Goal: Transaction & Acquisition: Purchase product/service

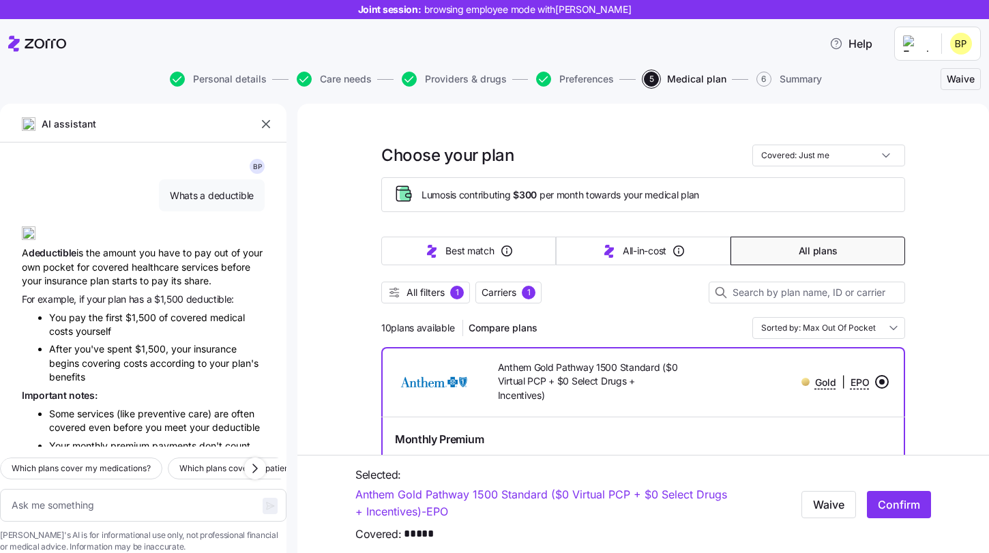
scroll to position [1472, 0]
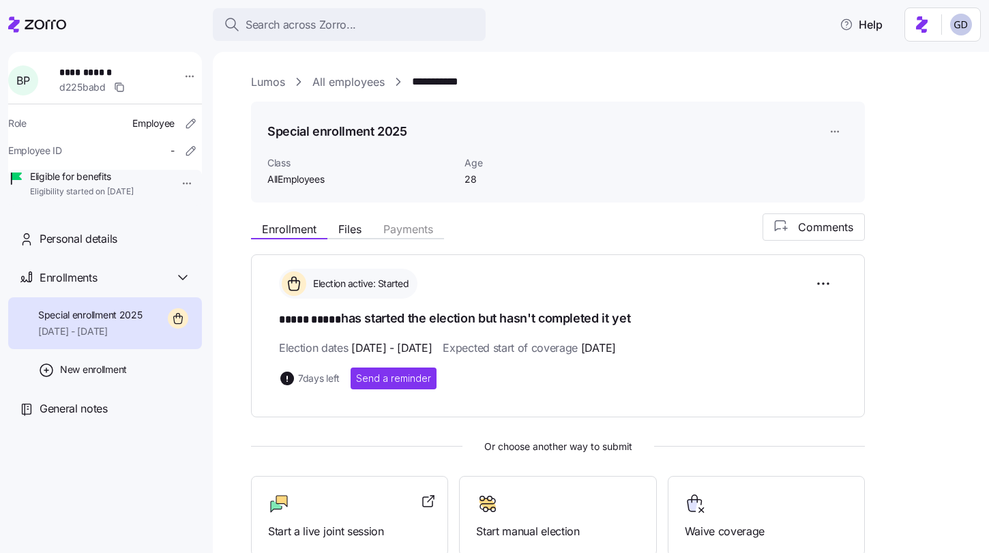
scroll to position [163, 0]
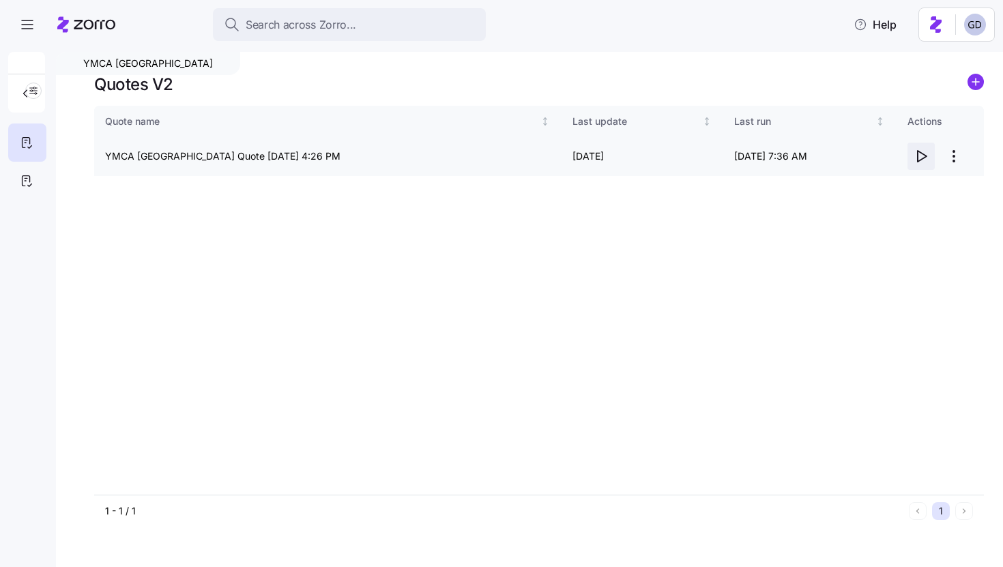
click at [922, 159] on icon "button" at bounding box center [921, 156] width 16 height 16
click at [956, 161] on html "Search across Zorro... Help YMCA Cincinnati Quotes V2 Quote name Last update La…" at bounding box center [501, 279] width 1003 height 559
click at [705, 237] on html "Search across Zorro... Help YMCA Cincinnati Quotes V2 Quote name Last update La…" at bounding box center [501, 279] width 1003 height 559
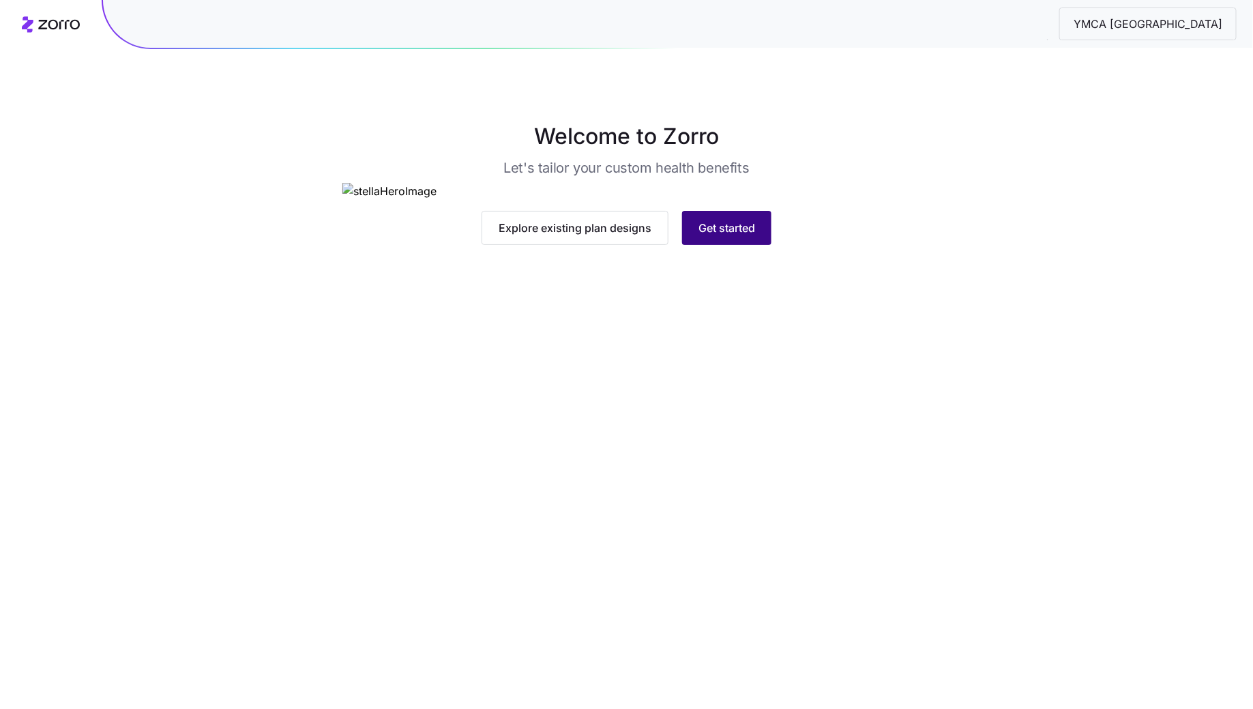
click at [714, 236] on span "Get started" at bounding box center [727, 228] width 57 height 16
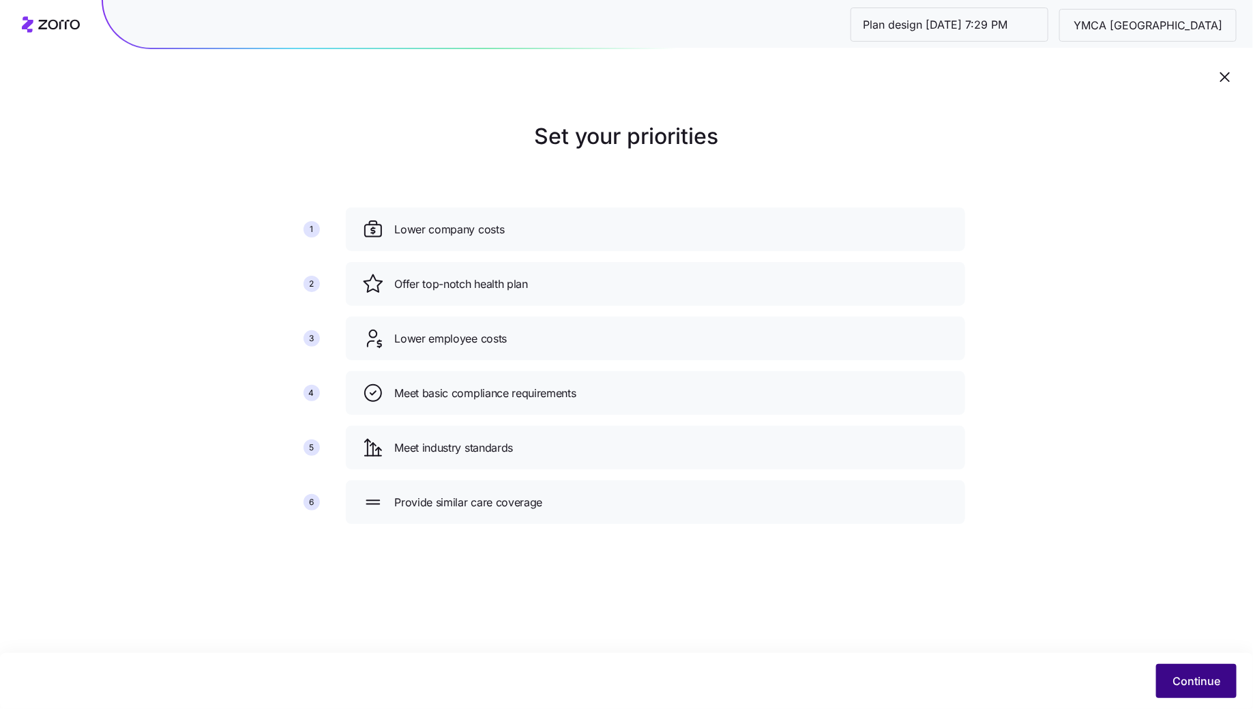
click at [1187, 676] on span "Continue" at bounding box center [1197, 681] width 48 height 16
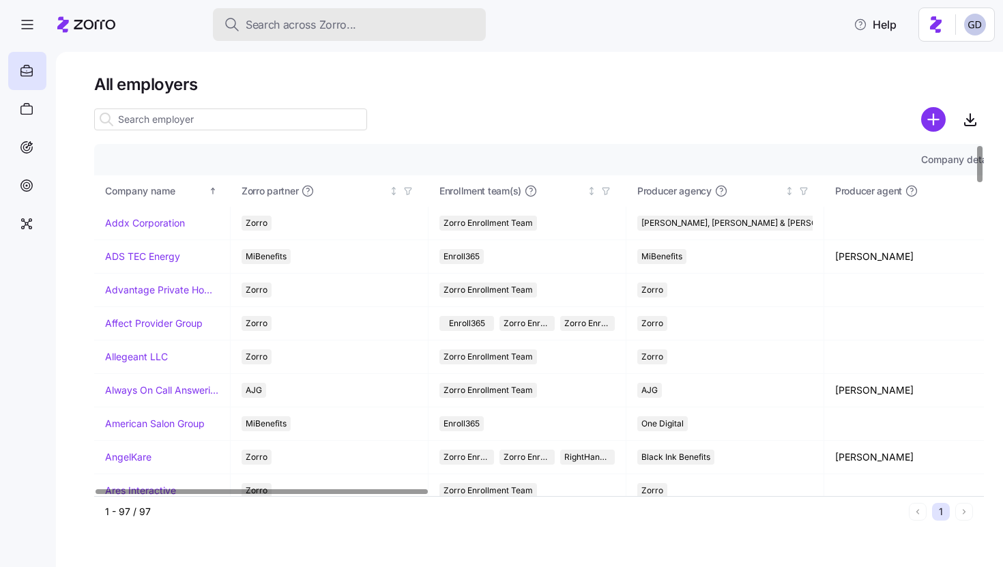
click at [321, 23] on span "Search across Zorro..." at bounding box center [301, 24] width 111 height 17
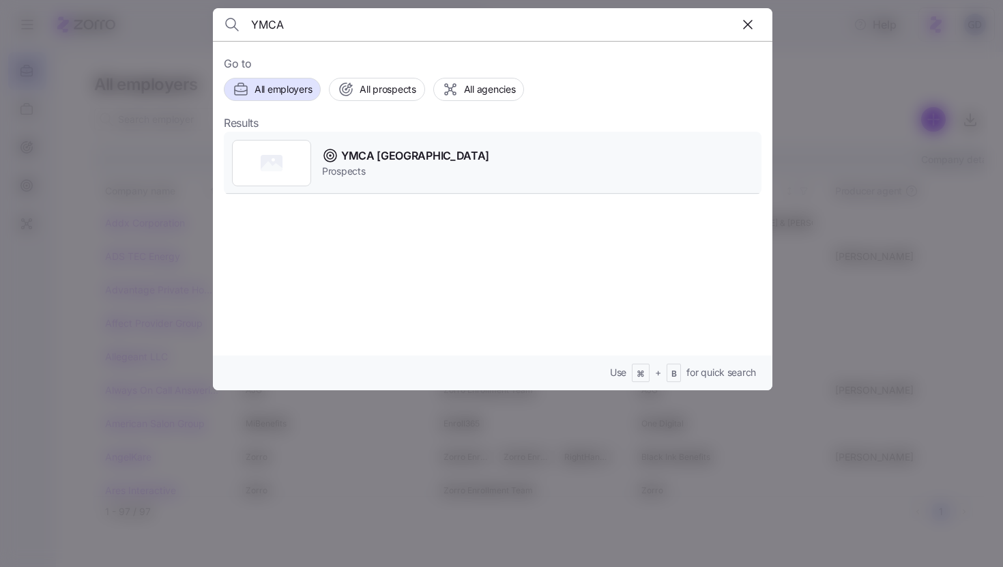
type input "YMCA"
click at [374, 160] on span "YMCA Cincinnati" at bounding box center [415, 155] width 148 height 17
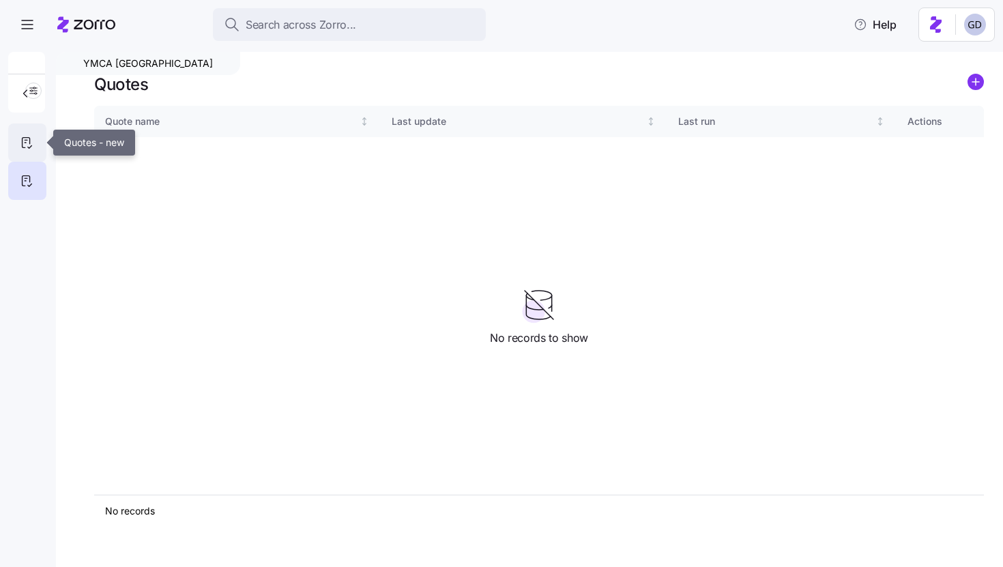
click at [22, 151] on div at bounding box center [27, 142] width 38 height 38
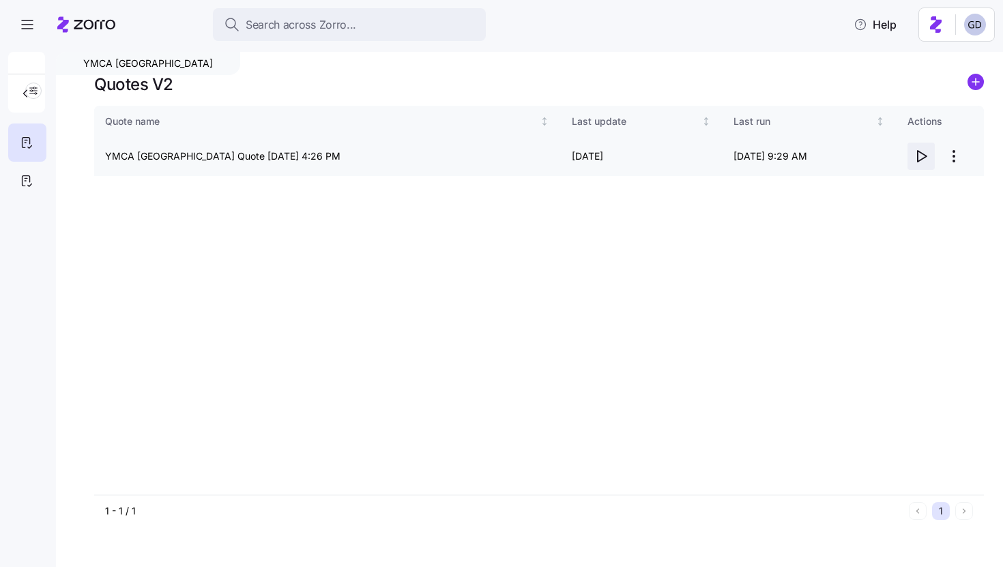
click at [924, 153] on icon "button" at bounding box center [921, 156] width 16 height 16
click at [920, 156] on icon "button" at bounding box center [921, 156] width 16 height 16
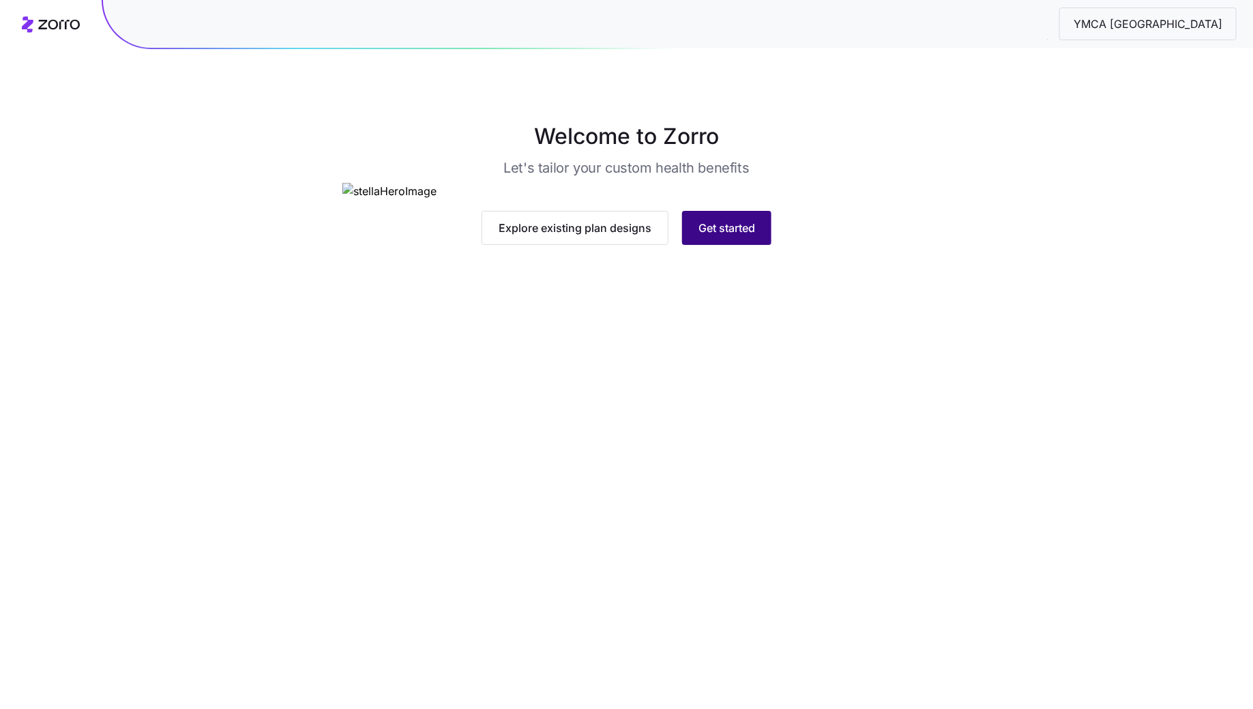
click at [717, 245] on button "Get started" at bounding box center [726, 228] width 89 height 34
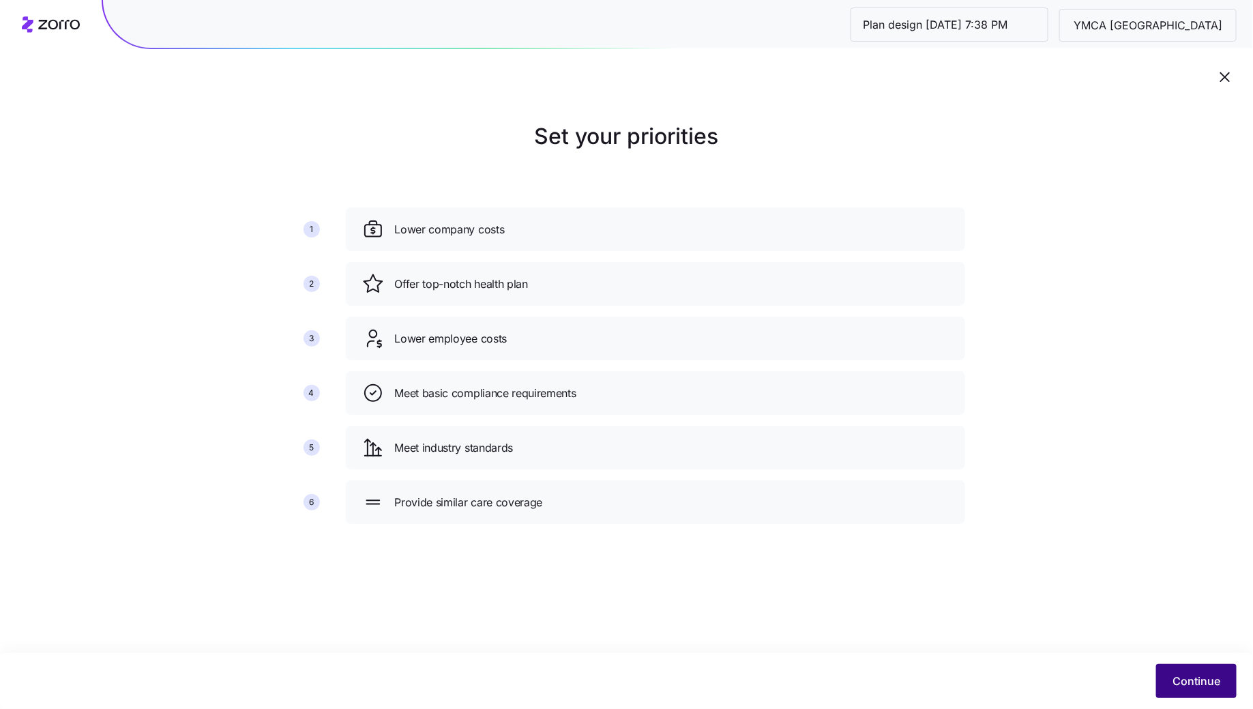
click at [1195, 686] on span "Continue" at bounding box center [1197, 681] width 48 height 16
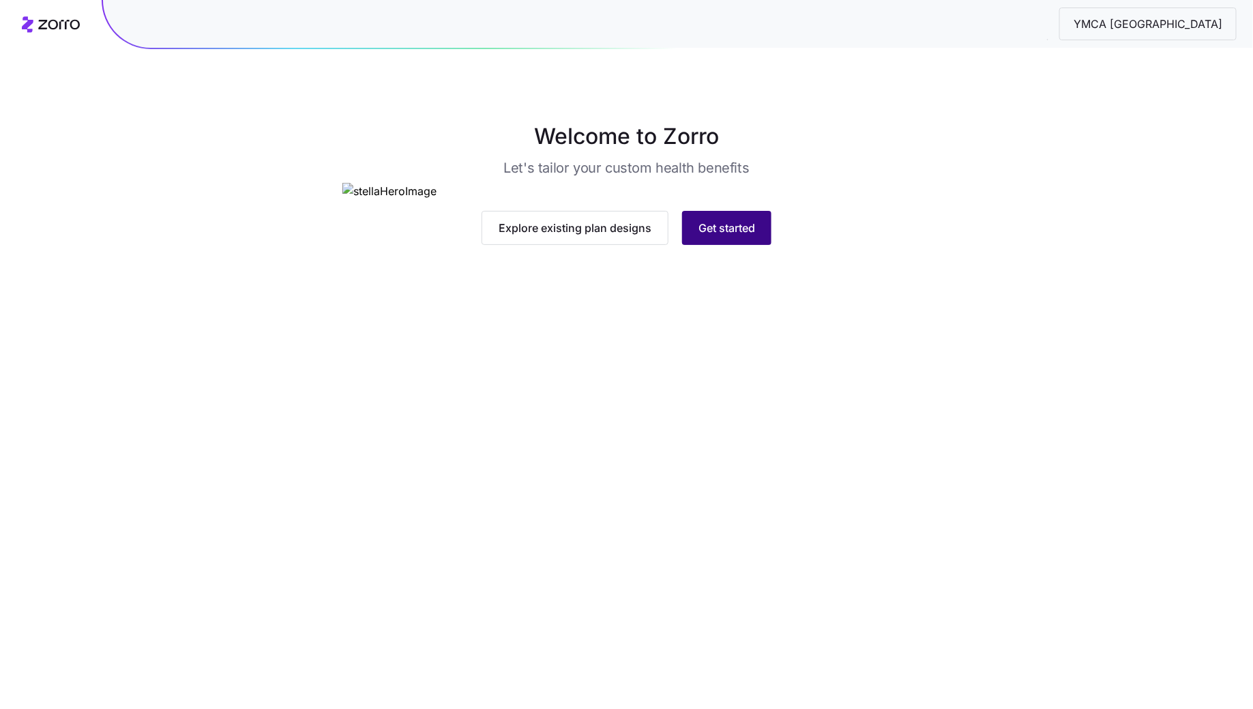
click at [714, 245] on button "Get started" at bounding box center [726, 228] width 89 height 34
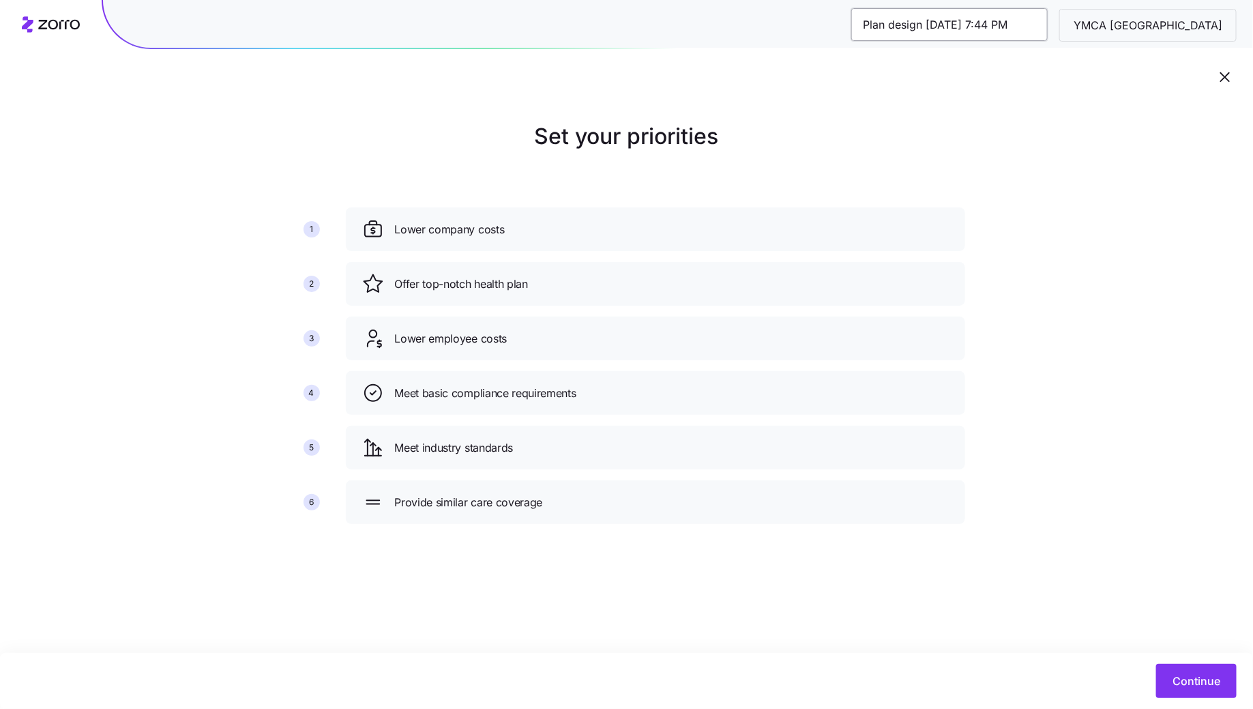
click at [1048, 25] on input "Plan design 10/06/2025 7:44 PM" at bounding box center [949, 24] width 196 height 33
click at [1048, 284] on div "Set your priorities 1 2 3 4 5 6 Lower company costs Offer top-notch health plan…" at bounding box center [626, 327] width 1253 height 415
click at [1186, 673] on button "Continue" at bounding box center [1196, 681] width 80 height 34
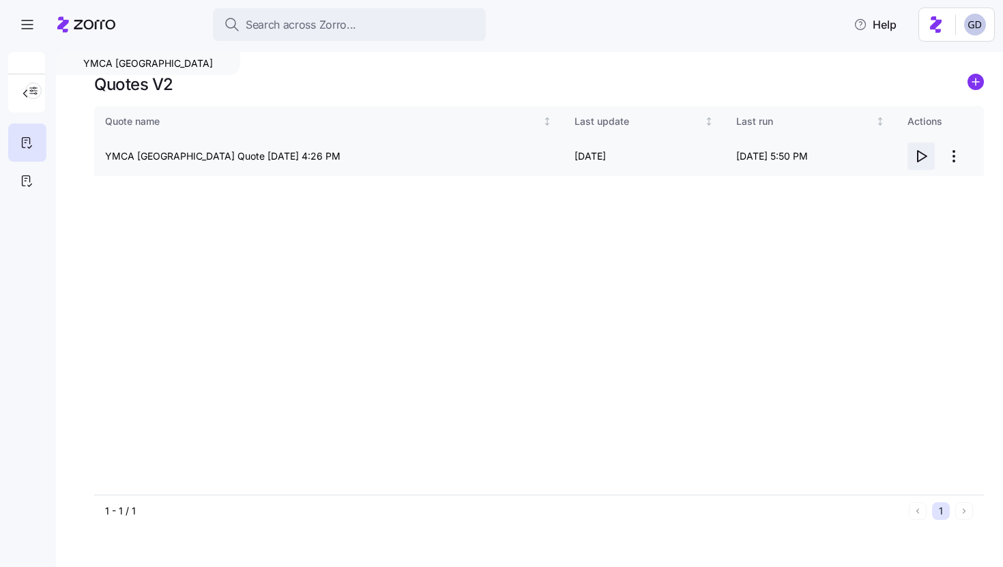
click at [925, 157] on icon "button" at bounding box center [922, 156] width 9 height 11
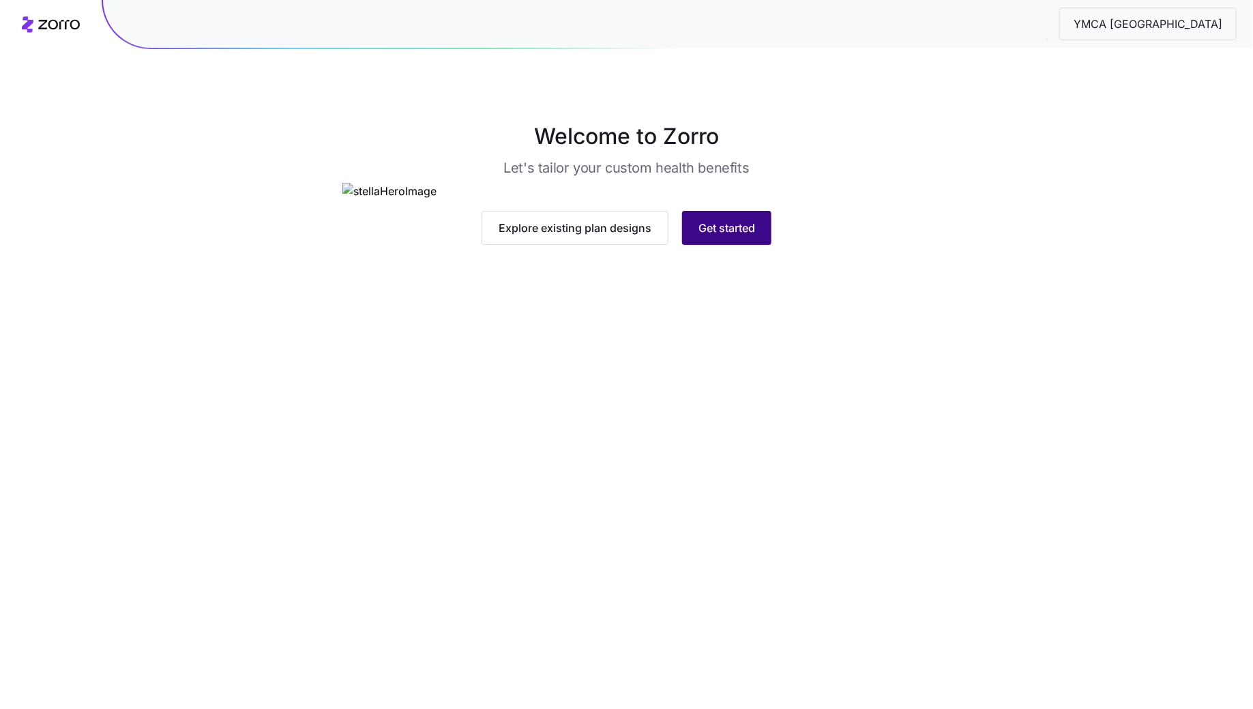
click at [716, 236] on span "Get started" at bounding box center [727, 228] width 57 height 16
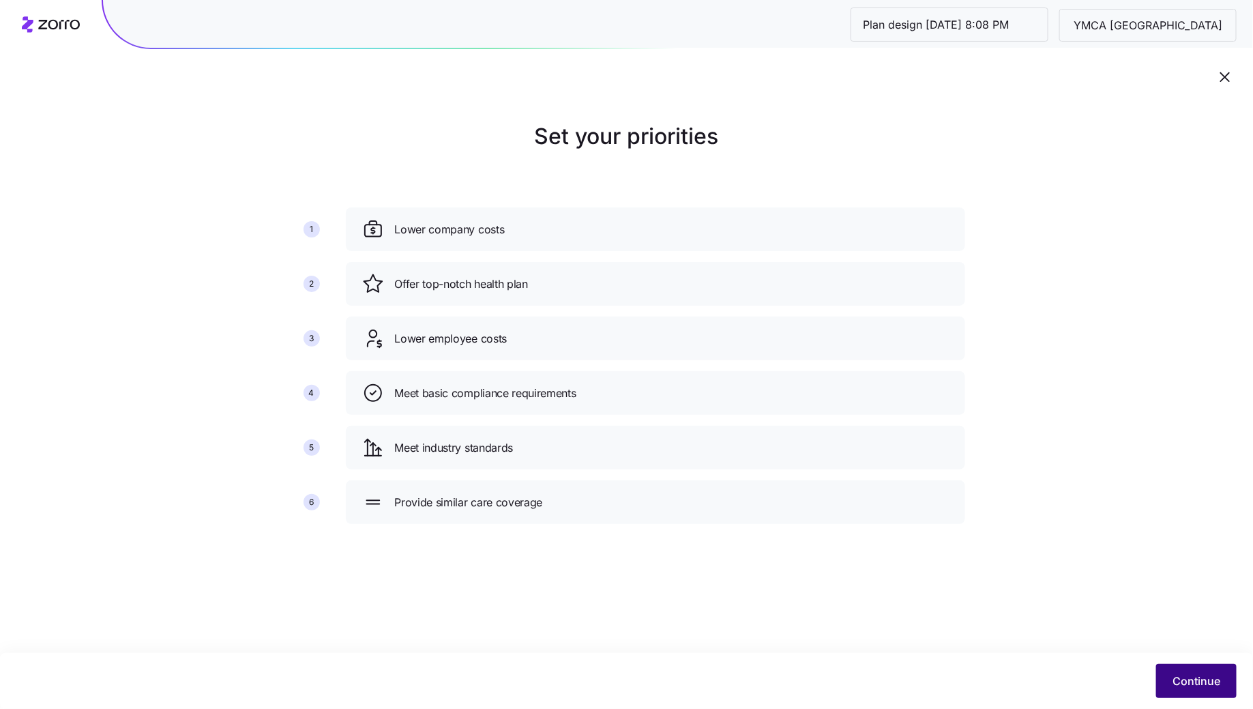
click at [1220, 680] on span "Continue" at bounding box center [1197, 681] width 48 height 16
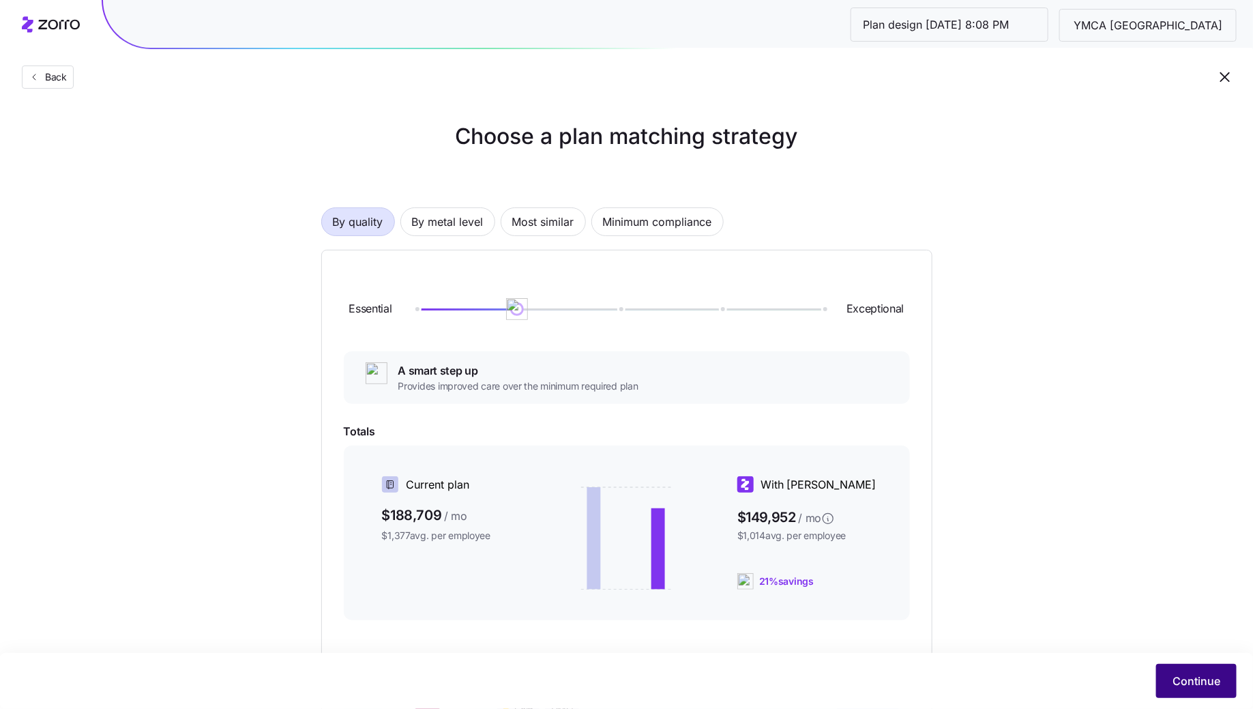
click at [1180, 671] on button "Continue" at bounding box center [1196, 681] width 80 height 34
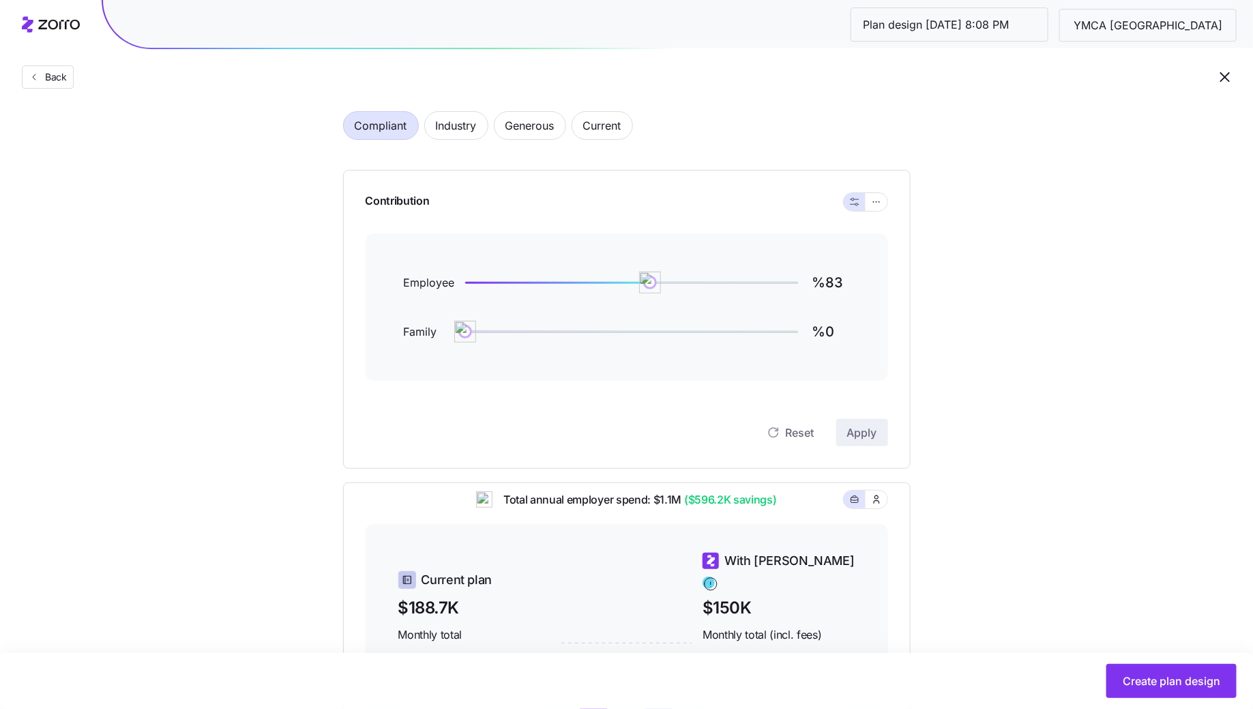
scroll to position [68, 0]
click at [1219, 78] on icon "button" at bounding box center [1225, 77] width 16 height 16
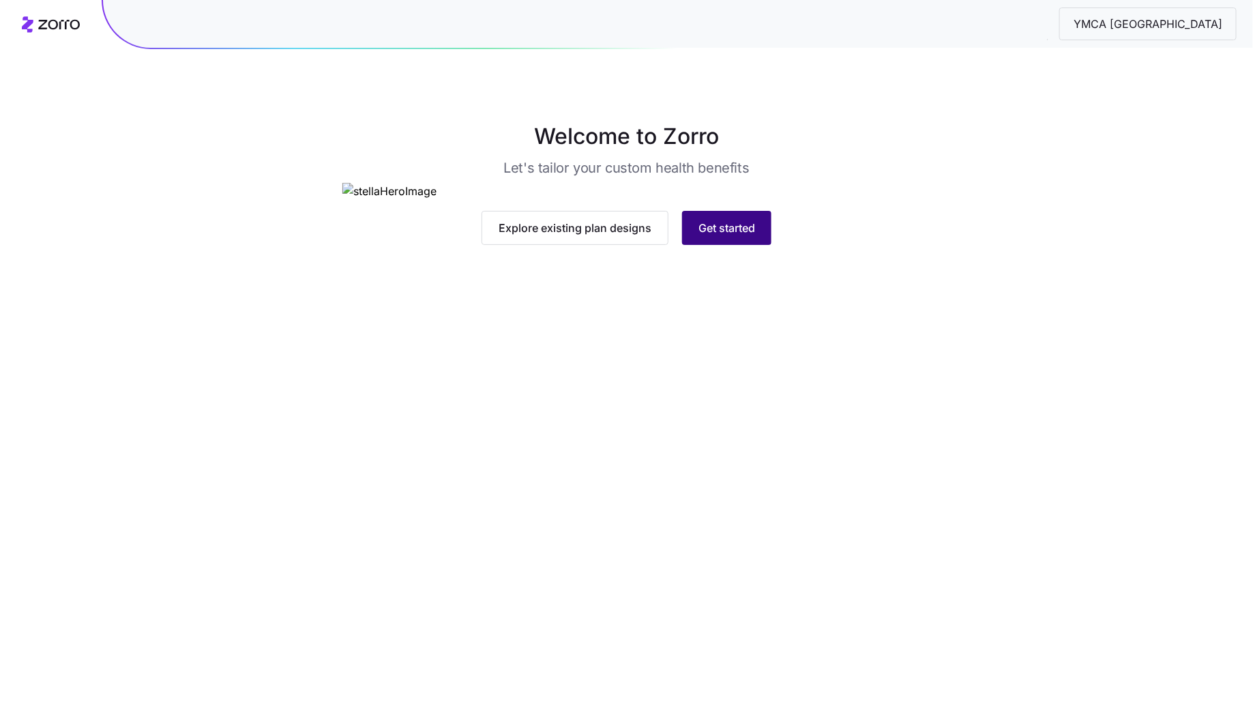
click at [721, 236] on span "Get started" at bounding box center [727, 228] width 57 height 16
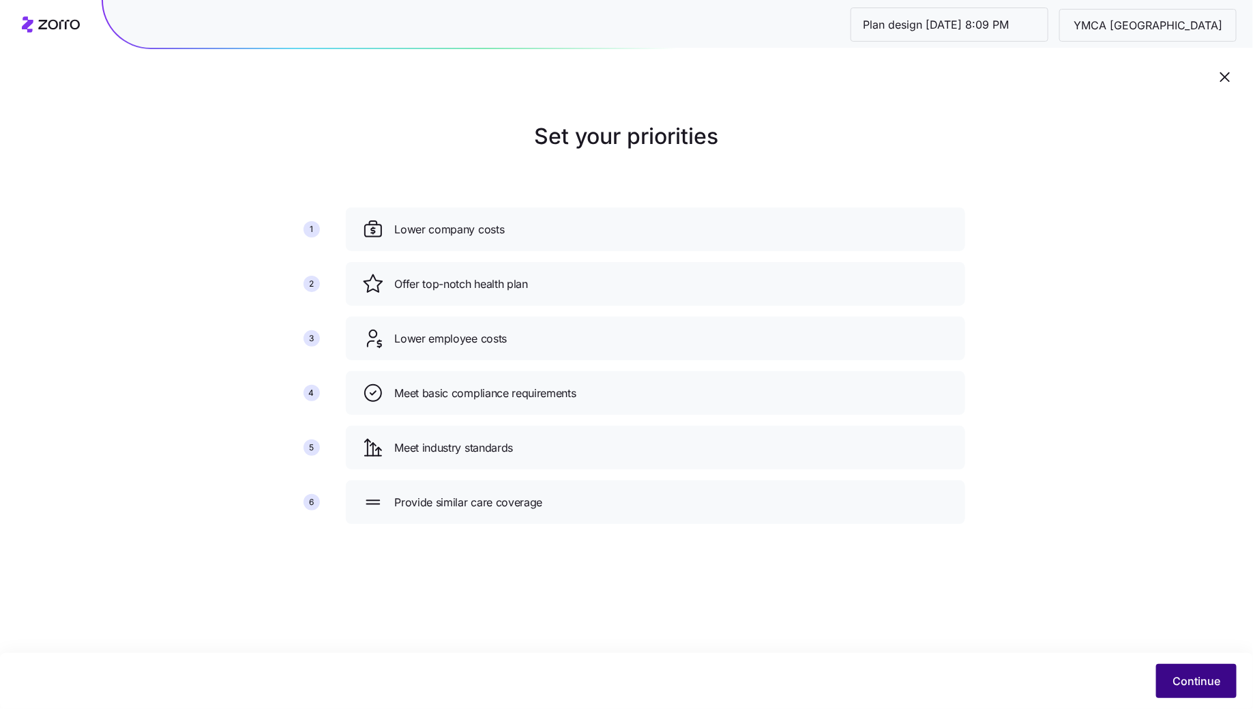
click at [1207, 679] on span "Continue" at bounding box center [1197, 681] width 48 height 16
click at [1186, 684] on span "Continue" at bounding box center [1197, 681] width 48 height 16
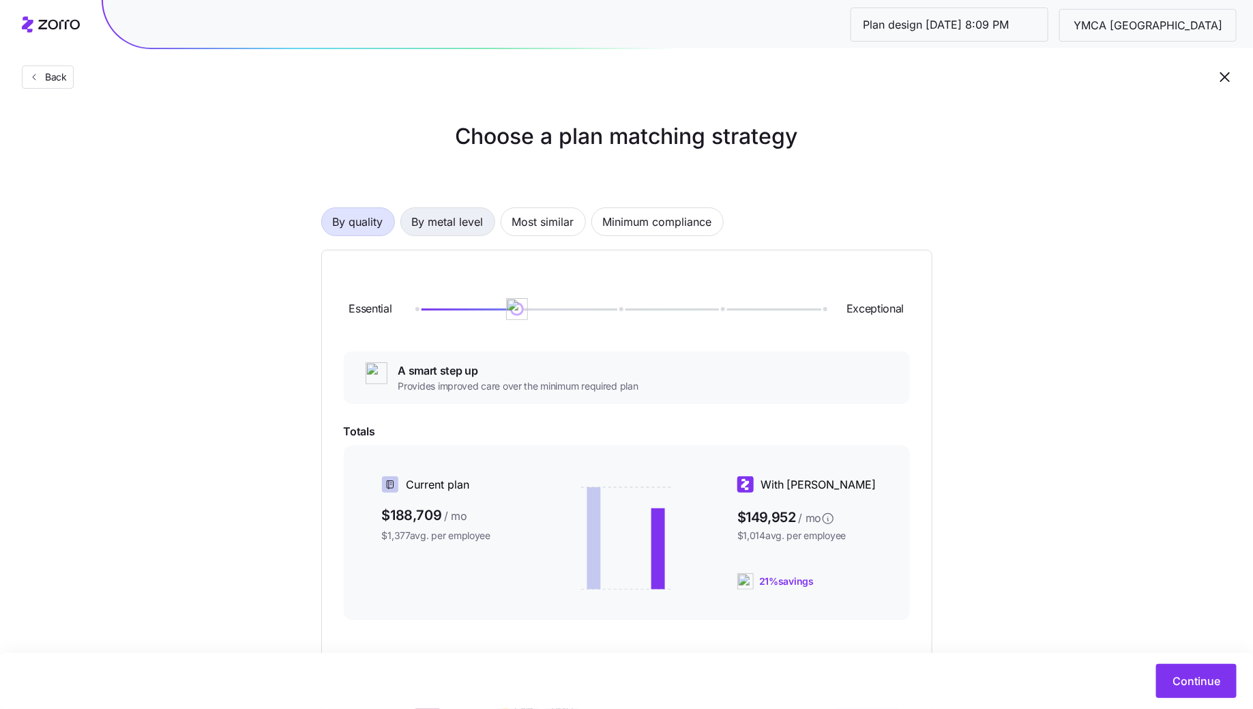
click at [450, 231] on span "By metal level" at bounding box center [448, 221] width 72 height 27
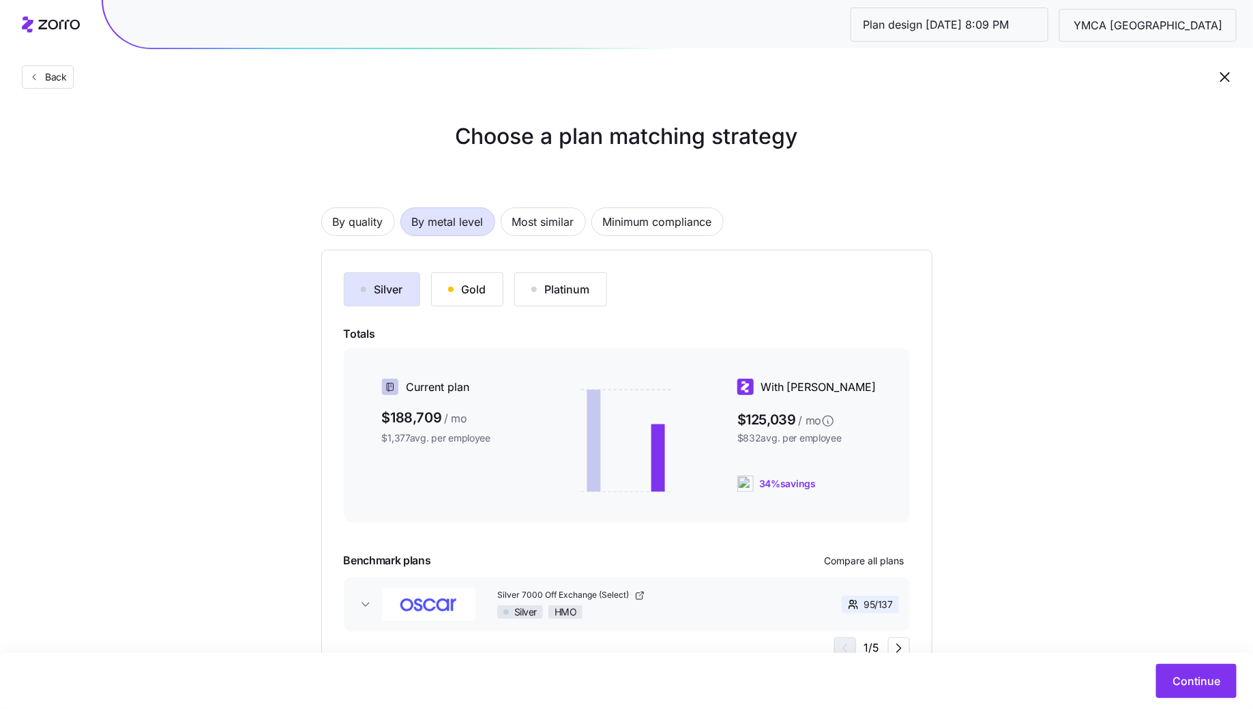
click at [465, 288] on div "Gold" at bounding box center [467, 289] width 38 height 16
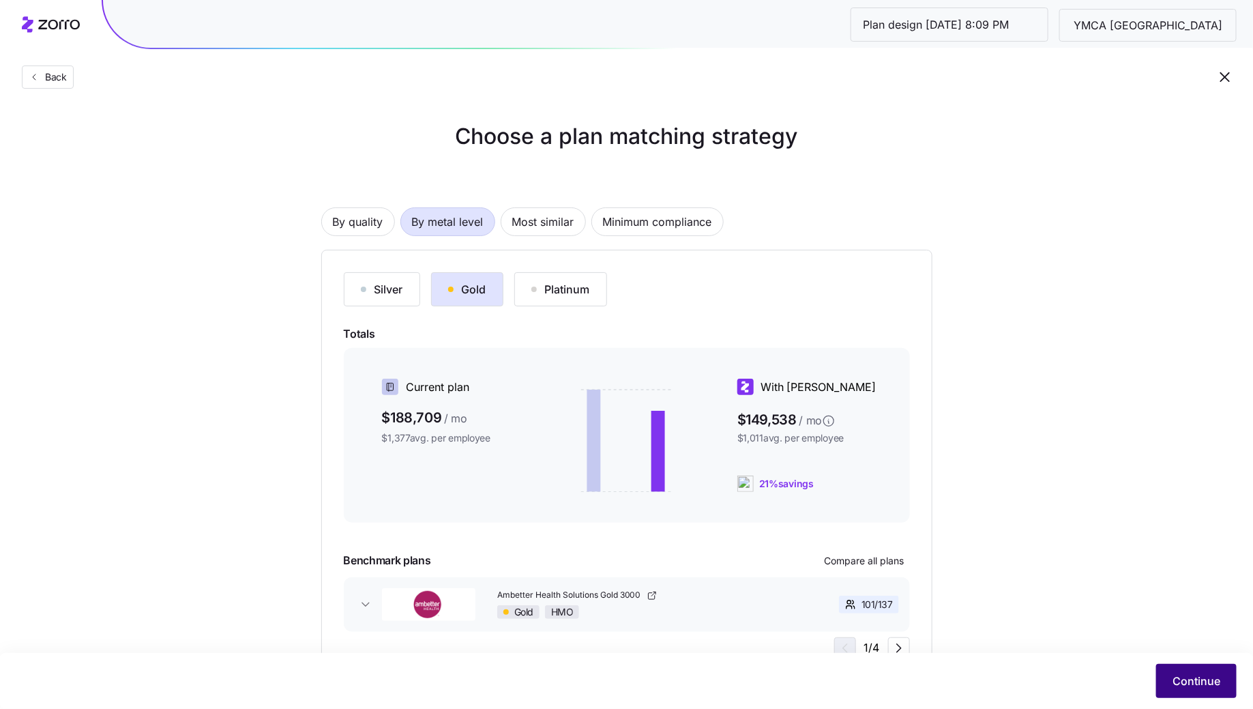
click at [1216, 690] on button "Continue" at bounding box center [1196, 681] width 80 height 34
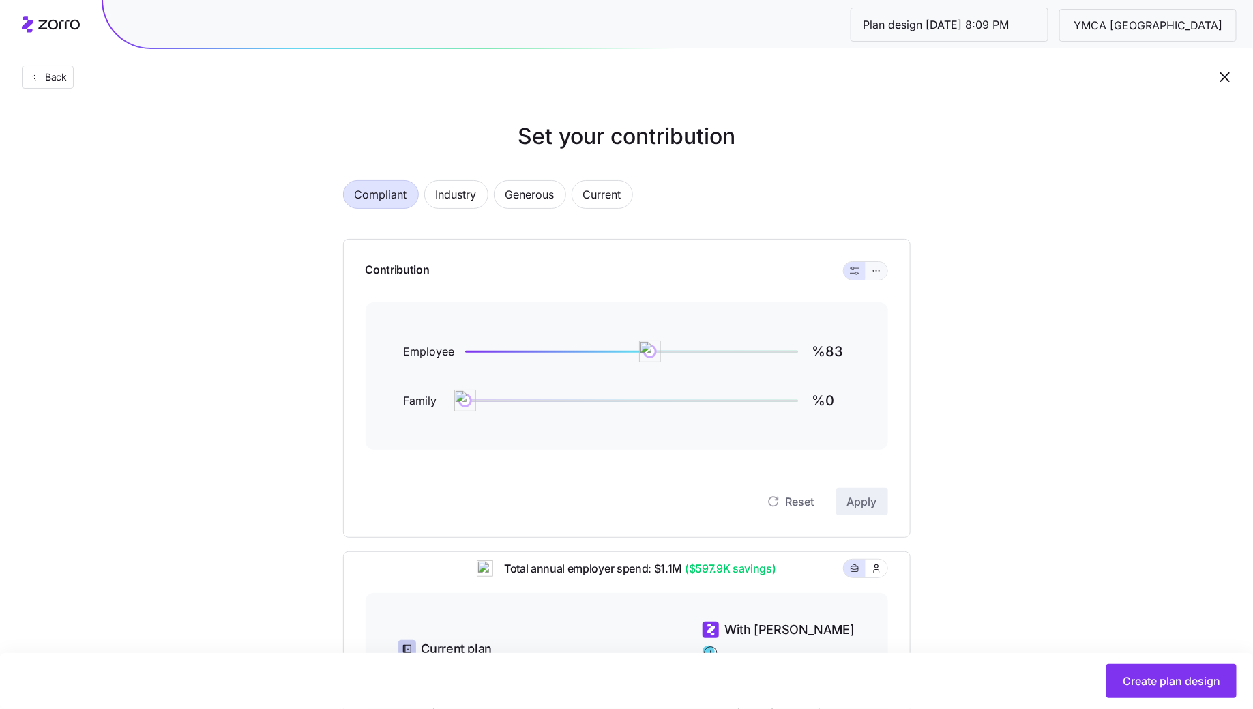
click at [879, 272] on icon "button" at bounding box center [877, 271] width 10 height 16
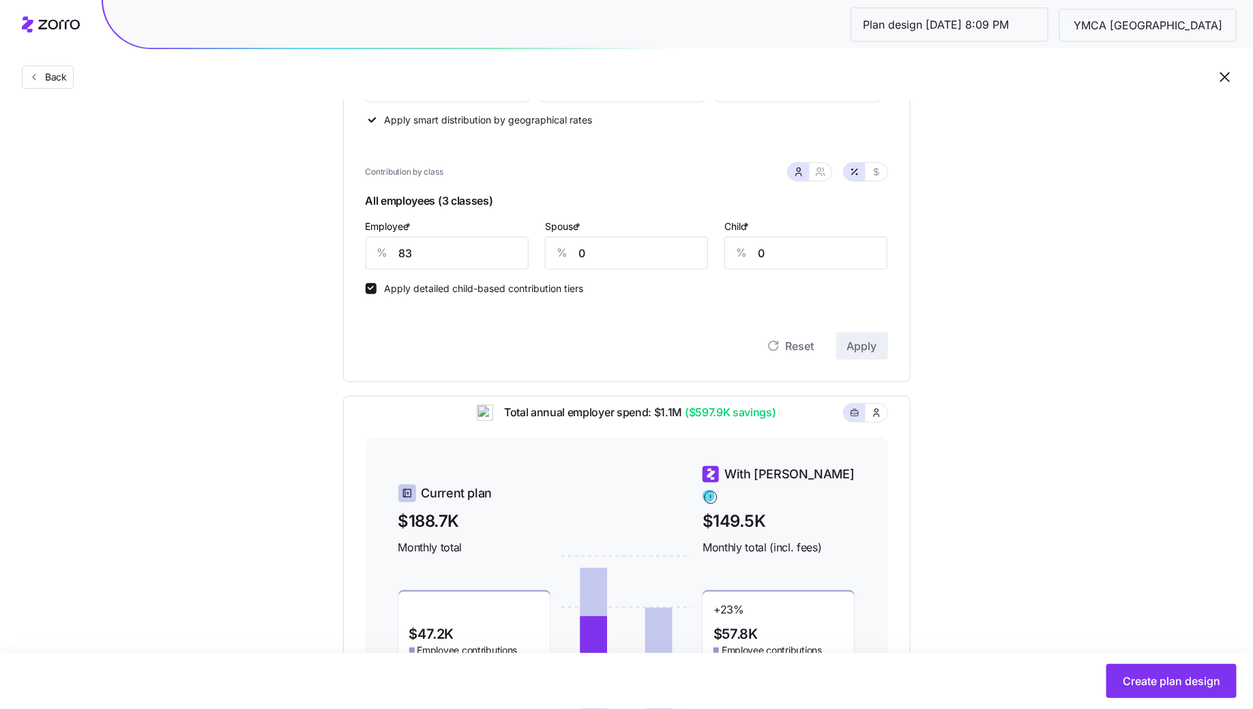
scroll to position [270, 0]
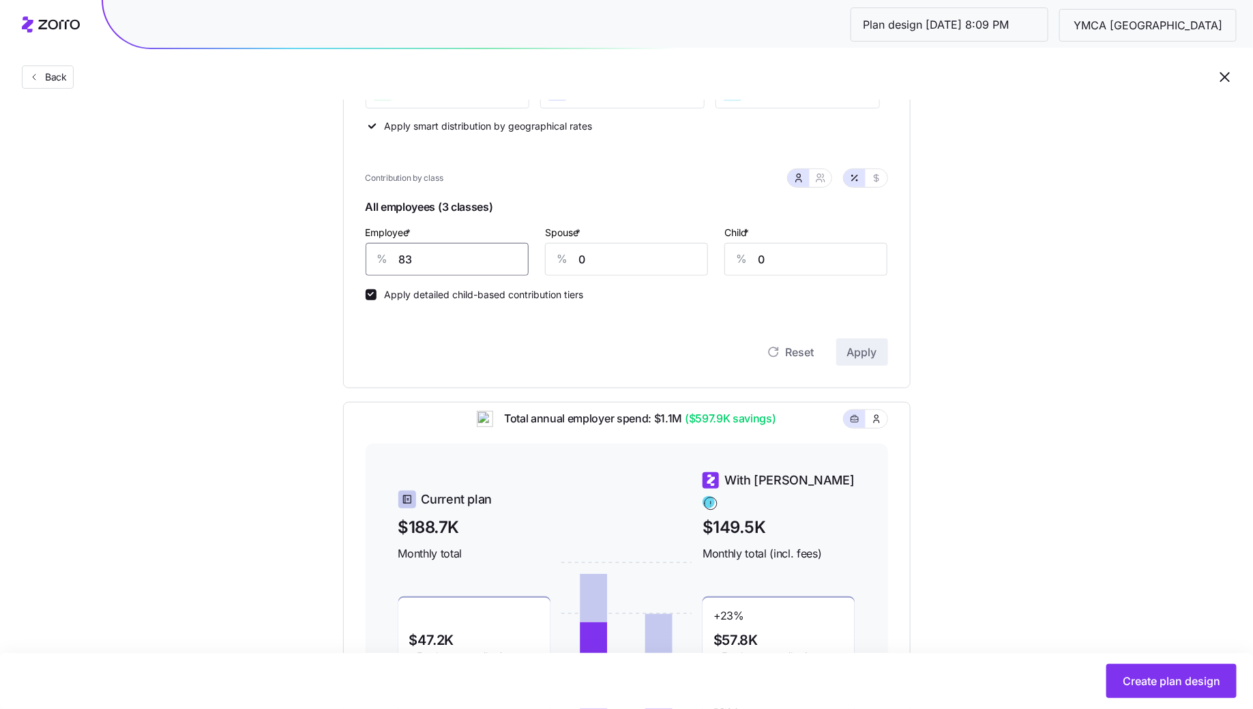
click at [462, 247] on input "83" at bounding box center [447, 259] width 163 height 33
type input "75"
click at [819, 192] on div "Contribution by class" at bounding box center [627, 177] width 523 height 35
click at [820, 186] on button "button" at bounding box center [821, 178] width 22 height 18
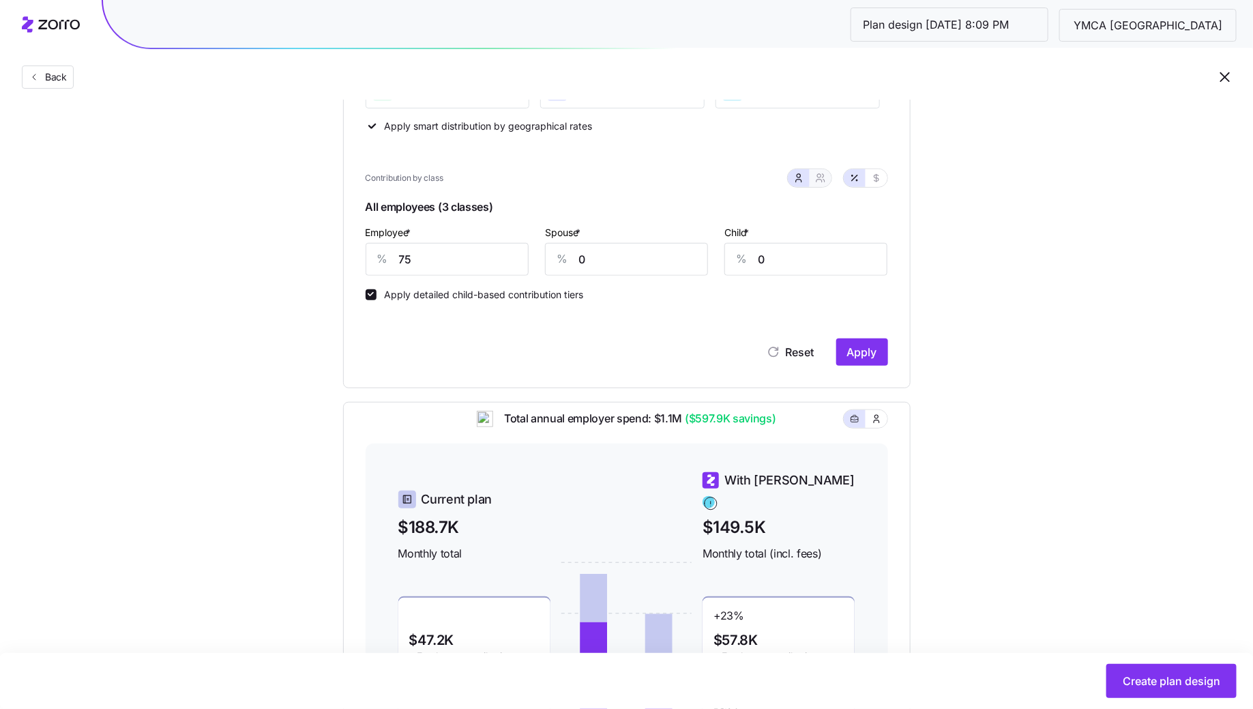
type input "38"
type input "44"
click at [592, 257] on input "38" at bounding box center [559, 259] width 119 height 33
type input "5"
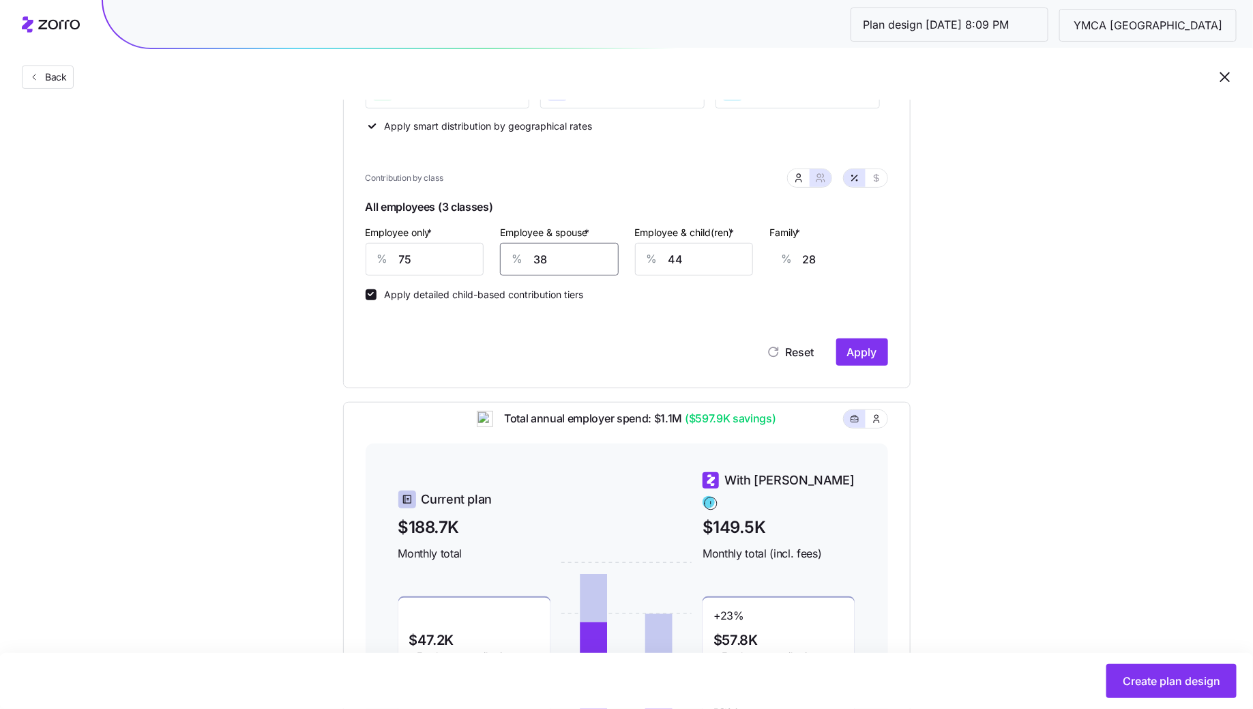
type input "4"
type input "50"
type input "37"
type input "50"
type input "5"
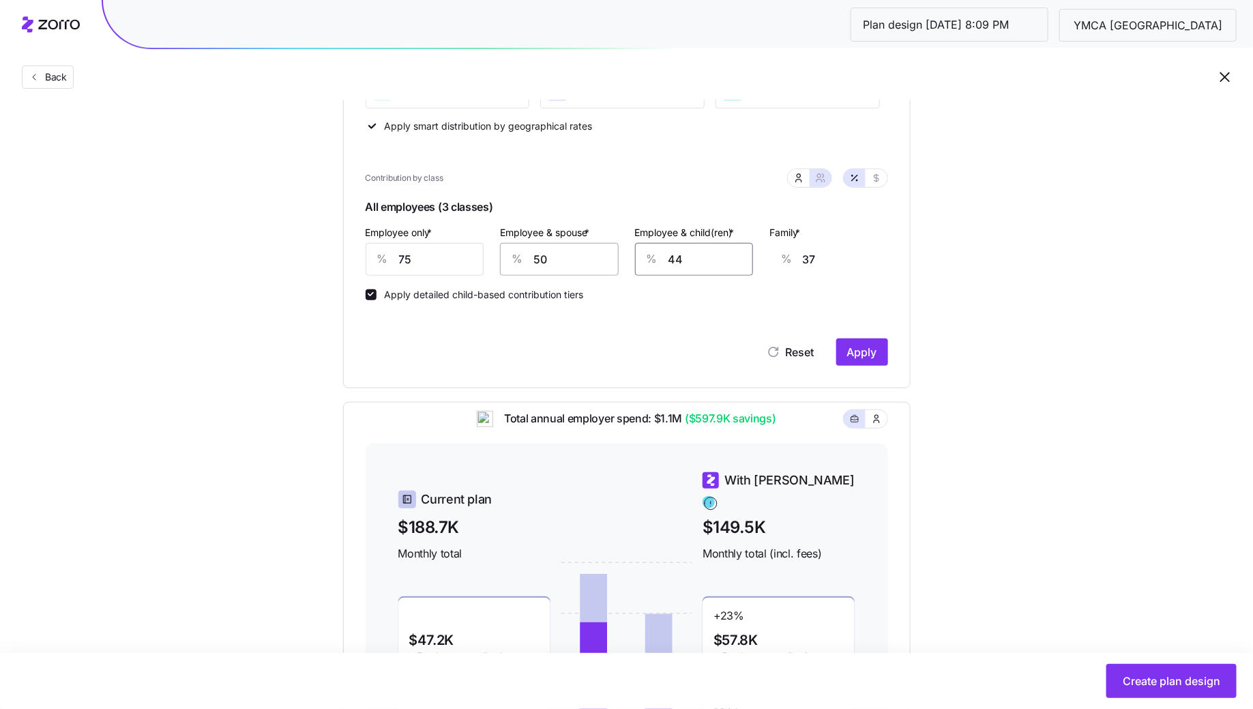
type input "12"
type input "50"
type input "41"
type input "50"
click at [862, 341] on button "Apply" at bounding box center [862, 351] width 52 height 27
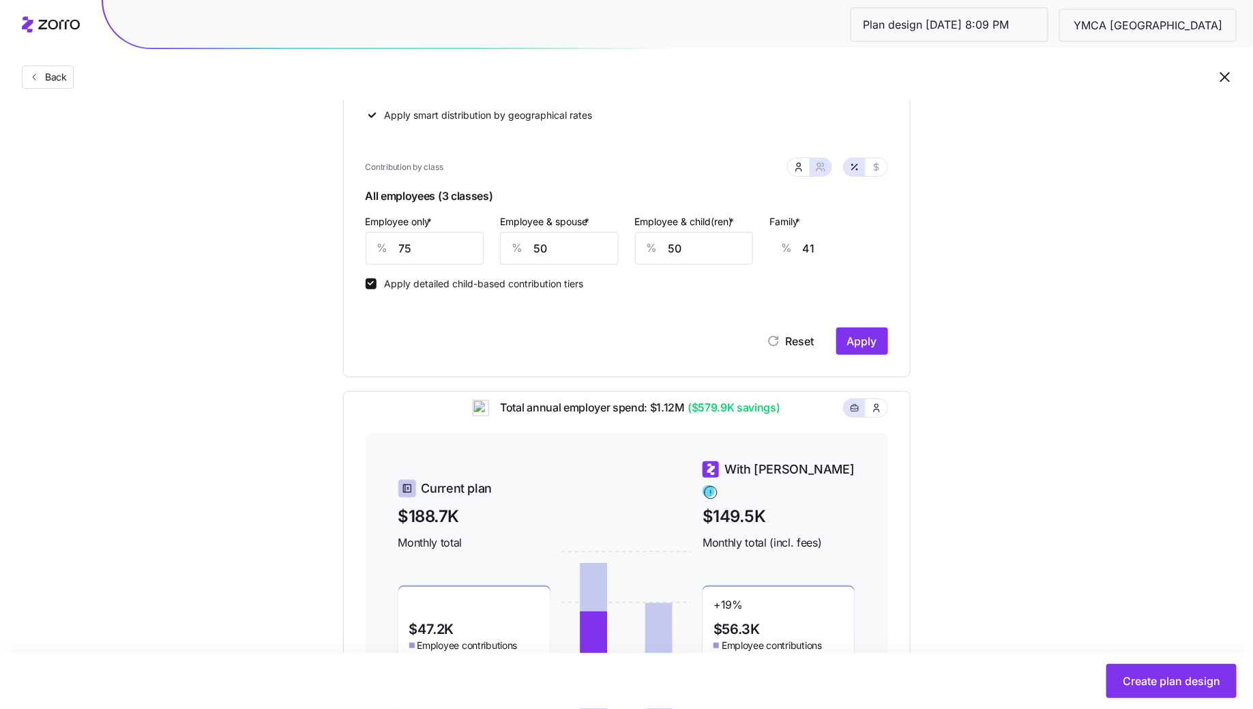
scroll to position [283, 0]
click at [591, 250] on input "50" at bounding box center [559, 246] width 119 height 33
type input "7"
type input "9"
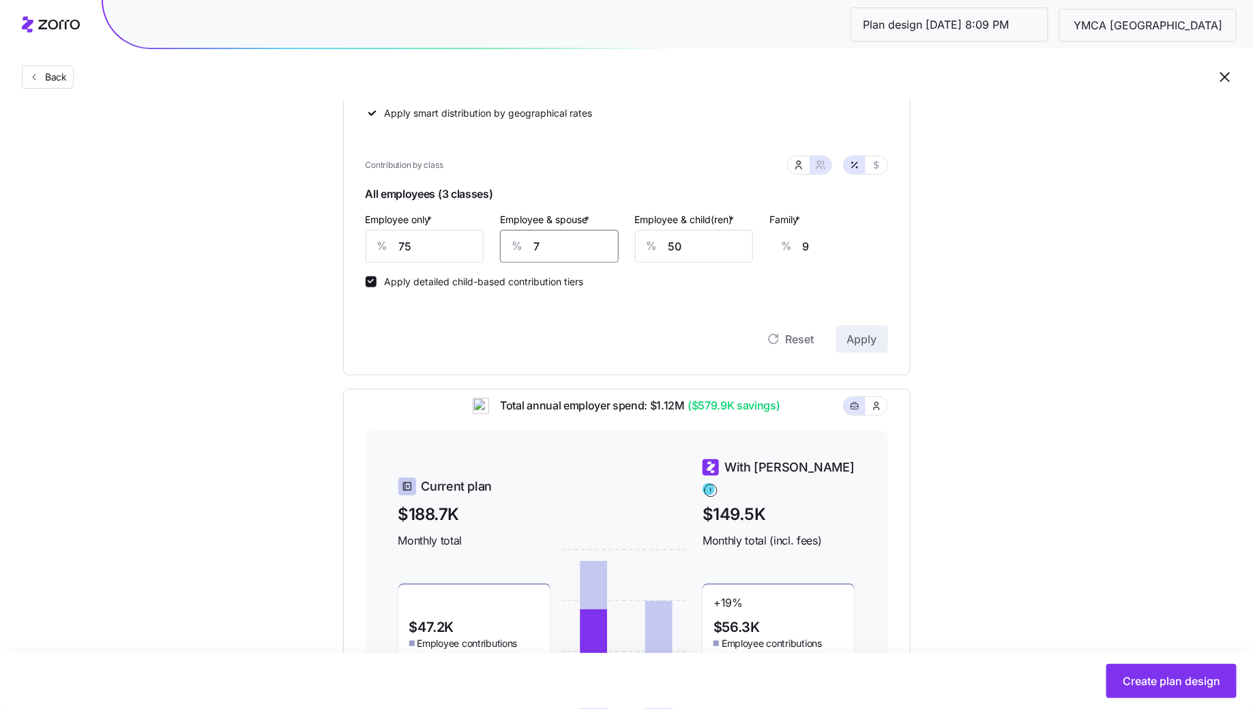
type input "75"
type input "59"
type input "75"
type input "7"
type input "32"
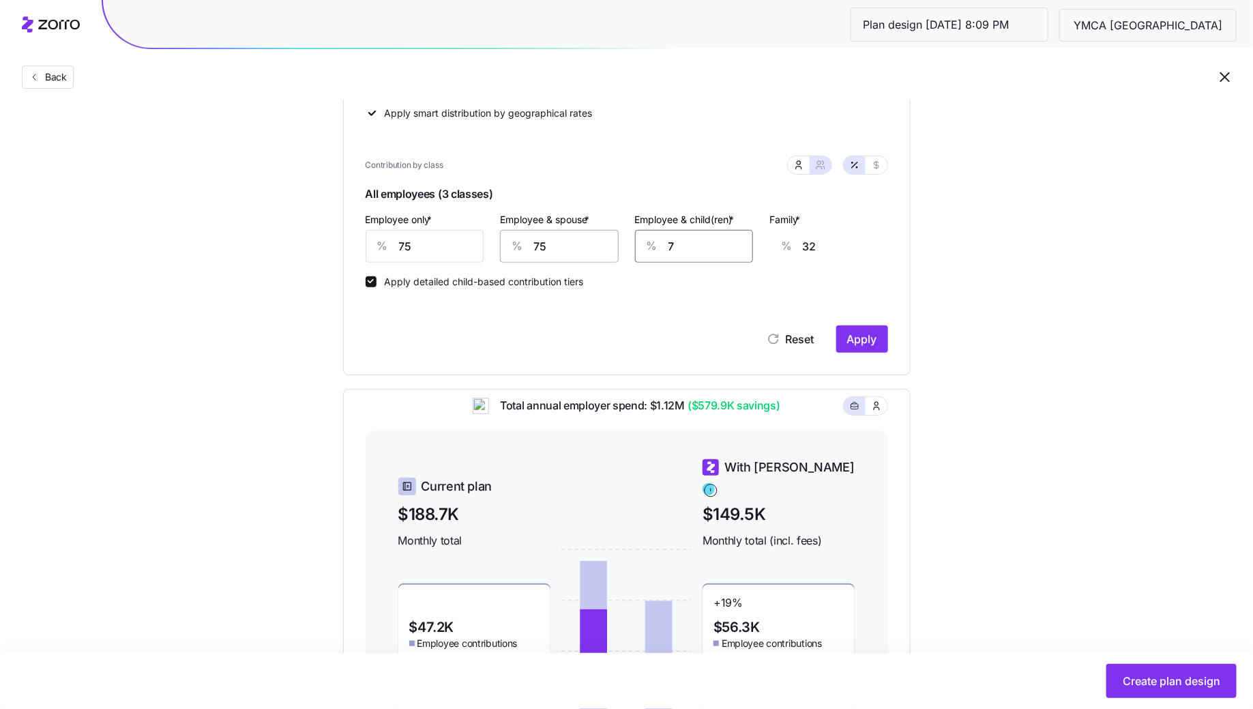
type input "75"
click at [866, 336] on span "Apply" at bounding box center [862, 339] width 30 height 16
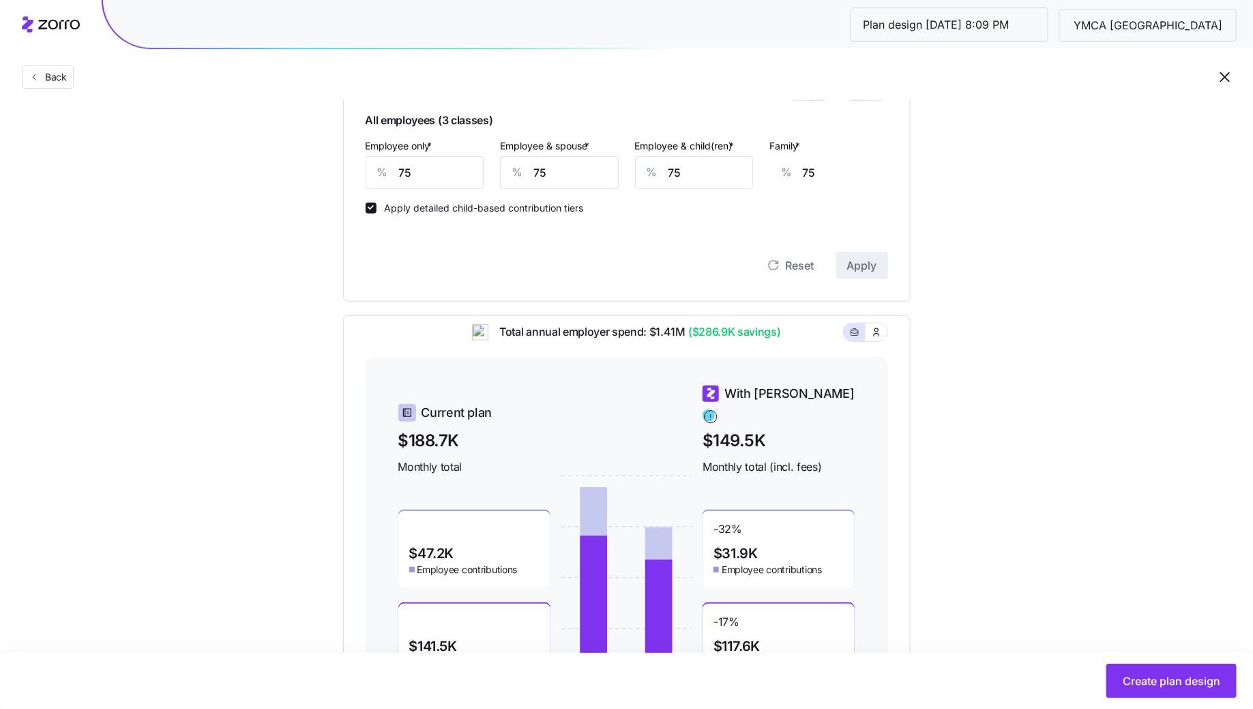
scroll to position [352, 0]
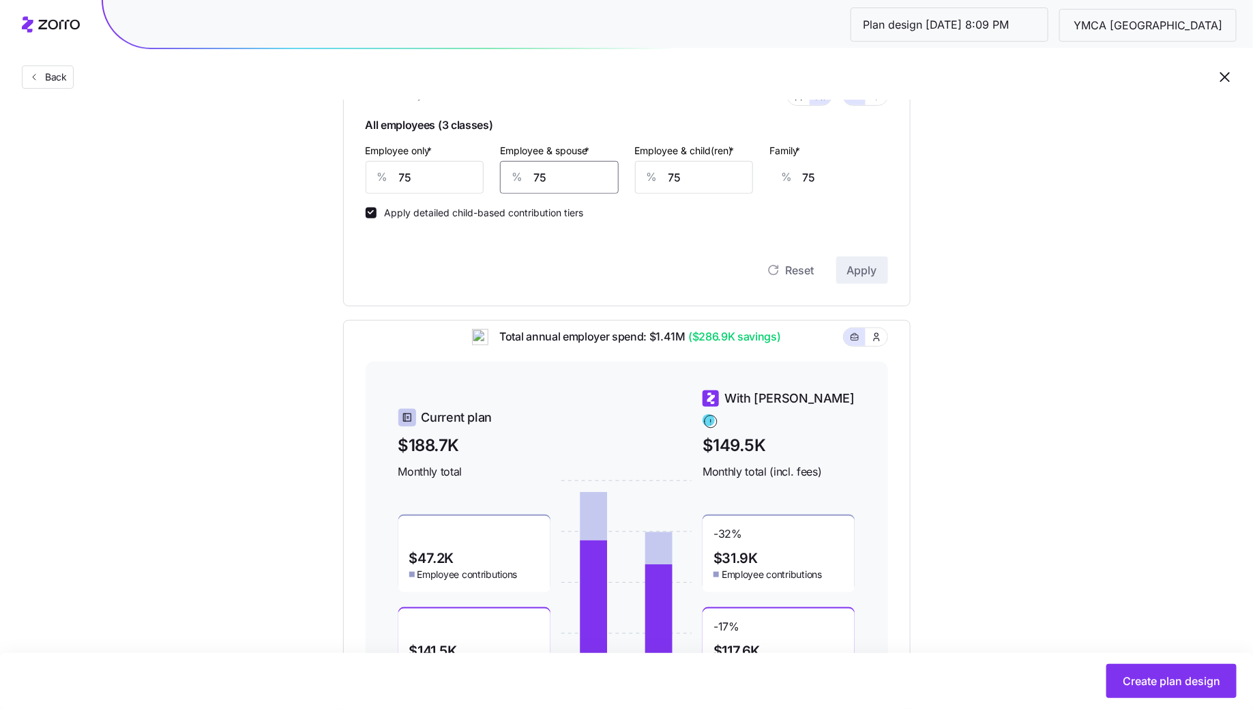
click at [566, 186] on input "75" at bounding box center [559, 177] width 119 height 33
type input "7"
type input "25"
type input "70"
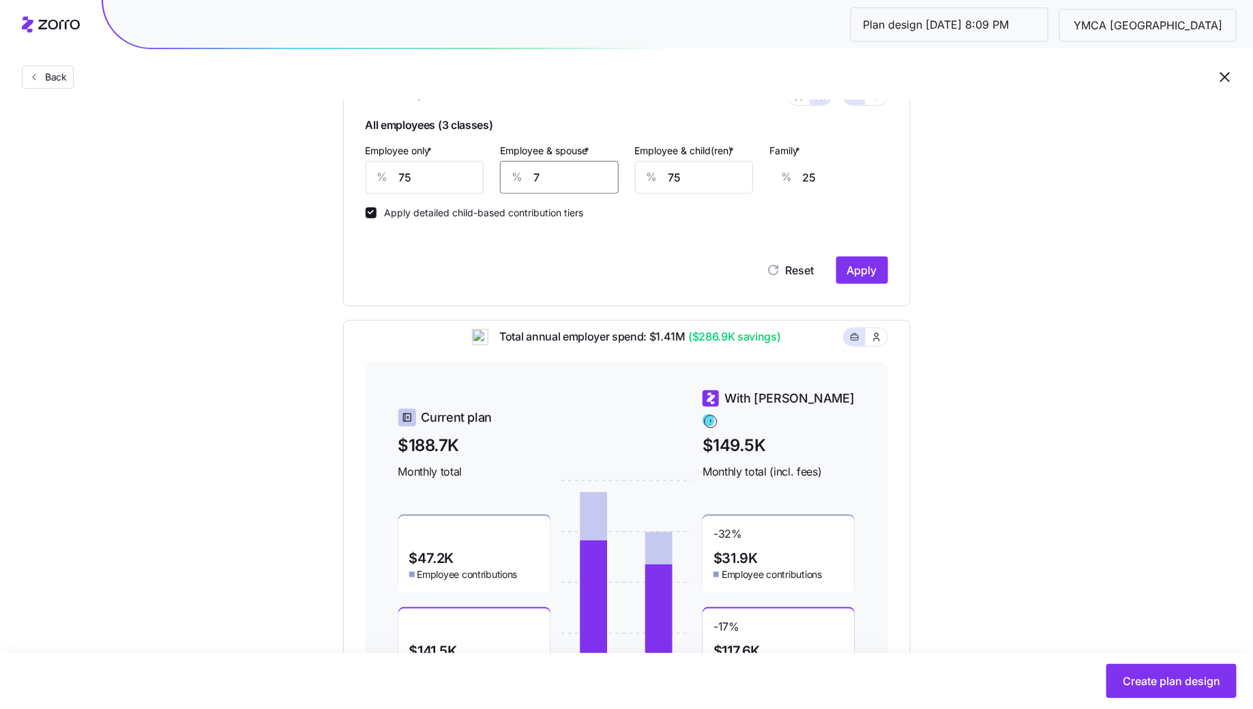
type input "71"
type input "70"
type input "7"
type input "28"
type input "70"
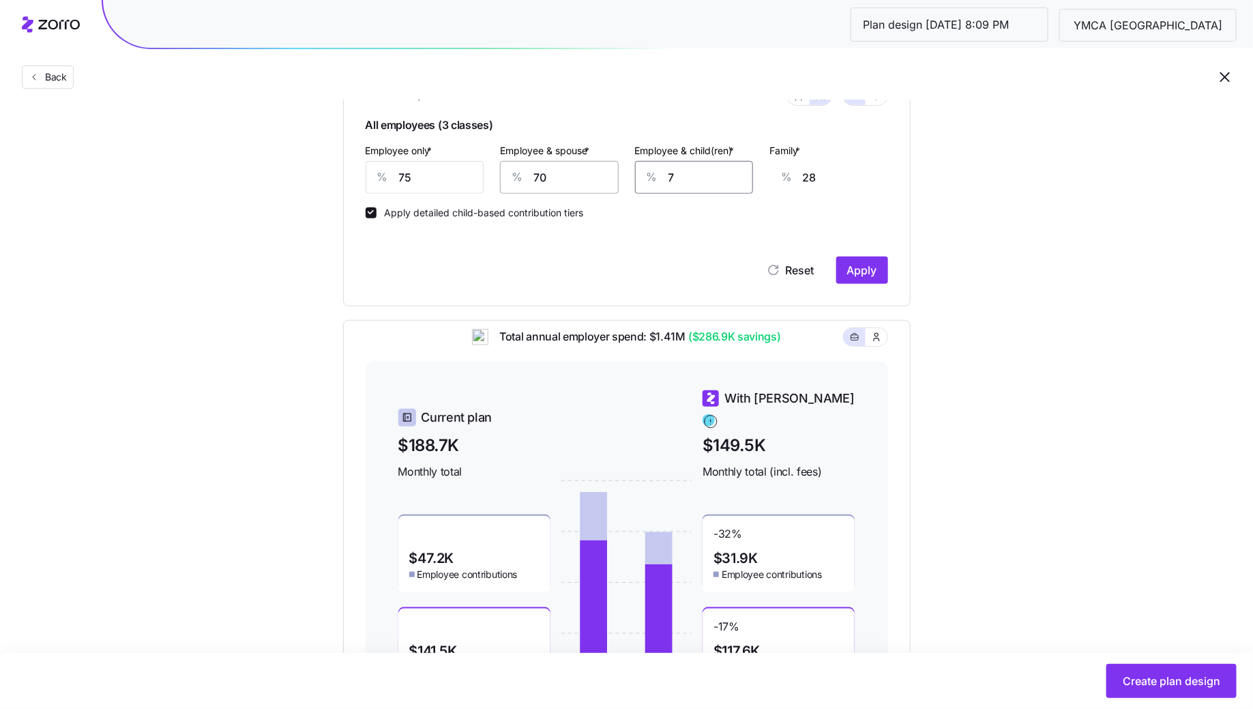
type input "68"
type input "70"
click at [873, 269] on span "Apply" at bounding box center [862, 270] width 30 height 16
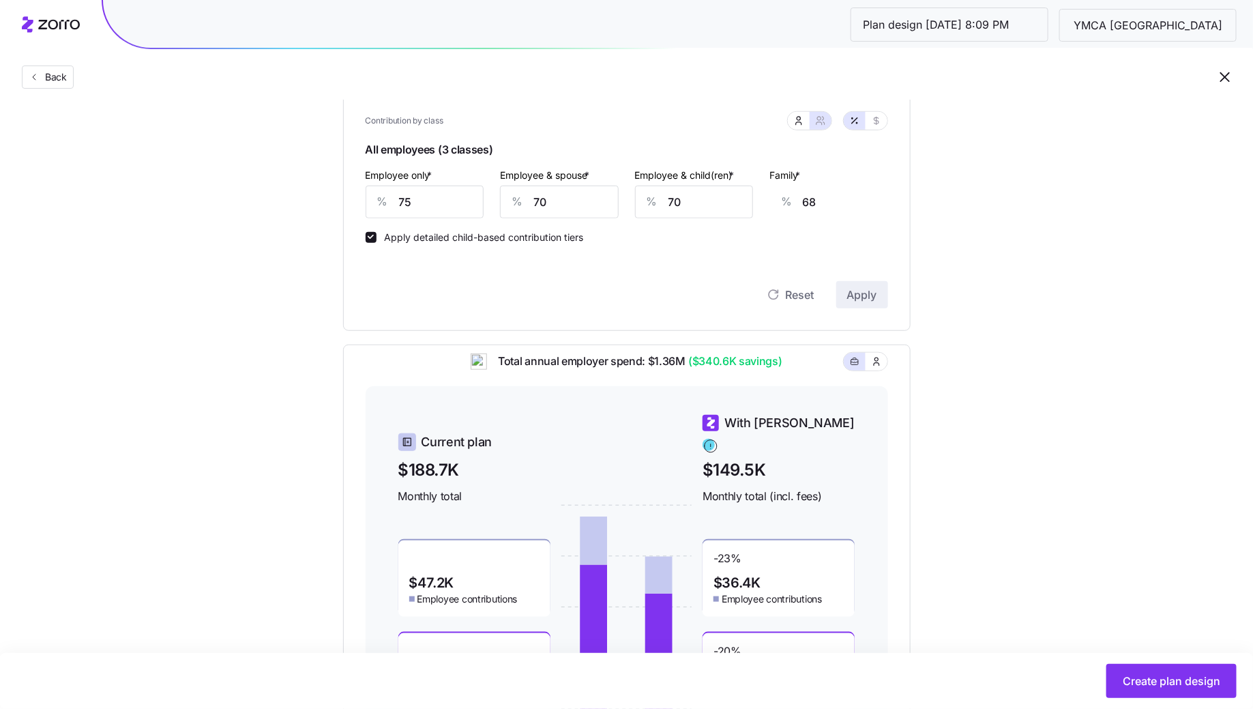
scroll to position [328, 0]
click at [1149, 684] on span "Create plan design" at bounding box center [1172, 681] width 98 height 16
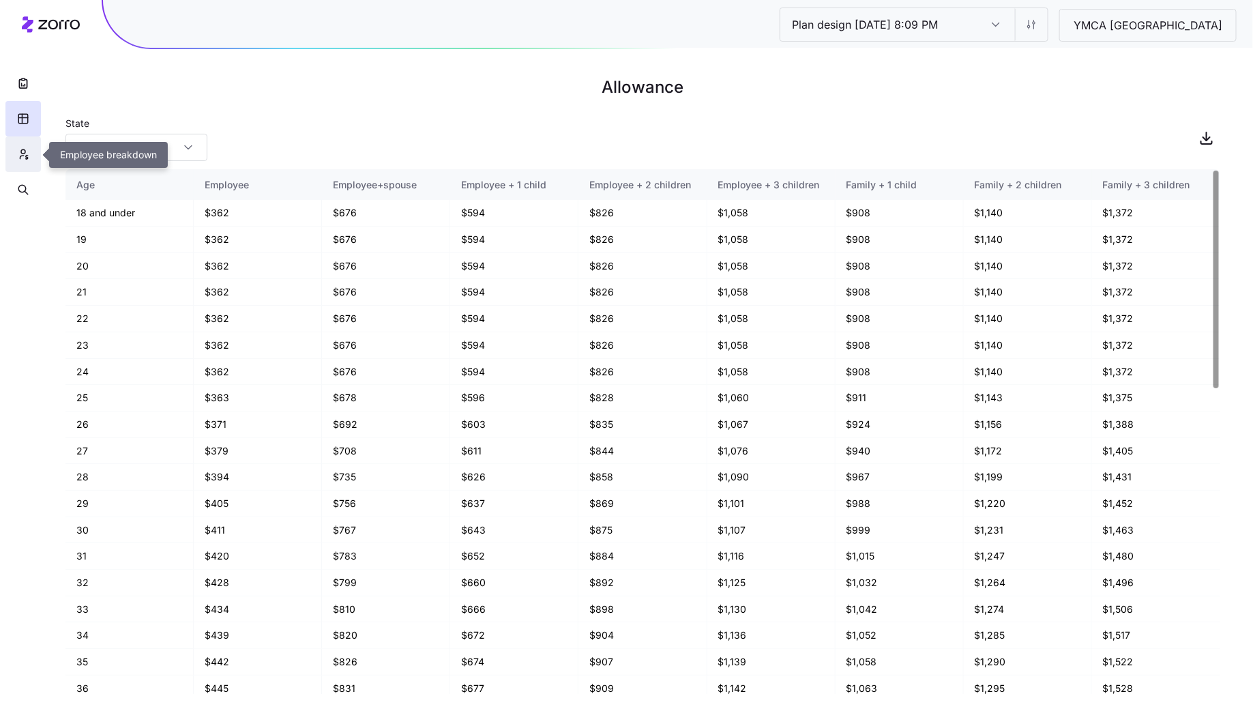
click at [13, 150] on button "button" at bounding box center [22, 153] width 35 height 35
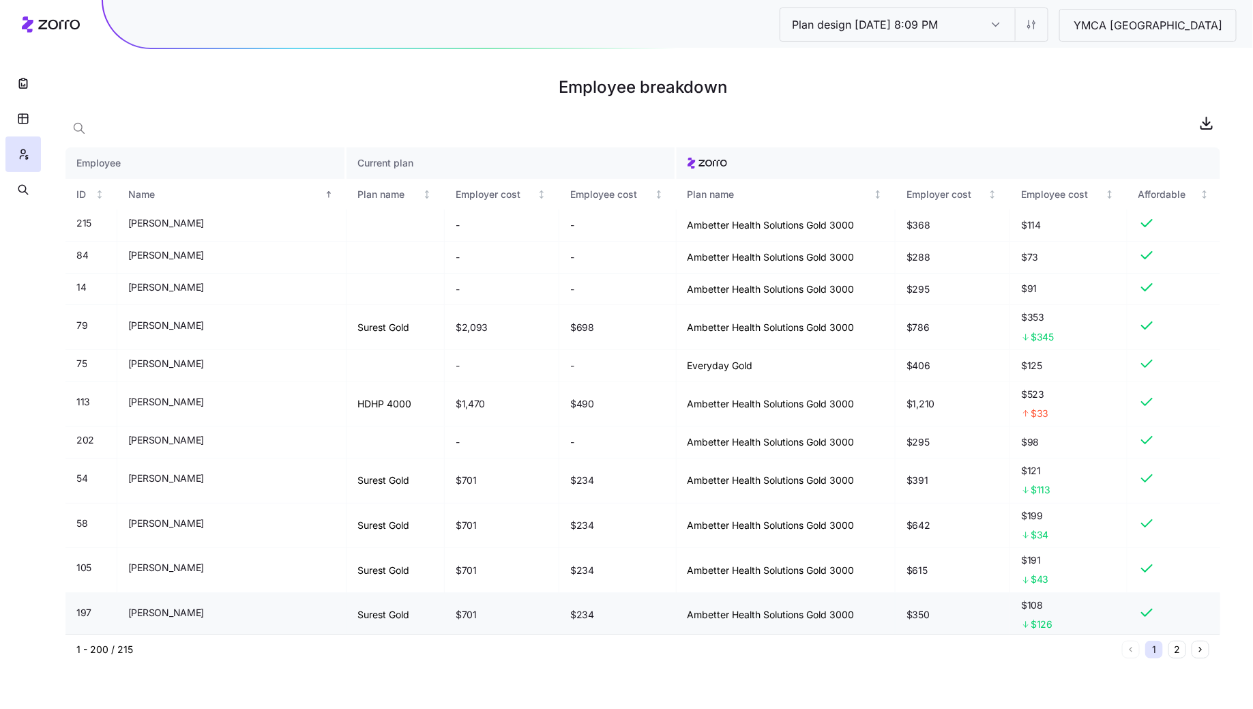
click at [851, 597] on td "Ambetter Health Solutions Gold 3000" at bounding box center [786, 615] width 219 height 45
click at [20, 83] on icon "button" at bounding box center [23, 83] width 14 height 14
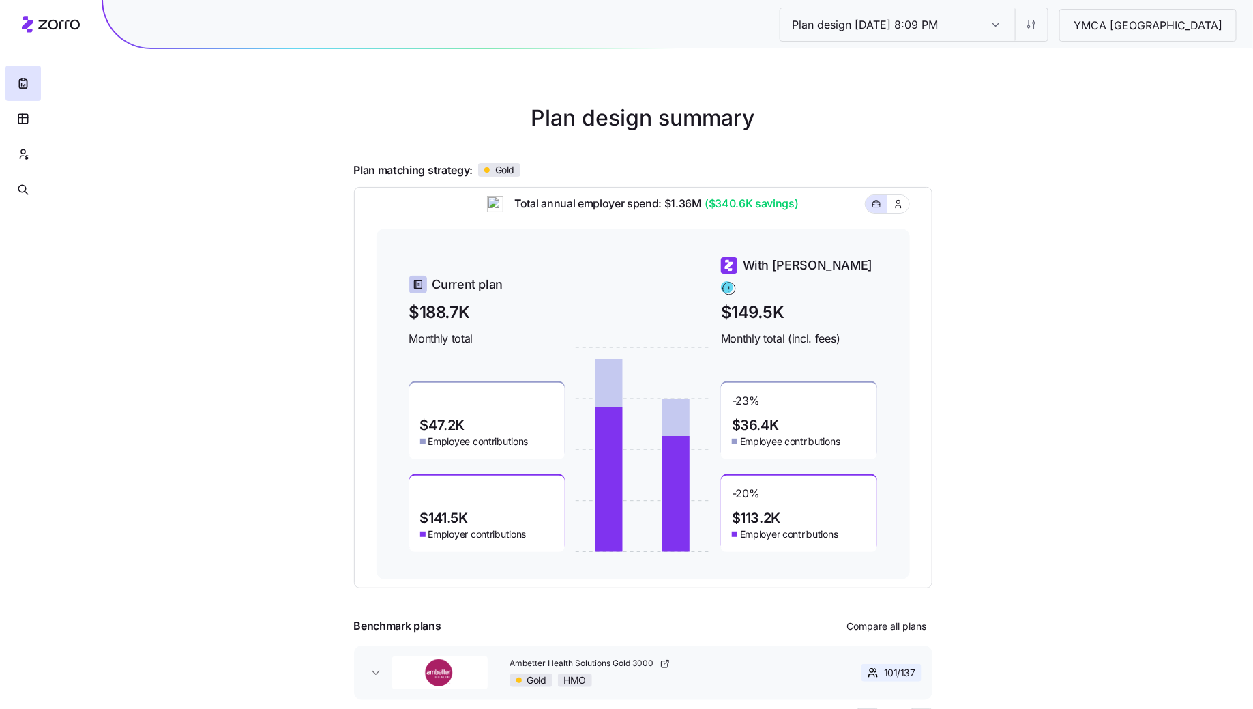
scroll to position [40, 0]
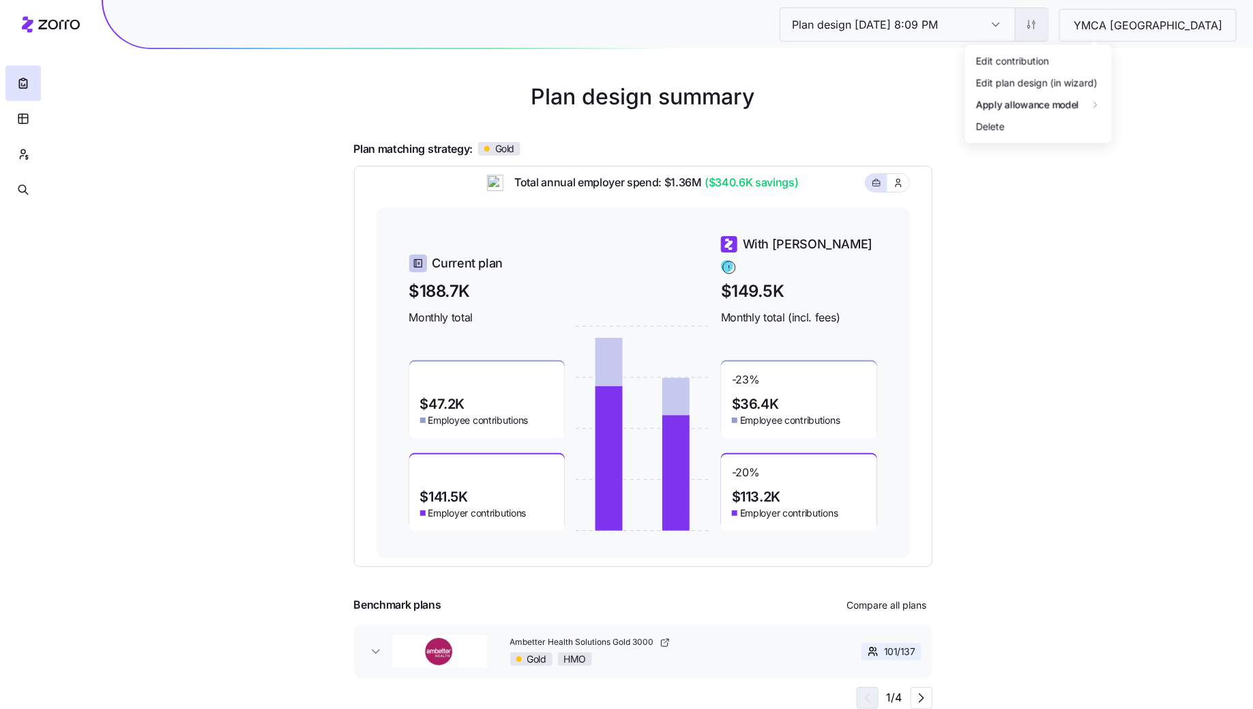
click at [1096, 24] on html "Plan design 10/06/2025 8:09 PM Plan design 10/06/2025 8:09 PM YMCA Cincinnati P…" at bounding box center [626, 334] width 1253 height 748
click at [1044, 50] on div "Edit contribution" at bounding box center [1039, 60] width 136 height 22
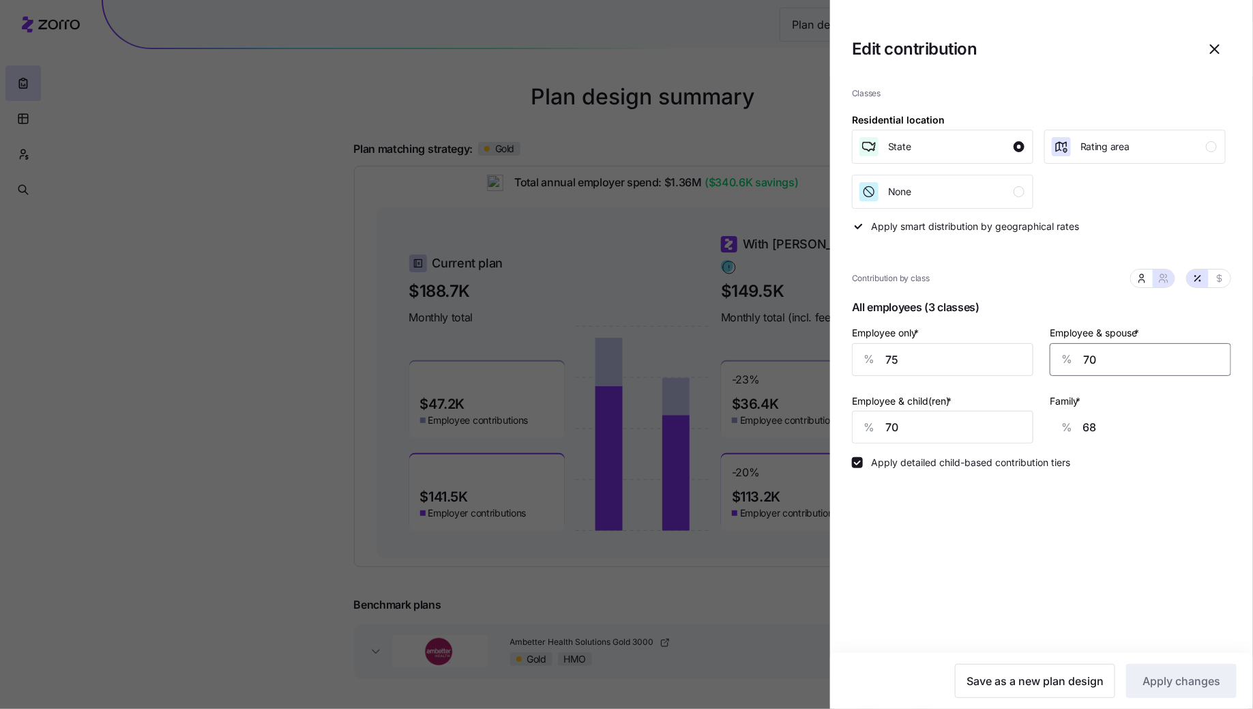
click at [1115, 355] on input "70" at bounding box center [1140, 359] width 181 height 33
type input "6"
type input "21"
type input "65"
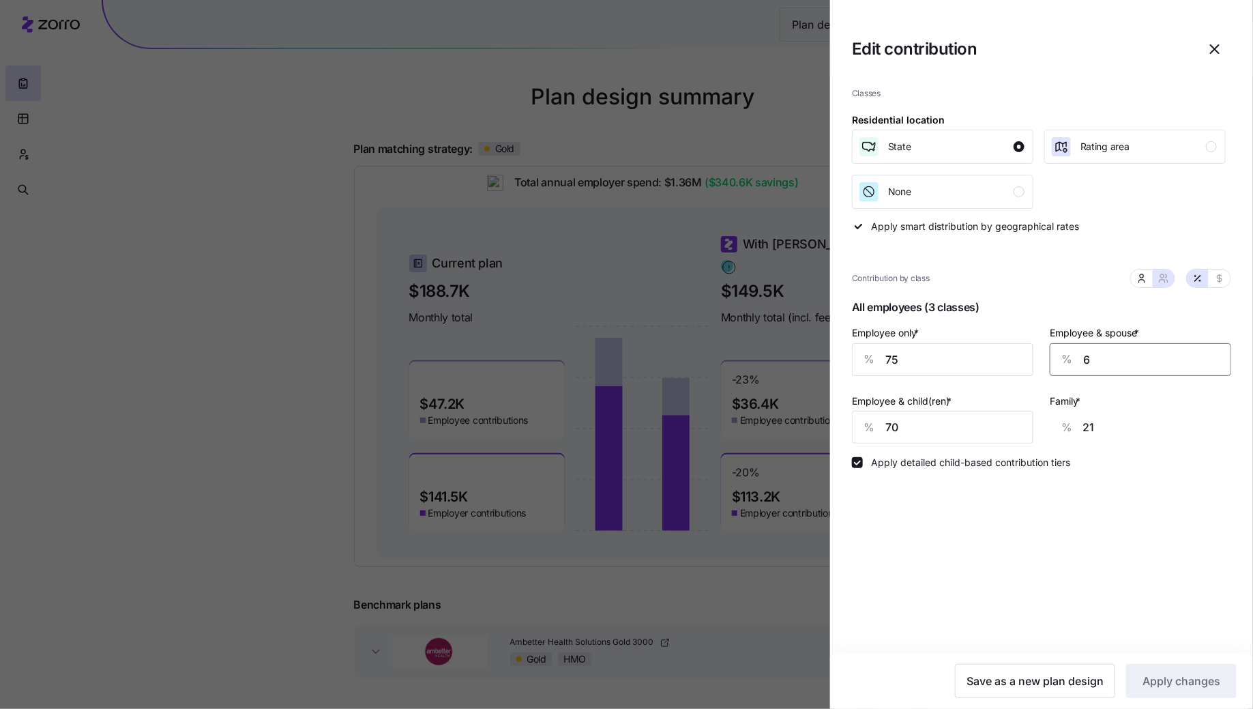
type input "64"
type input "65"
click at [983, 428] on input "70" at bounding box center [942, 427] width 181 height 33
type input "6"
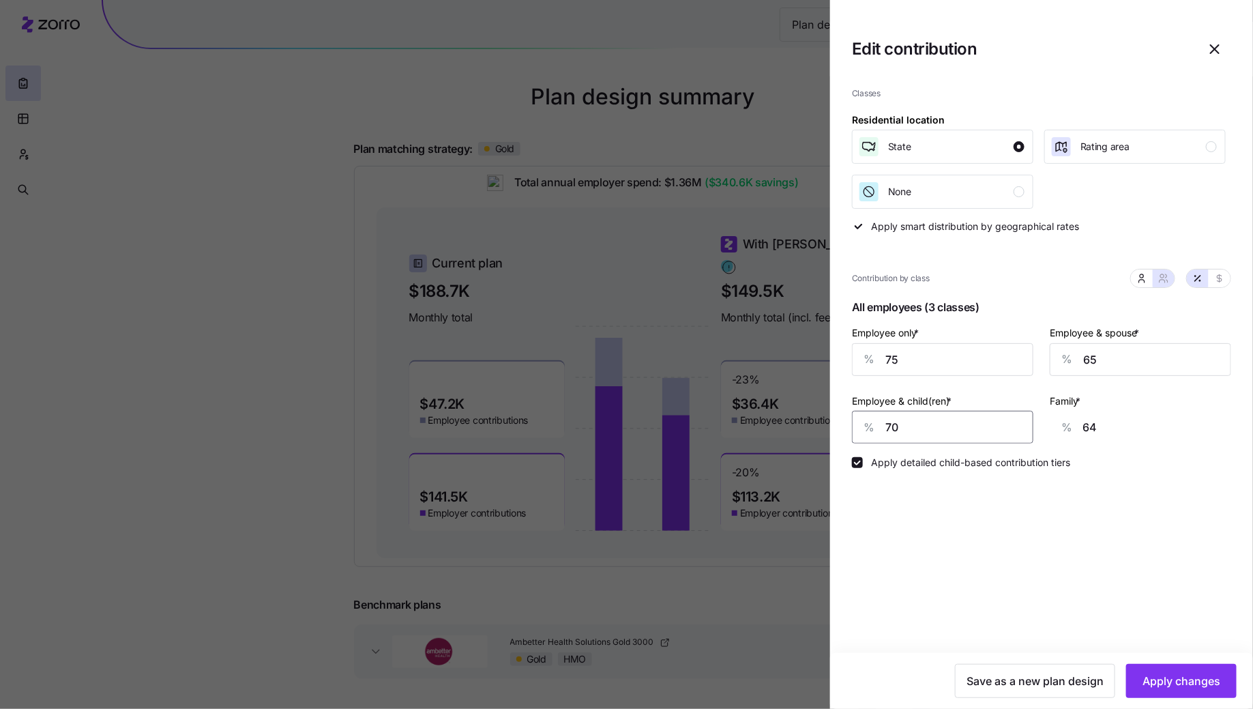
type input "24"
type input "65"
type input "61"
type input "65"
click at [1163, 677] on span "Apply changes" at bounding box center [1182, 681] width 78 height 16
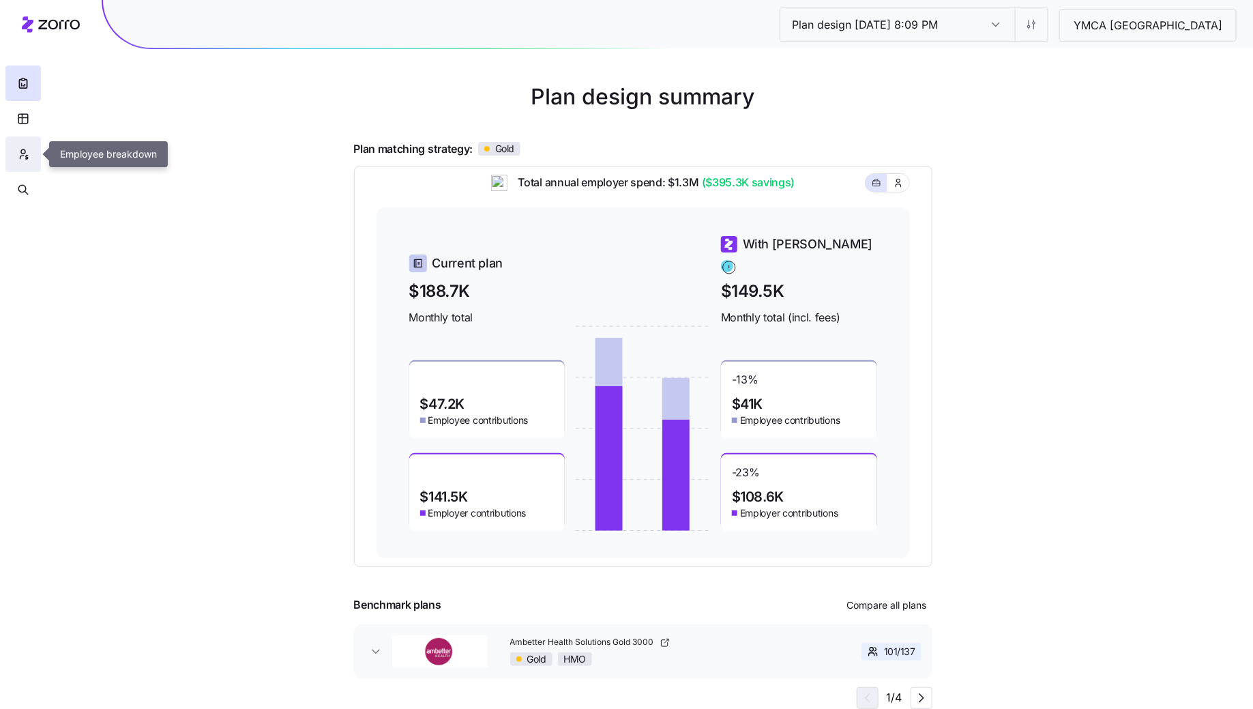
click at [34, 151] on button "button" at bounding box center [22, 153] width 35 height 35
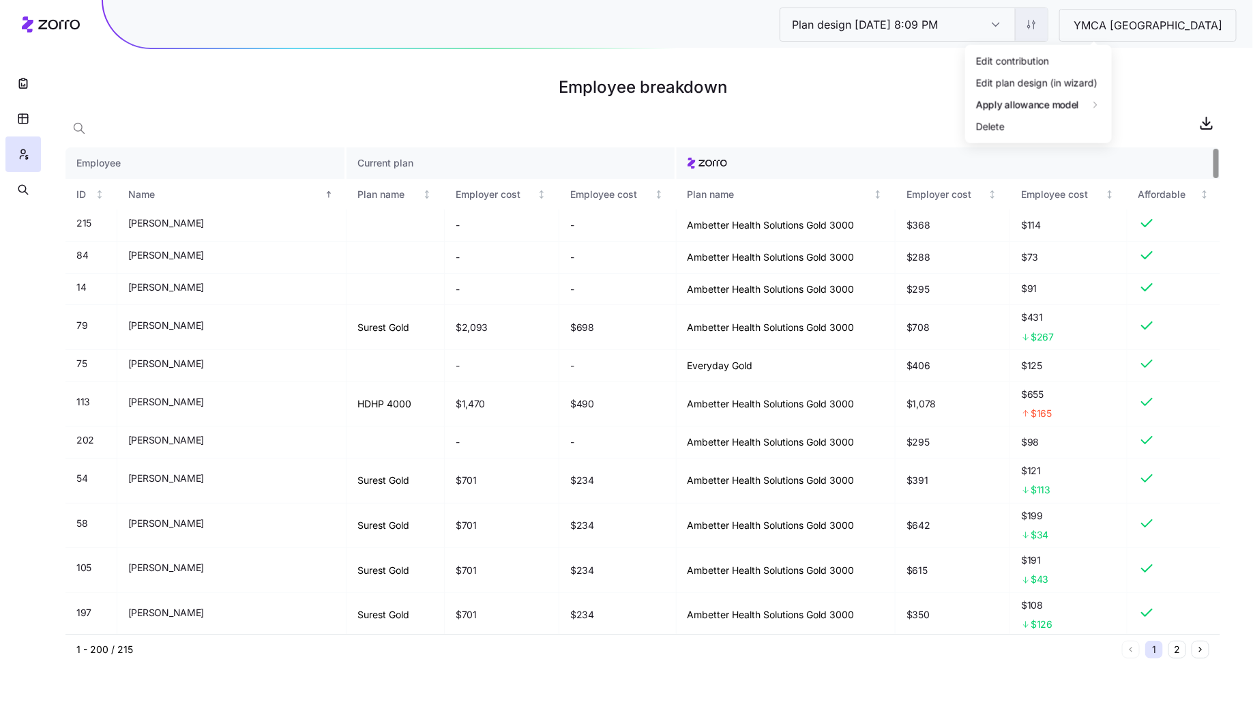
click at [1092, 32] on html "Plan design 10/06/2025 8:09 PM Plan design 10/06/2025 8:09 PM YMCA Cincinnati E…" at bounding box center [626, 354] width 1253 height 709
click at [1049, 61] on div "Edit contribution" at bounding box center [1012, 60] width 73 height 15
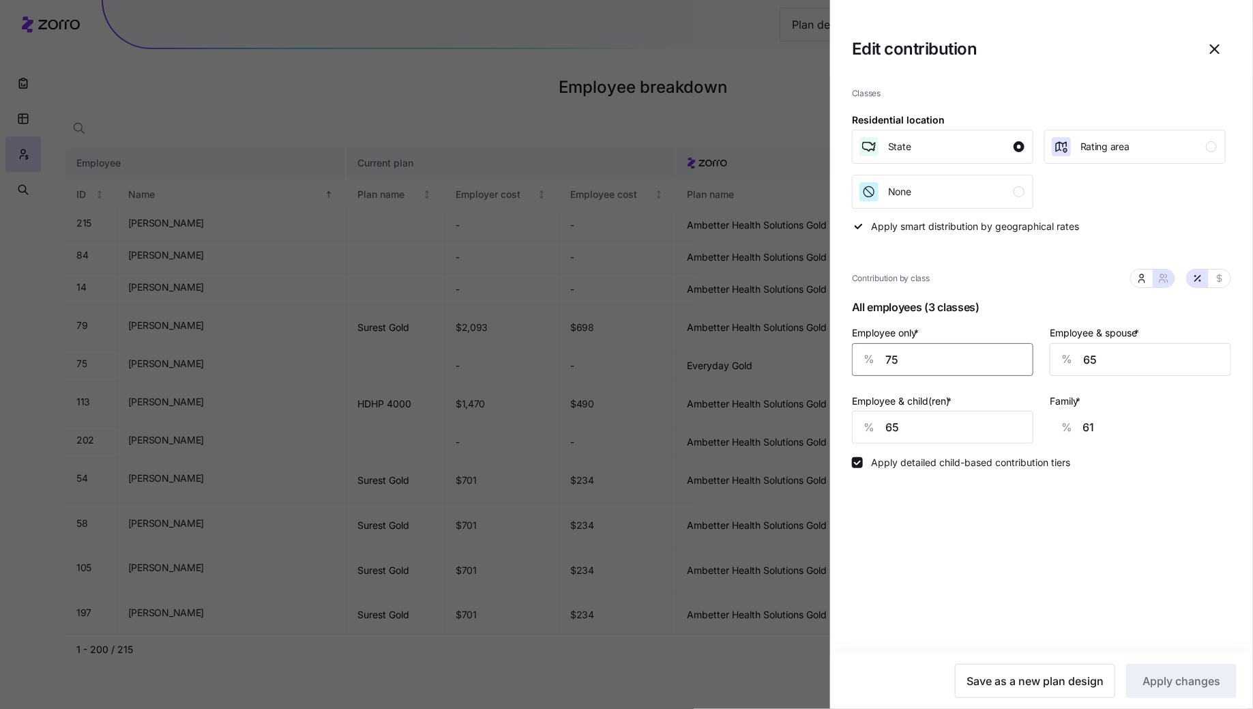
click at [960, 356] on input "75" at bounding box center [942, 359] width 181 height 33
type input "7"
type input "86"
type input "0"
type input "89"
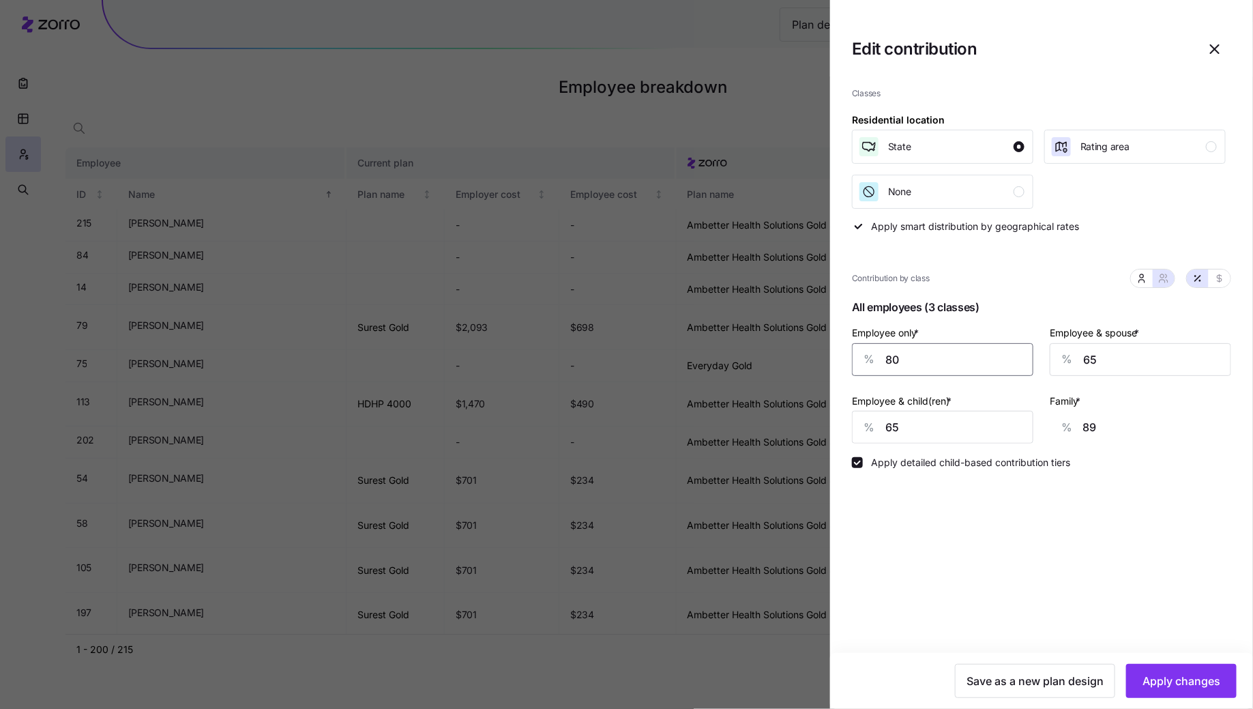
type input "800"
type input "0"
type input "80"
type input "59"
type input "80"
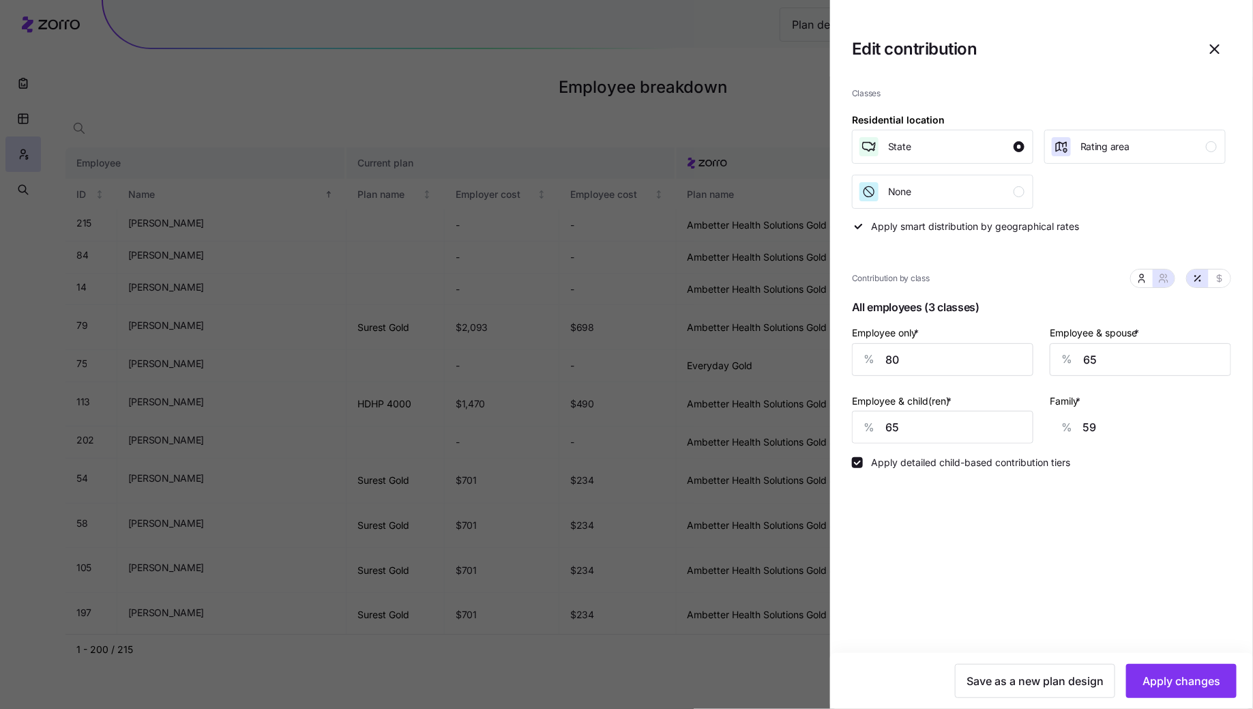
click at [1194, 698] on div "Save as a new plan design Apply changes" at bounding box center [1041, 681] width 423 height 56
click at [1194, 671] on button "Apply changes" at bounding box center [1181, 681] width 111 height 34
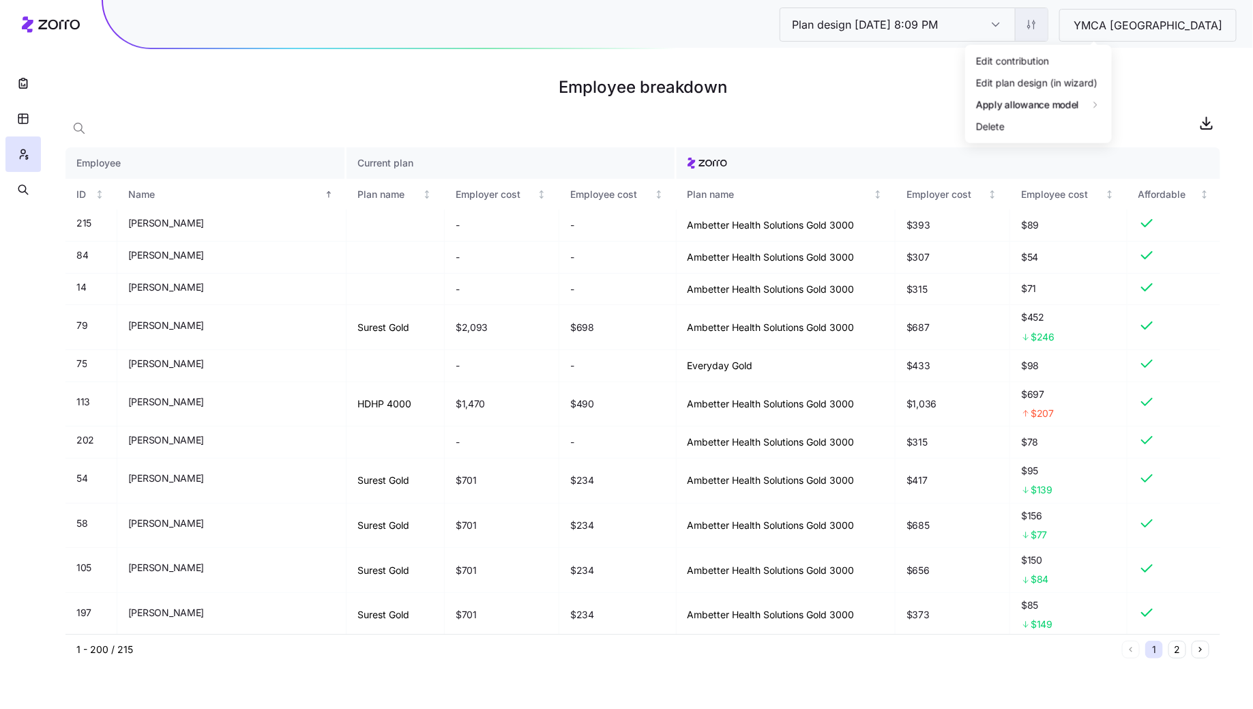
click at [1104, 27] on html "Plan design 10/06/2025 8:09 PM Plan design 10/06/2025 8:09 PM YMCA Cincinnati E…" at bounding box center [626, 354] width 1253 height 709
click at [1027, 57] on div "Edit contribution" at bounding box center [1012, 60] width 73 height 15
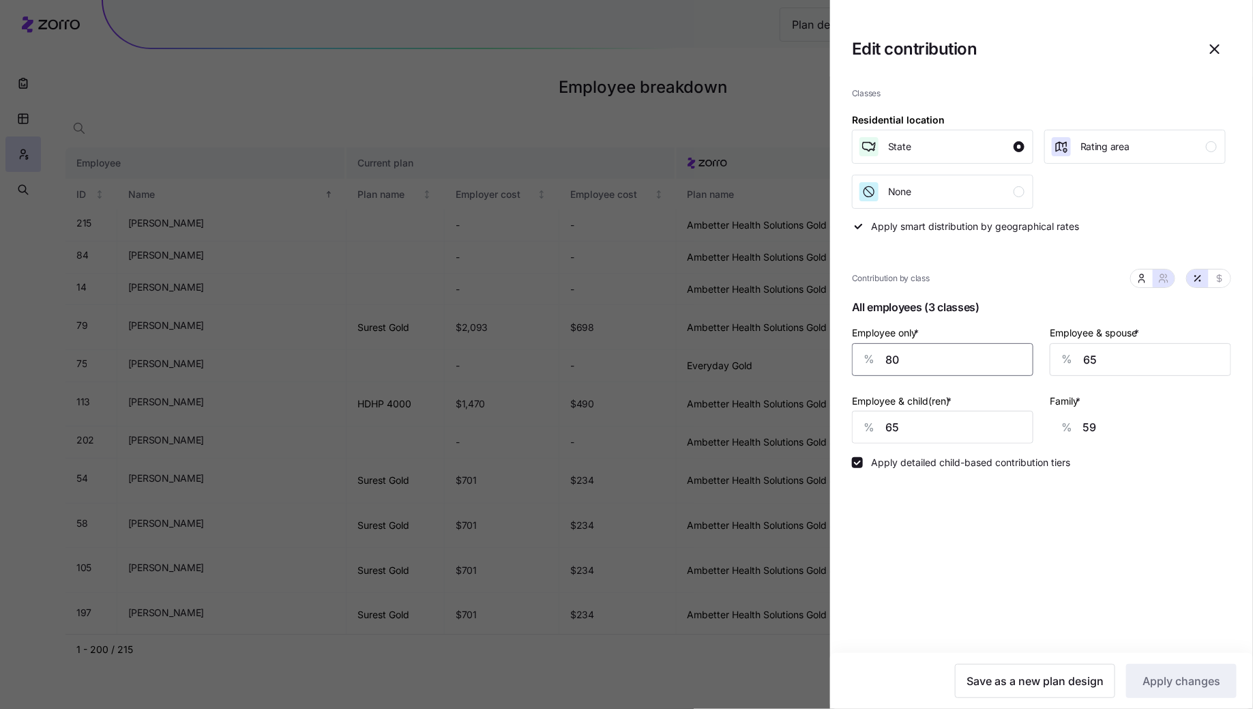
click at [930, 360] on input "80" at bounding box center [942, 359] width 181 height 33
type input "75"
type input "61"
type input "75"
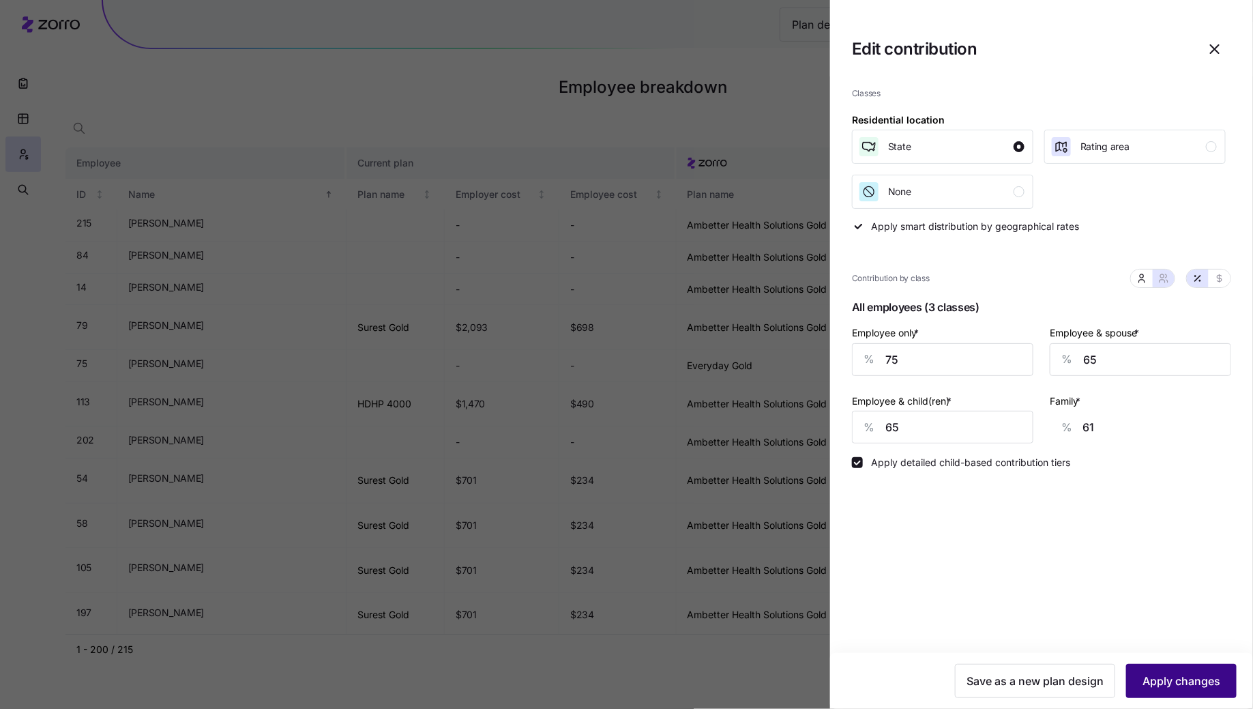
click at [1165, 672] on button "Apply changes" at bounding box center [1181, 681] width 111 height 34
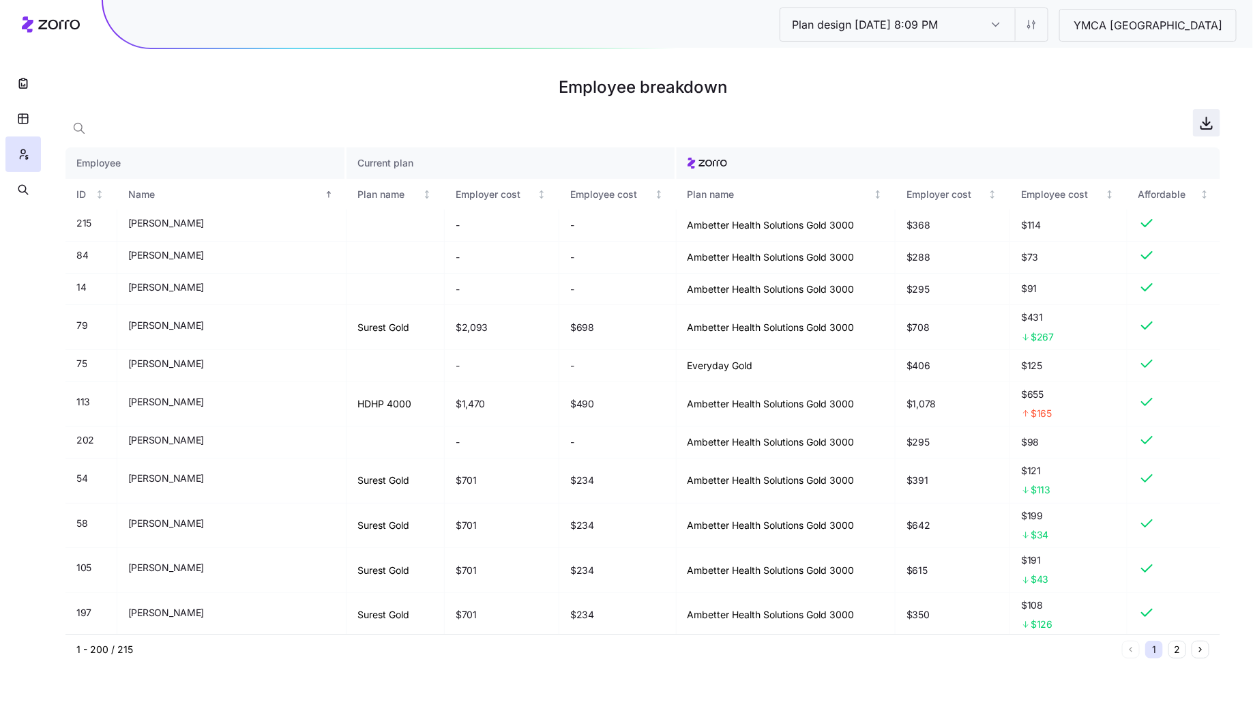
click at [1204, 126] on icon "button" at bounding box center [1207, 123] width 16 height 16
click at [15, 83] on button "button" at bounding box center [22, 82] width 35 height 35
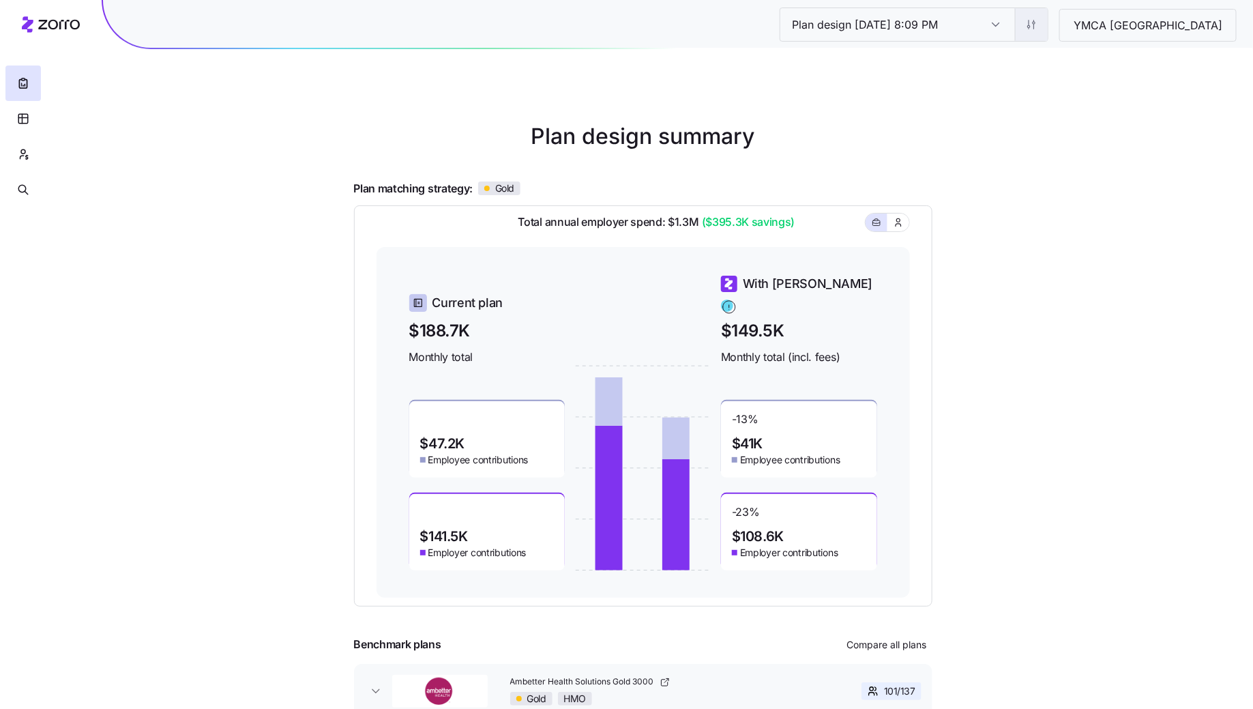
click at [1103, 29] on html "Plan design 10/06/2025 8:09 PM Plan design 10/06/2025 8:09 PM YMCA Cincinnati P…" at bounding box center [626, 374] width 1253 height 748
click at [1061, 57] on div "Edit contribution" at bounding box center [1039, 60] width 136 height 22
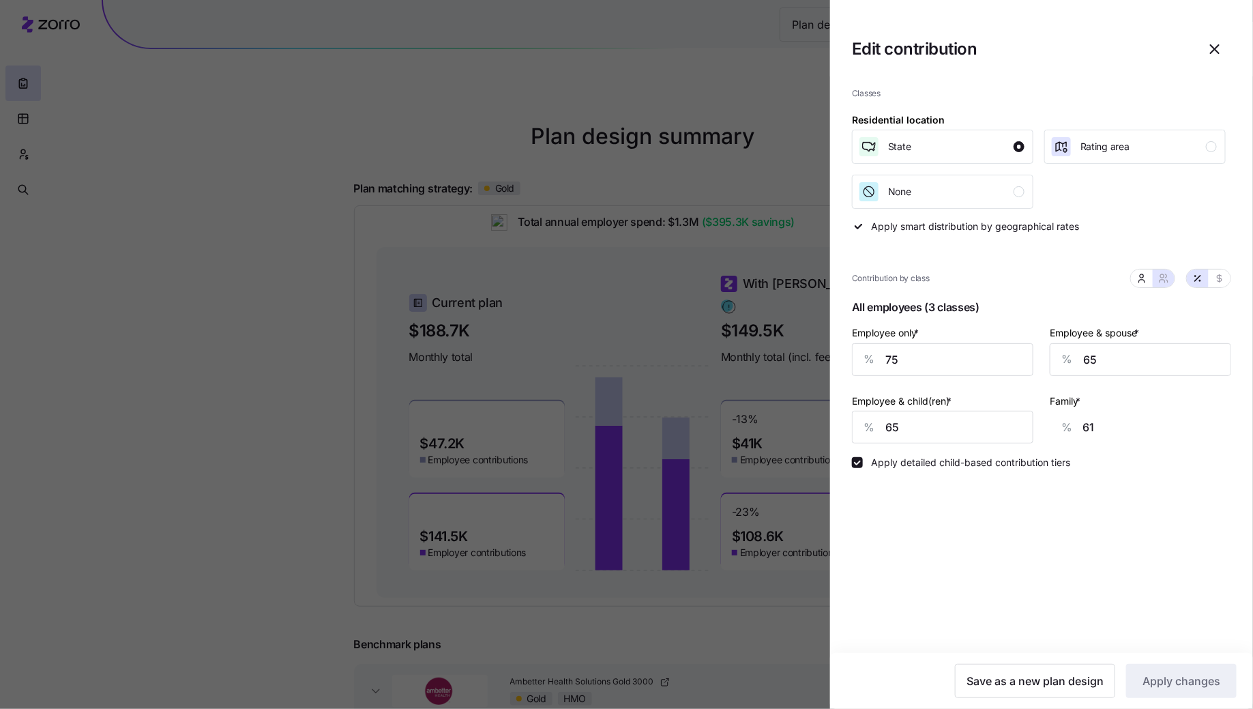
click at [727, 613] on div at bounding box center [626, 354] width 1253 height 709
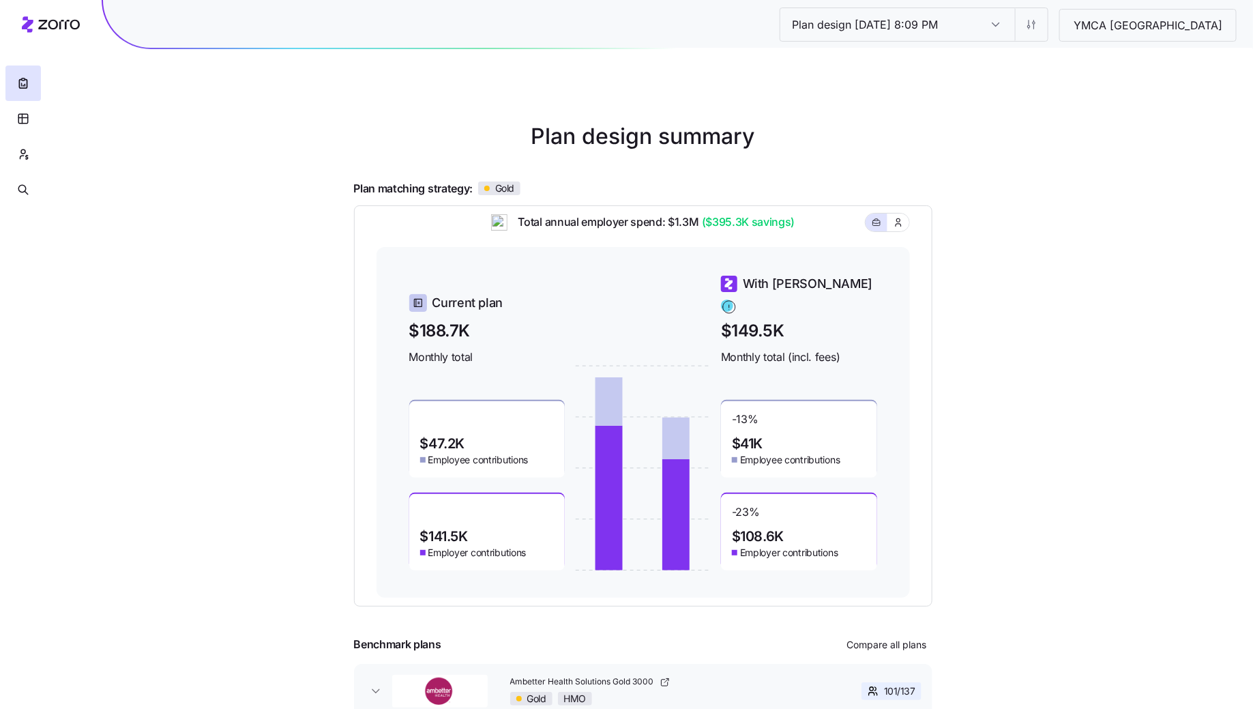
click at [43, 154] on div at bounding box center [23, 103] width 46 height 207
click at [21, 154] on icon "button" at bounding box center [23, 154] width 12 height 14
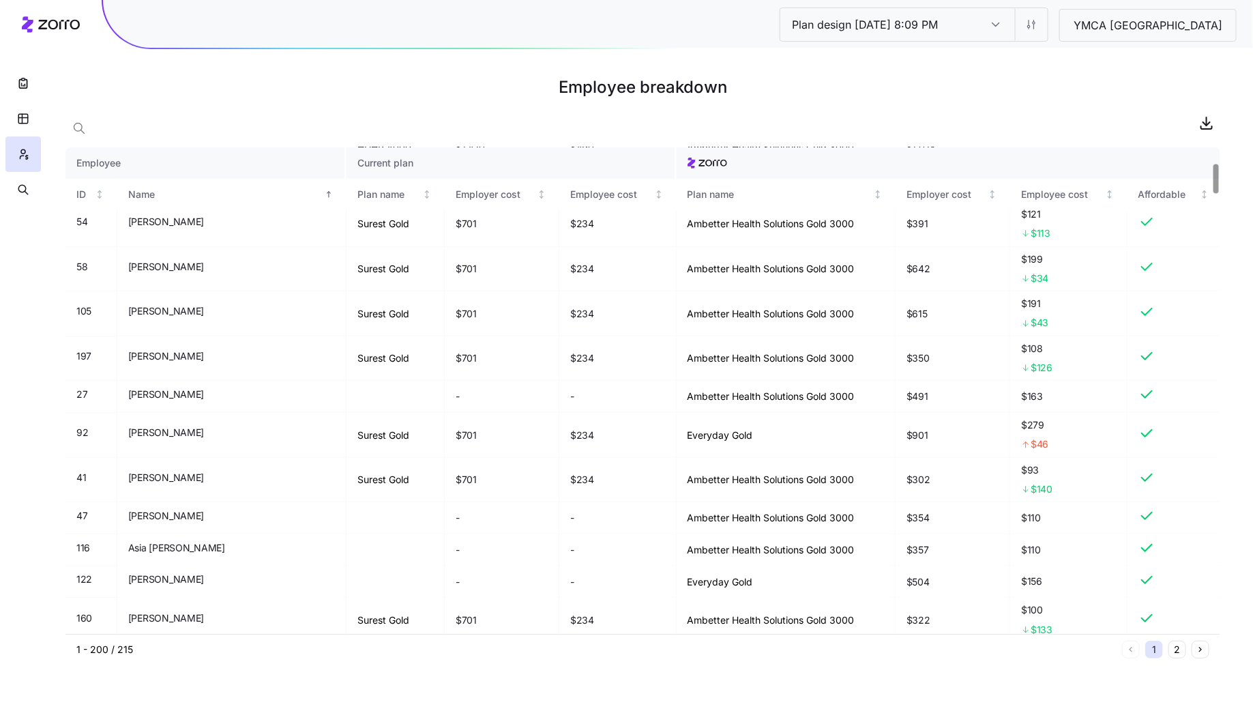
scroll to position [257, 0]
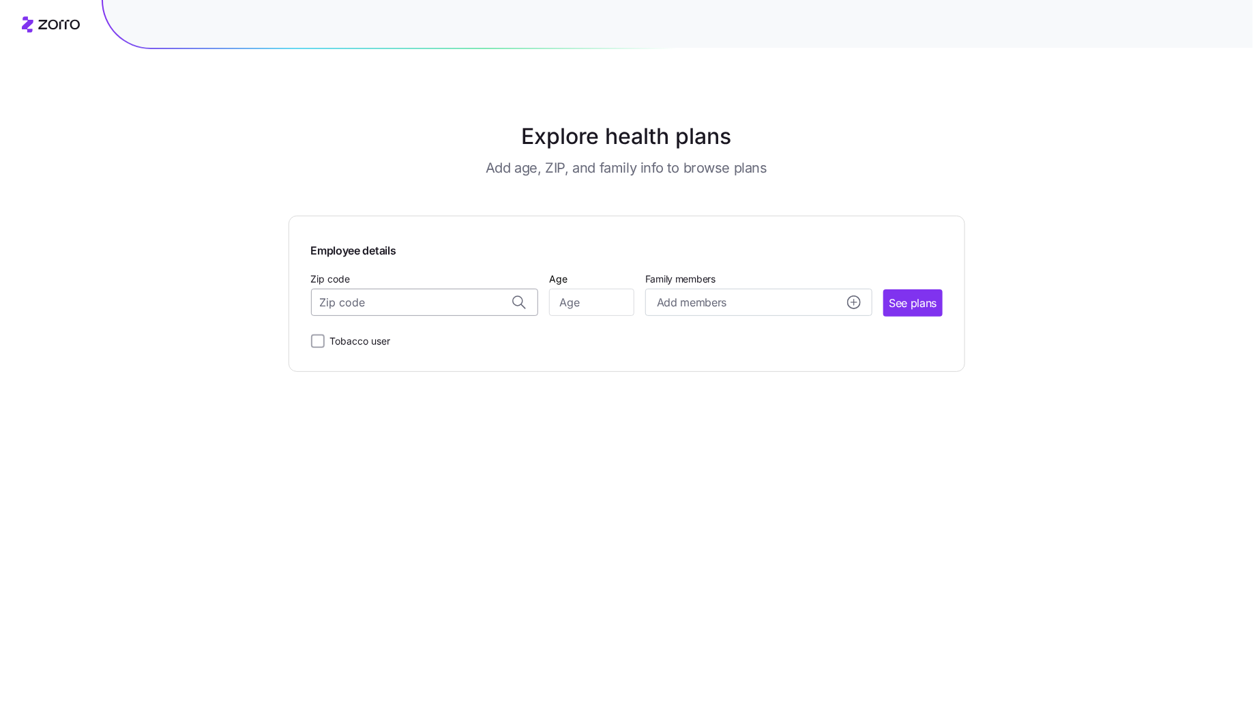
click at [385, 310] on input "Zip code" at bounding box center [424, 302] width 227 height 27
paste input "45239"
click at [438, 336] on span "45239, Hamilton County, OH" at bounding box center [421, 338] width 191 height 17
type input "45239, Hamilton County, OH"
click at [578, 306] on input "Age" at bounding box center [591, 302] width 85 height 27
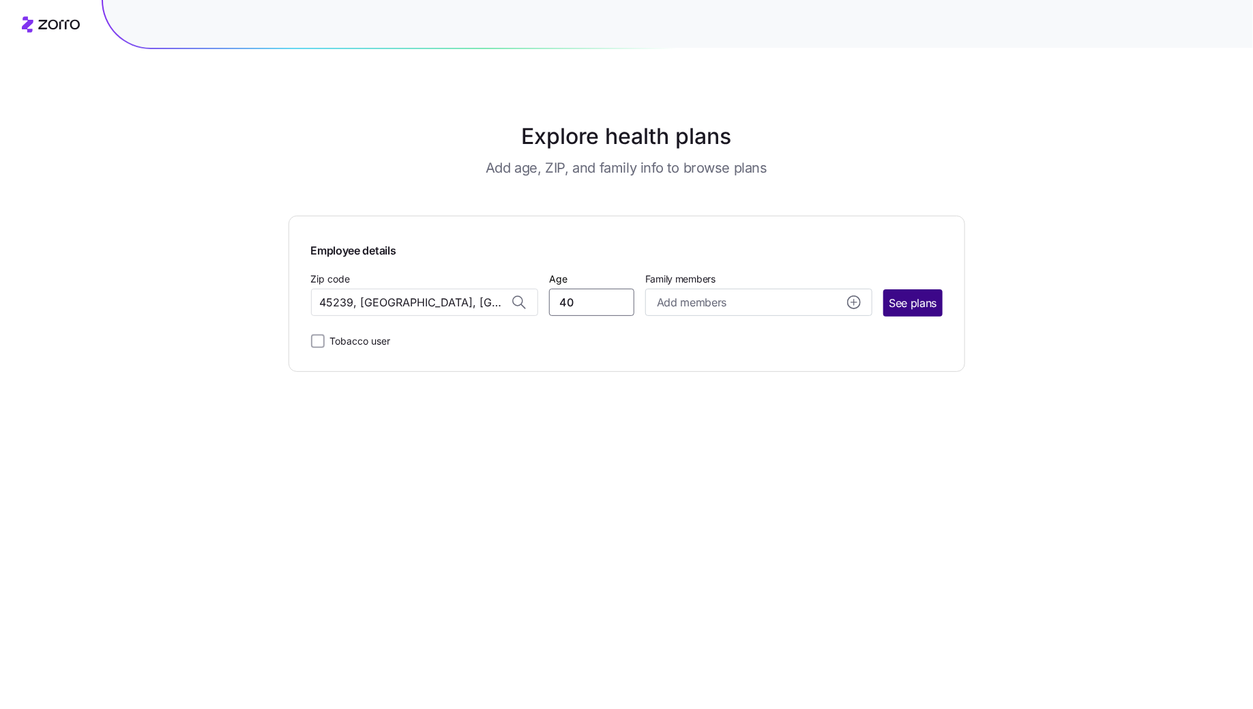
type input "40"
click at [928, 298] on span "See plans" at bounding box center [913, 303] width 48 height 17
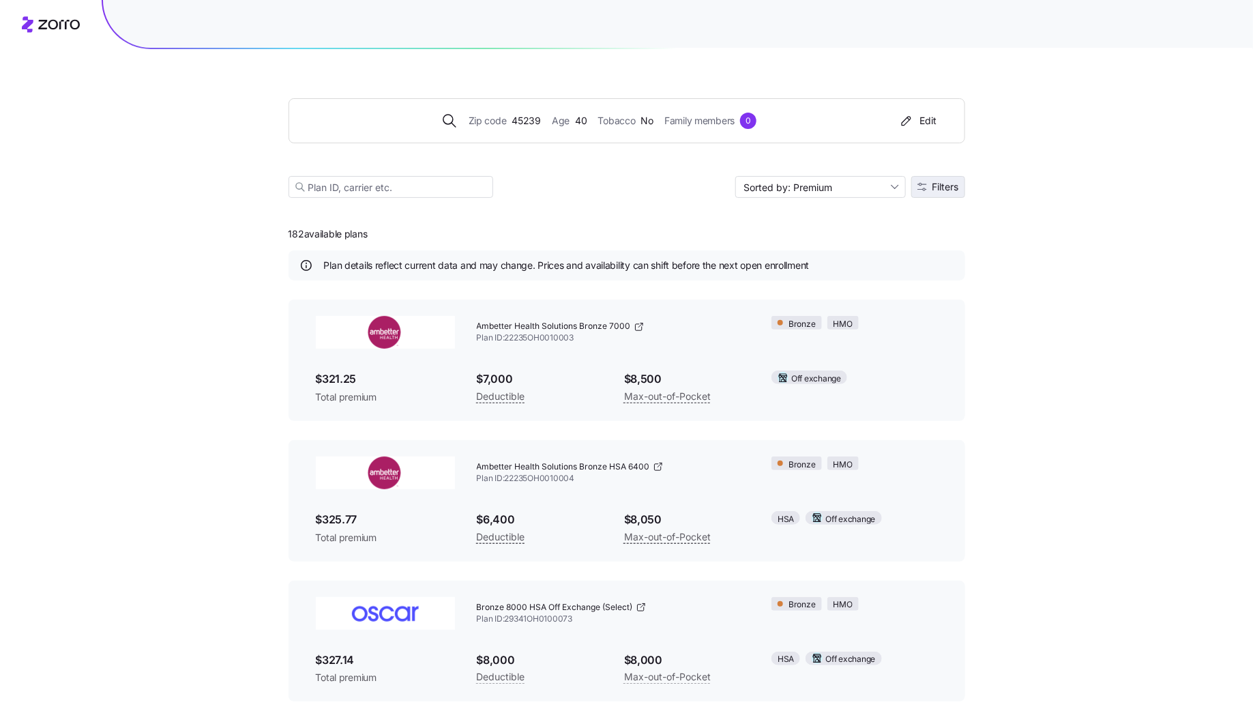
click at [931, 179] on button "Filters" at bounding box center [938, 187] width 54 height 22
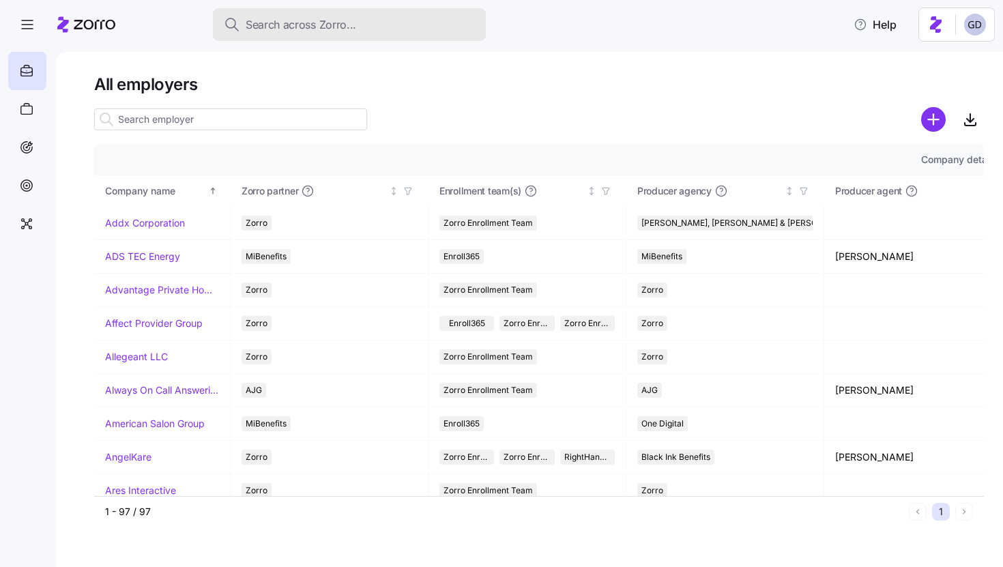
click at [312, 38] on button "Search across Zorro..." at bounding box center [349, 24] width 273 height 33
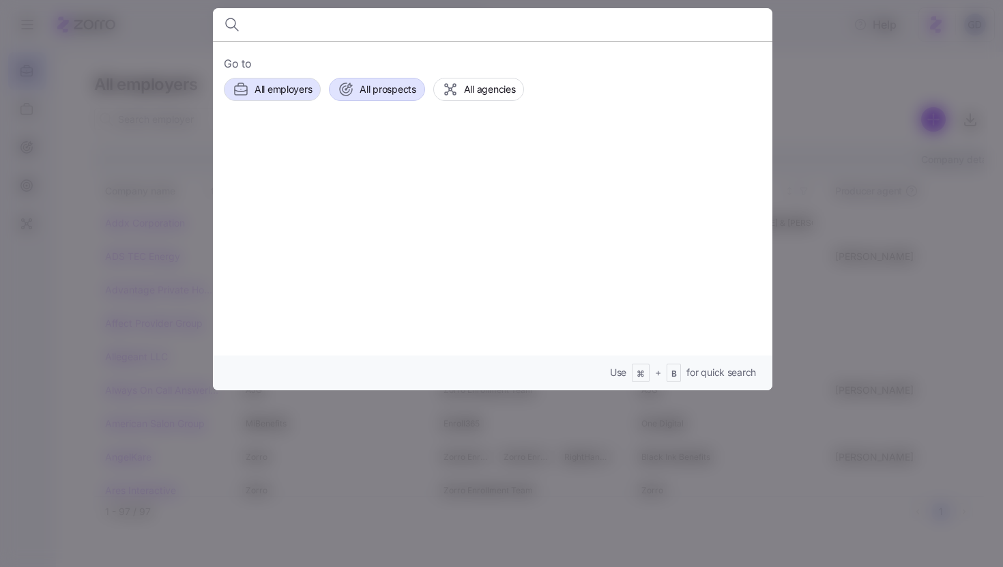
click at [349, 87] on icon "button" at bounding box center [350, 85] width 4 height 4
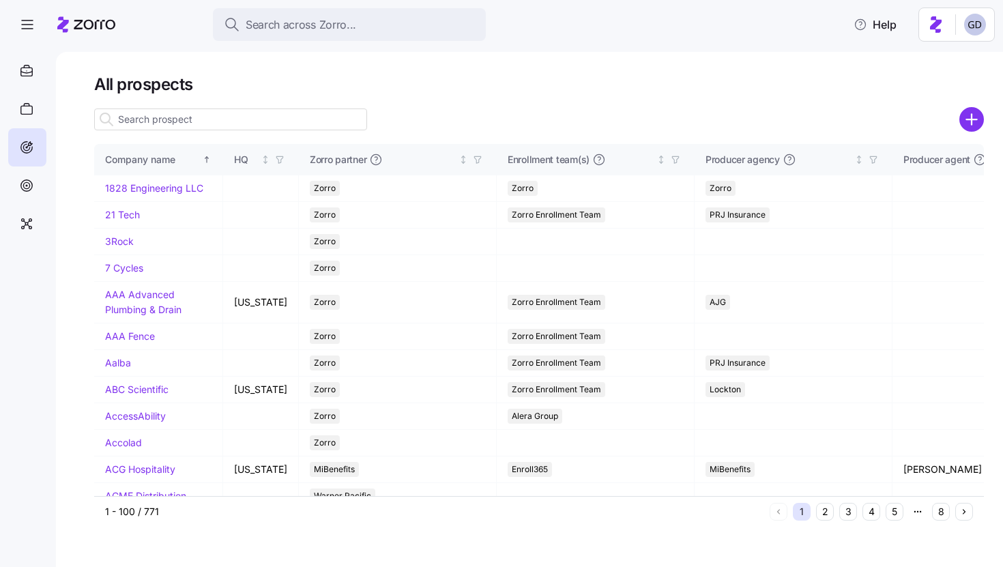
click at [319, 117] on input at bounding box center [230, 119] width 273 height 22
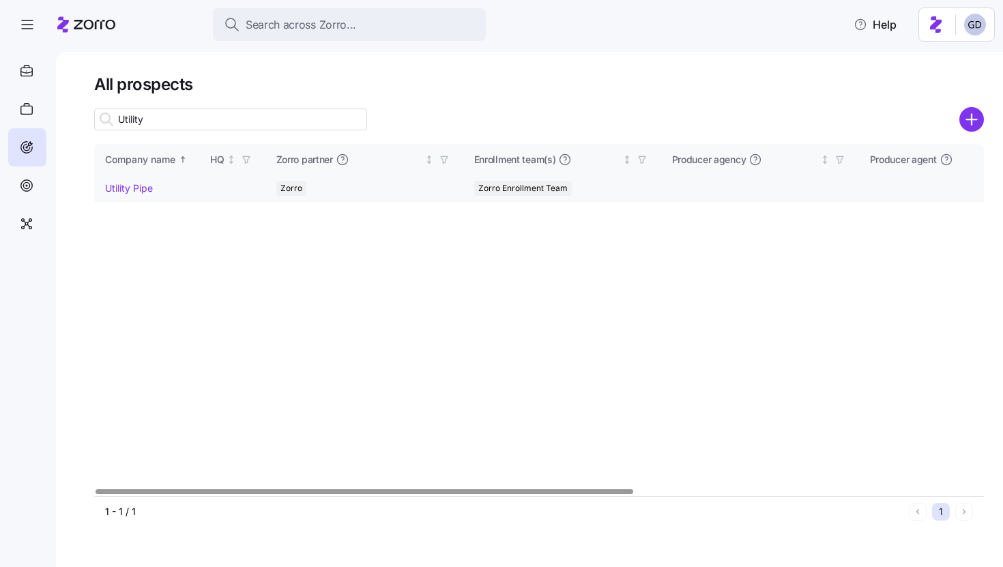
type input "Utility"
click at [145, 185] on link "Utility Pipe" at bounding box center [129, 188] width 48 height 12
click at [138, 191] on link "Utility Pipe" at bounding box center [129, 188] width 48 height 12
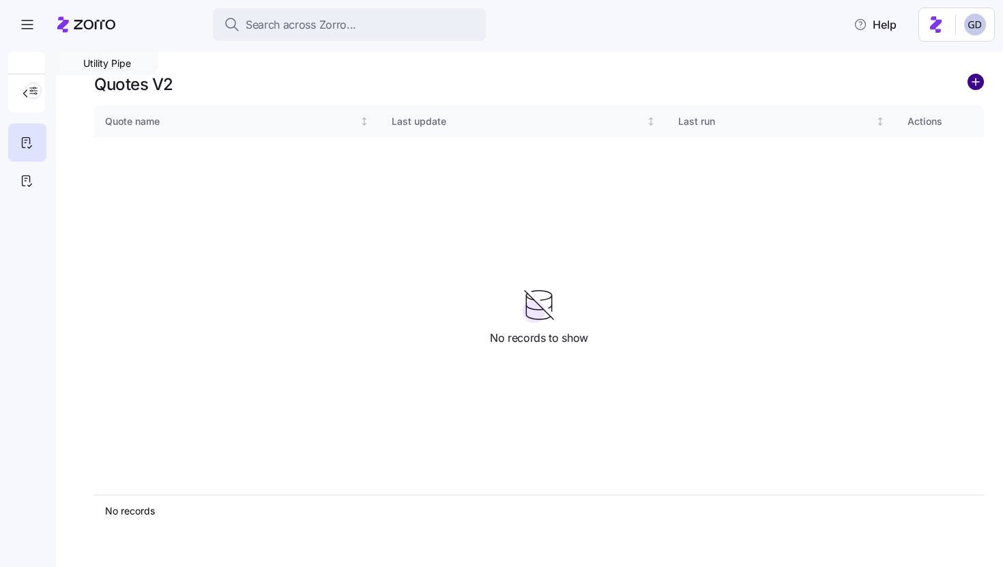
click at [978, 85] on circle "add icon" at bounding box center [975, 81] width 15 height 15
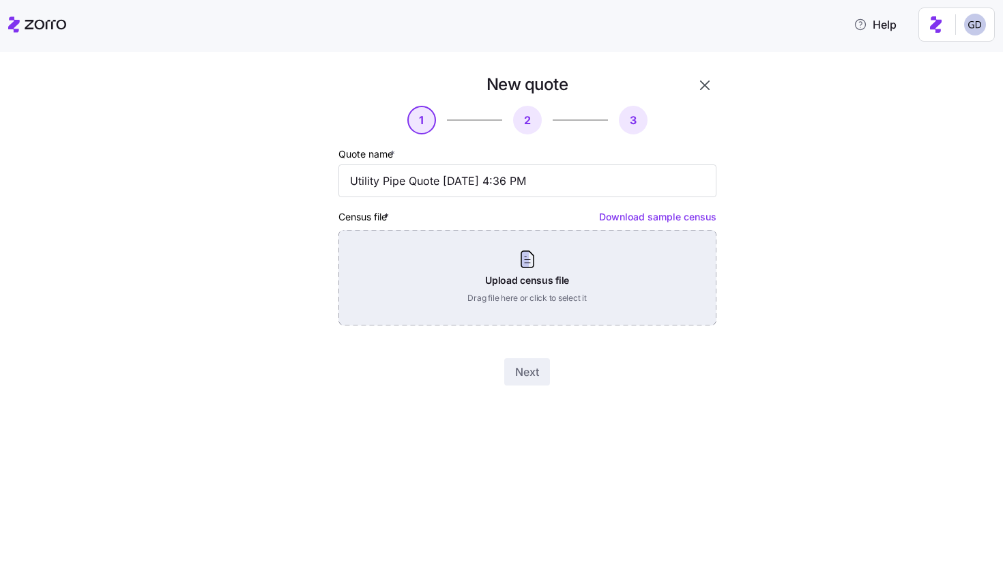
click at [517, 259] on div "Upload census file Drag file here or click to select it" at bounding box center [527, 278] width 378 height 96
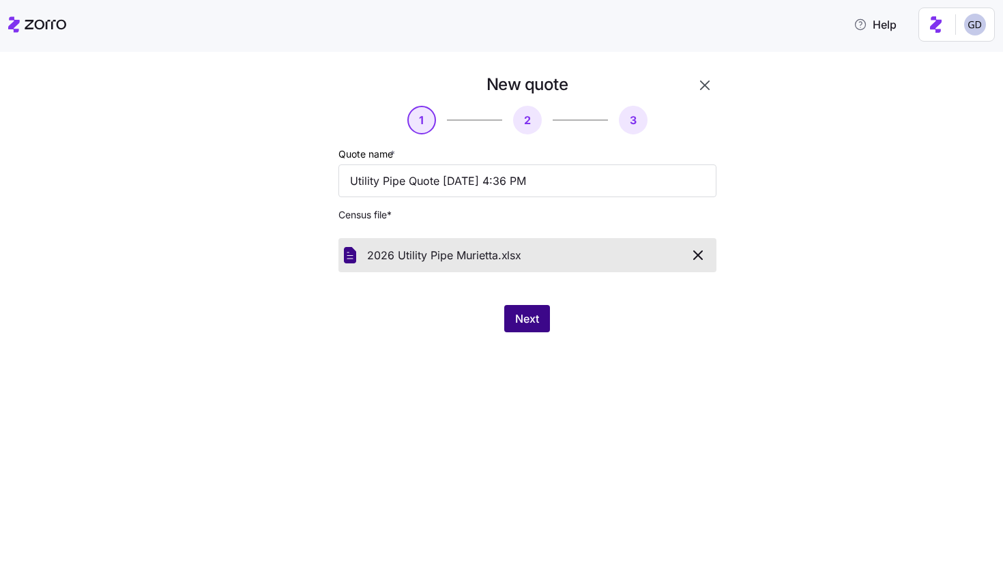
click at [522, 322] on span "Next" at bounding box center [527, 318] width 24 height 16
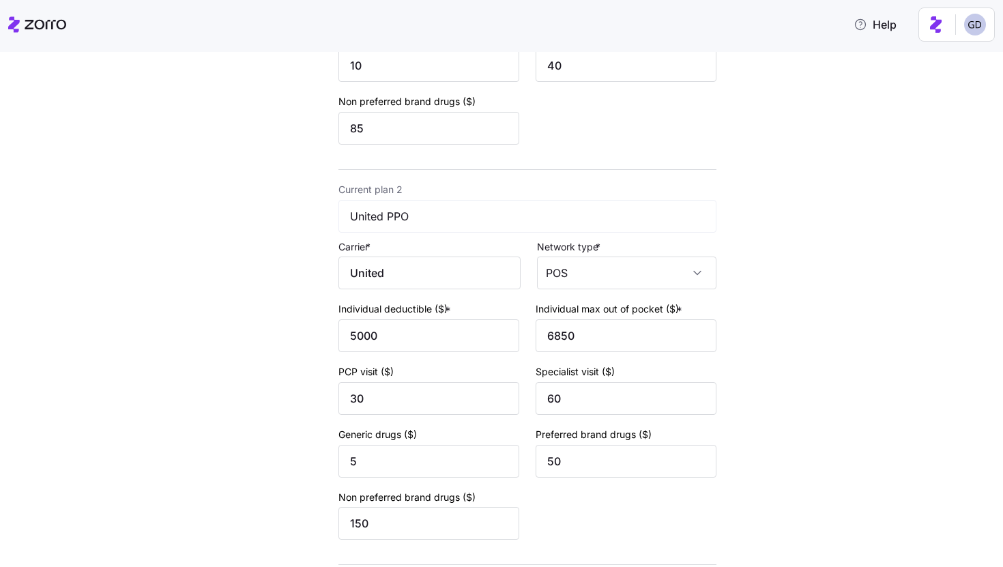
scroll to position [499, 0]
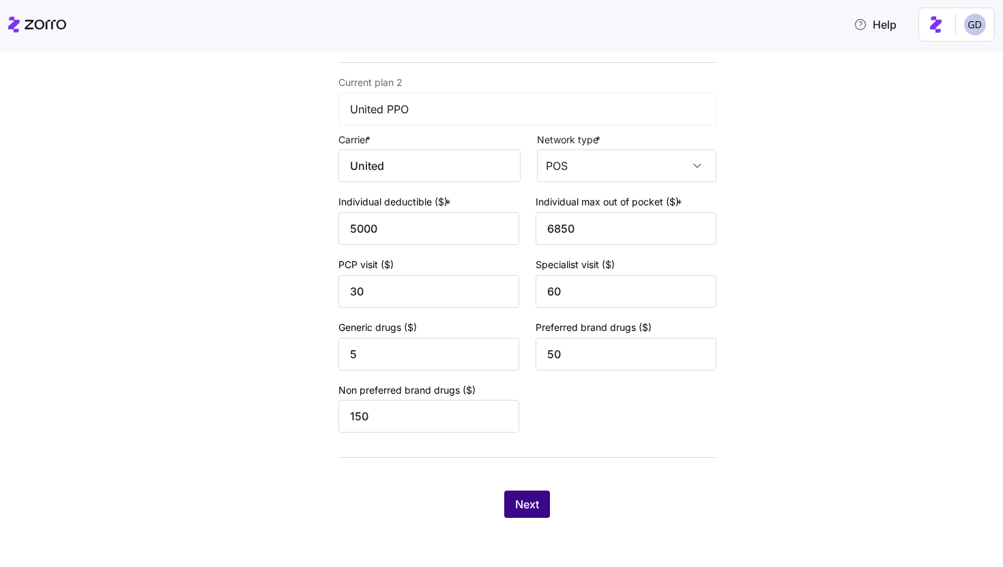
click at [537, 506] on span "Next" at bounding box center [527, 504] width 24 height 16
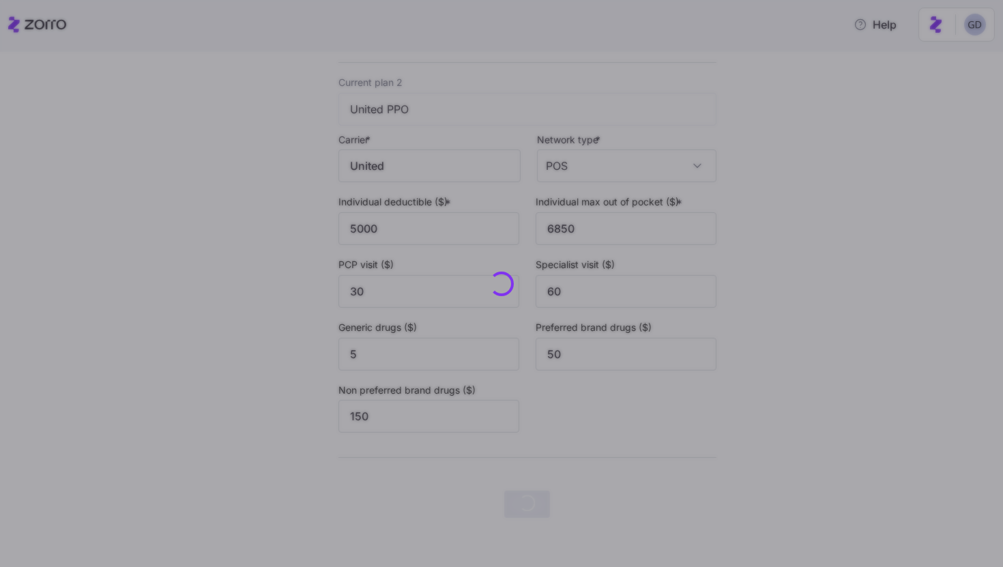
scroll to position [0, 0]
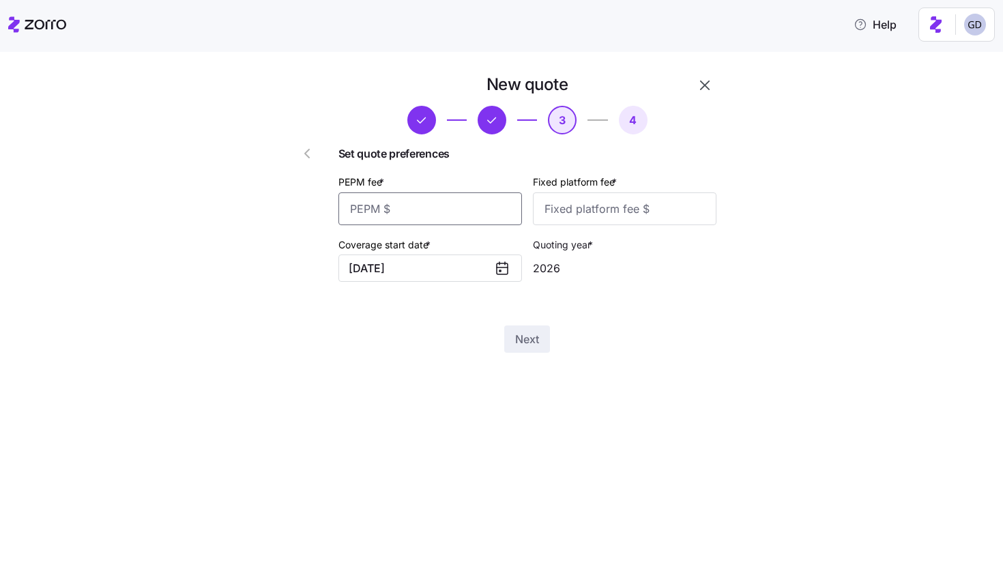
click at [464, 214] on input "PEPM fee *" at bounding box center [430, 208] width 184 height 33
type input "60"
type input "100"
click at [532, 351] on button "Next" at bounding box center [527, 338] width 46 height 27
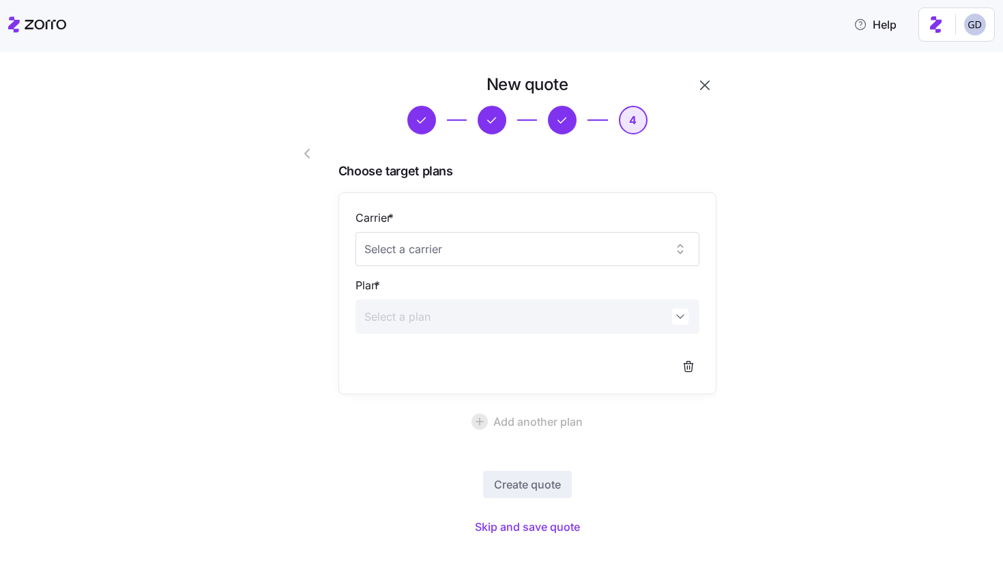
scroll to position [20, 0]
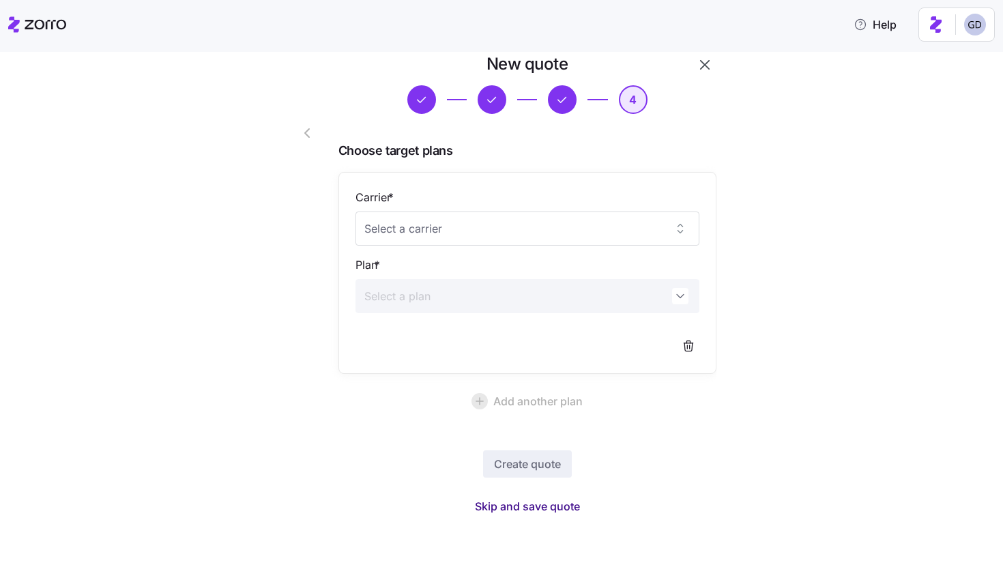
click at [556, 510] on span "Skip and save quote" at bounding box center [527, 506] width 105 height 16
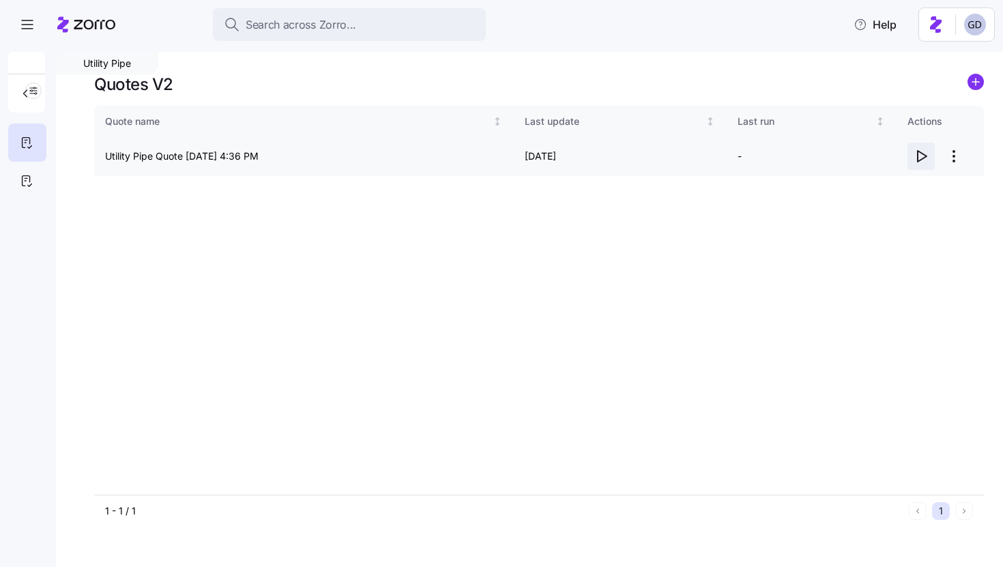
click at [915, 154] on icon "button" at bounding box center [921, 156] width 16 height 16
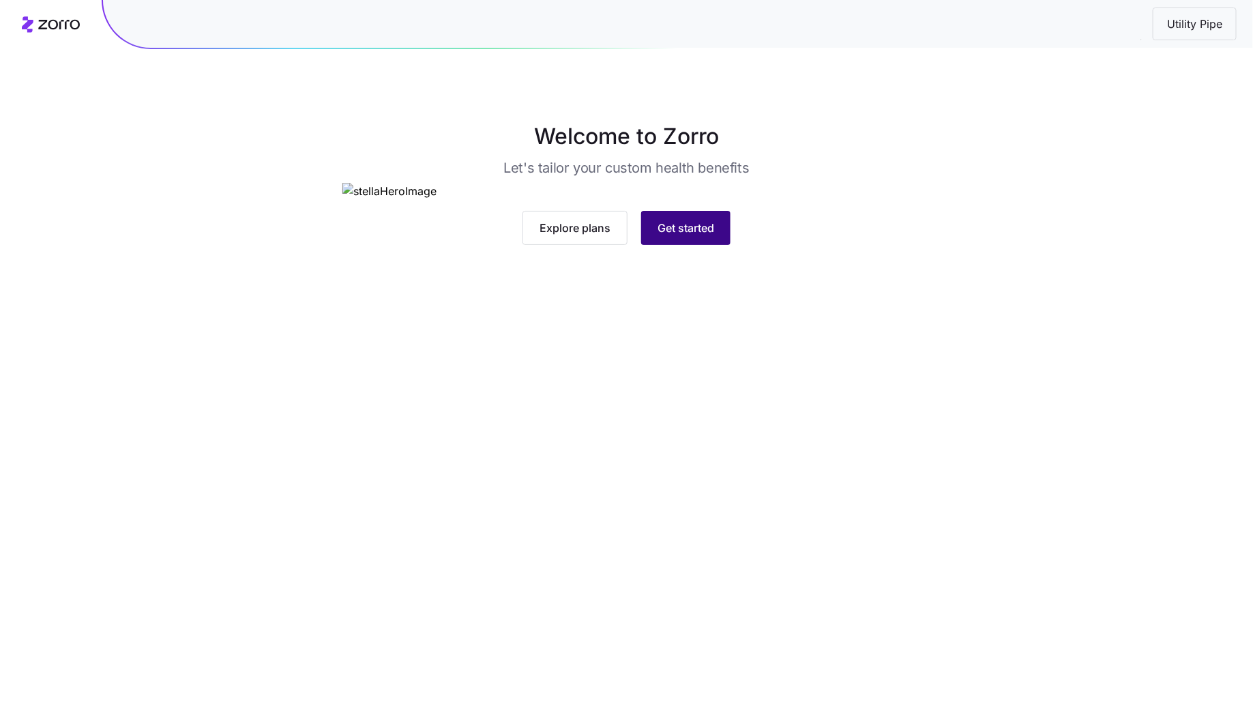
click at [692, 245] on button "Get started" at bounding box center [685, 228] width 89 height 34
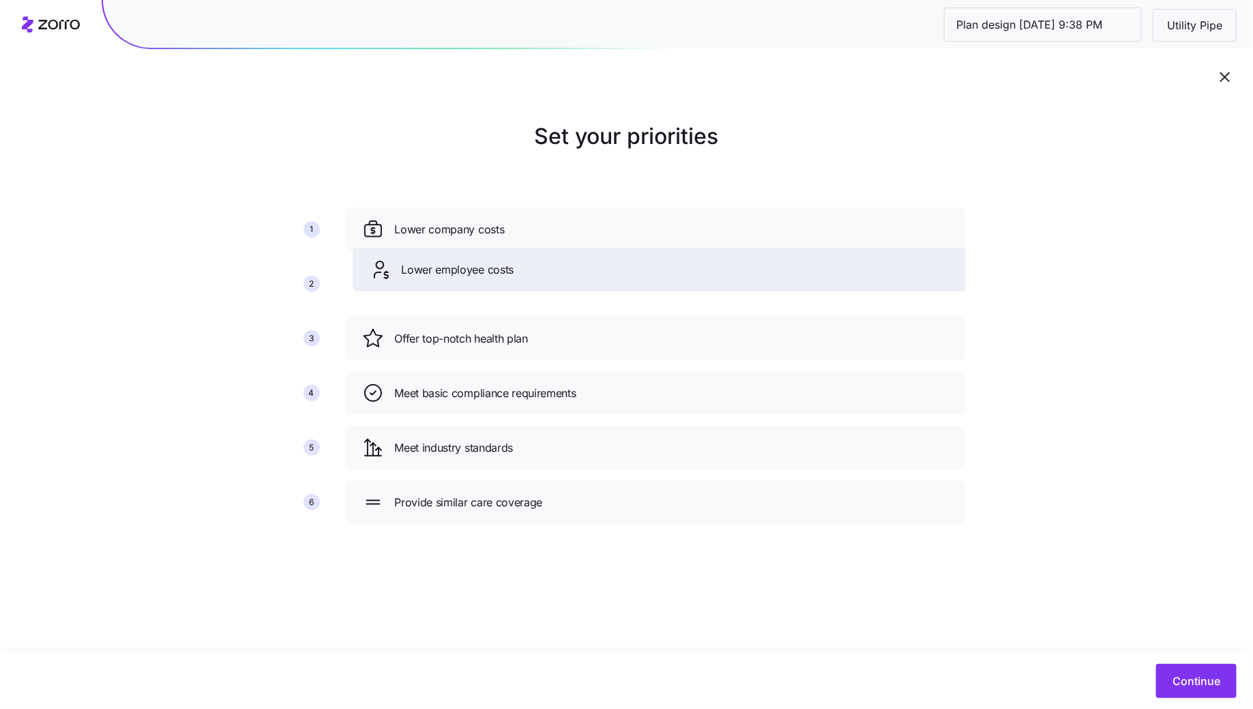
drag, startPoint x: 463, startPoint y: 334, endPoint x: 470, endPoint y: 257, distance: 77.5
click at [470, 261] on span "Lower employee costs" at bounding box center [458, 269] width 113 height 17
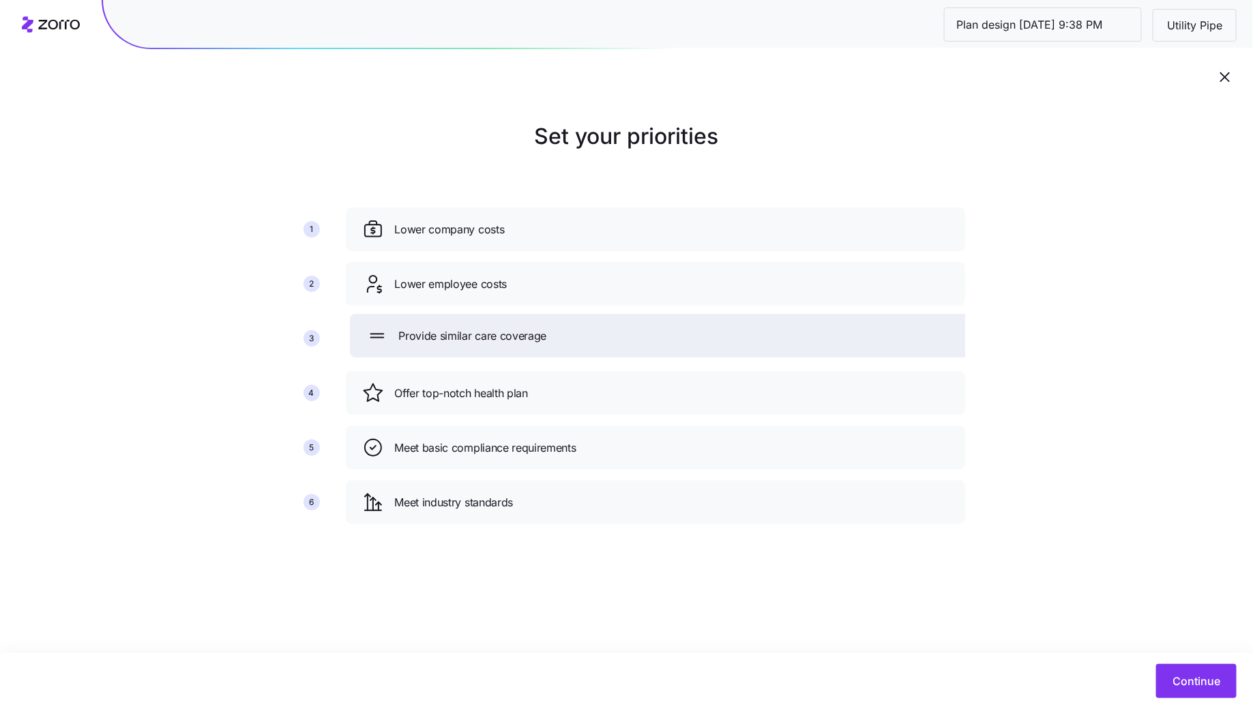
drag, startPoint x: 495, startPoint y: 514, endPoint x: 500, endPoint y: 344, distance: 170.0
click at [500, 344] on div "Provide similar care coverage" at bounding box center [659, 336] width 619 height 44
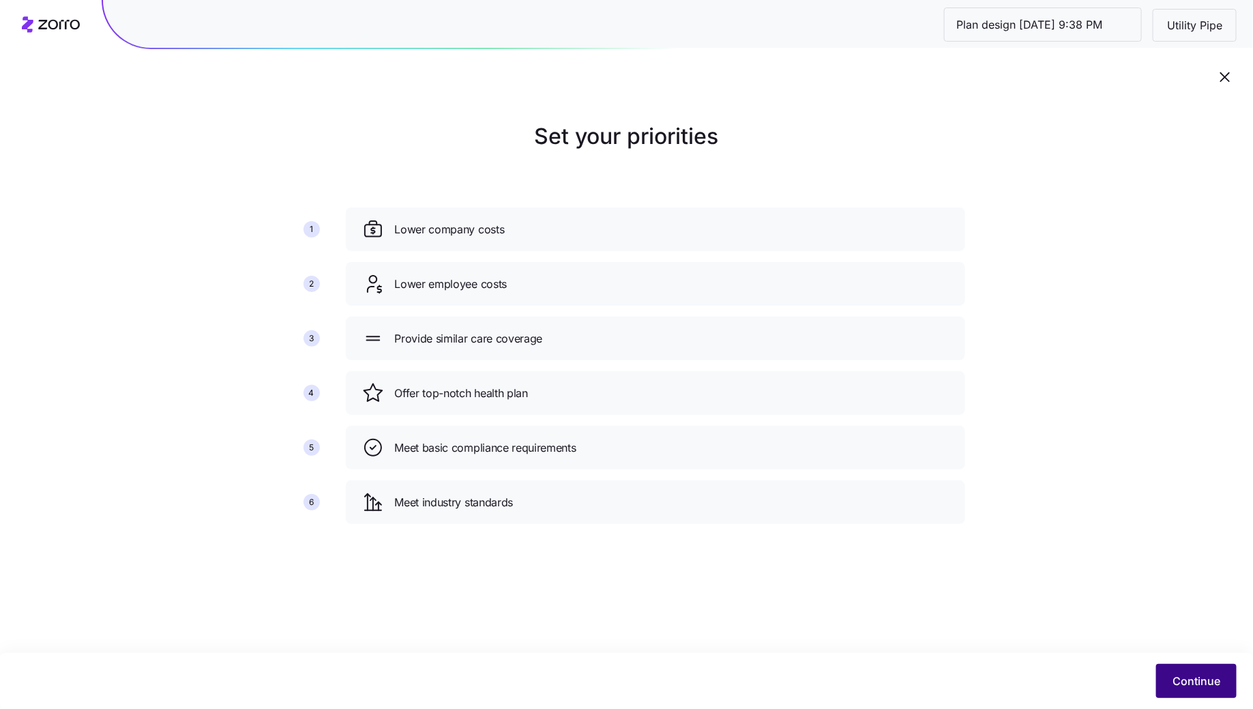
click at [1198, 682] on span "Continue" at bounding box center [1197, 681] width 48 height 16
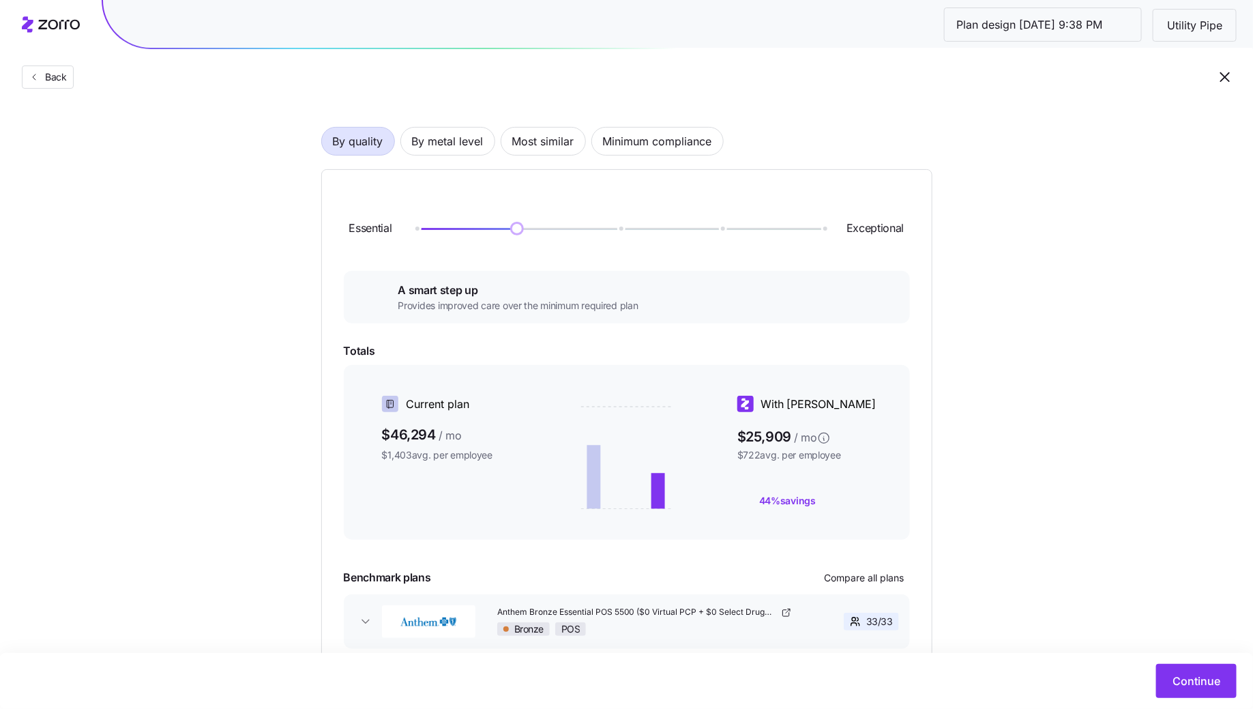
scroll to position [93, 0]
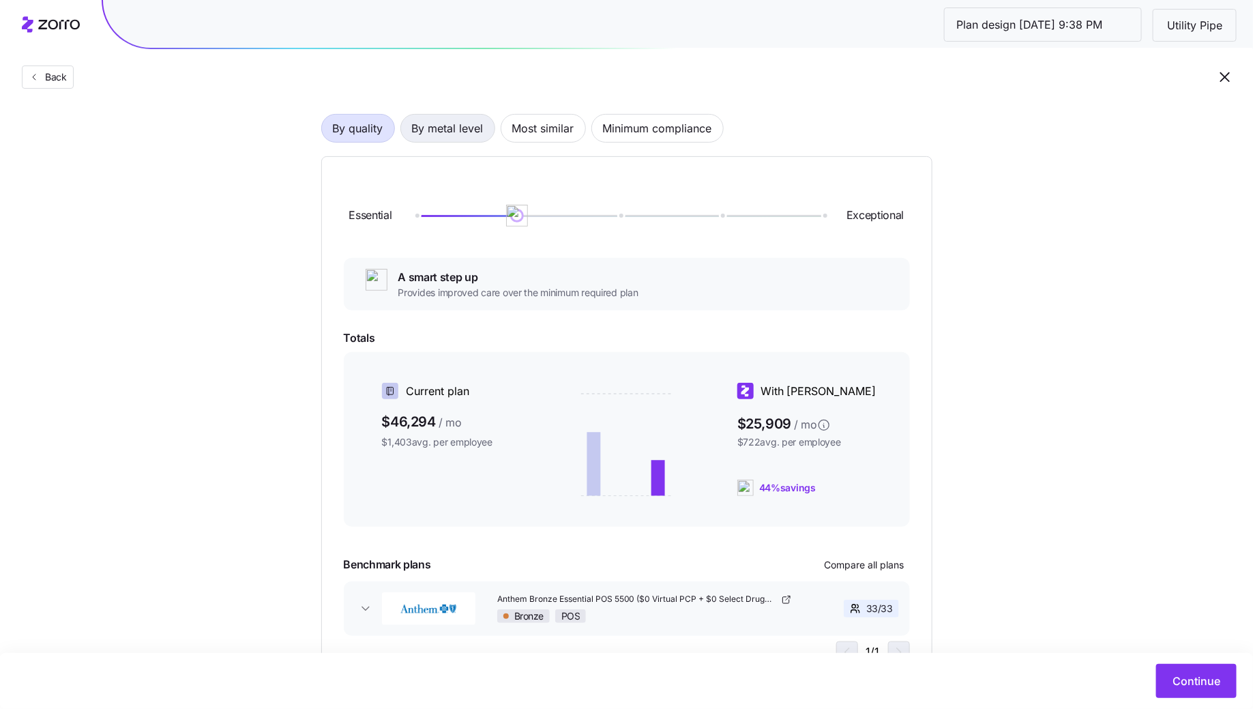
click at [443, 114] on div "By quality By metal level Most similar Minimum compliance" at bounding box center [626, 128] width 611 height 29
click at [463, 134] on span "By metal level" at bounding box center [448, 128] width 72 height 27
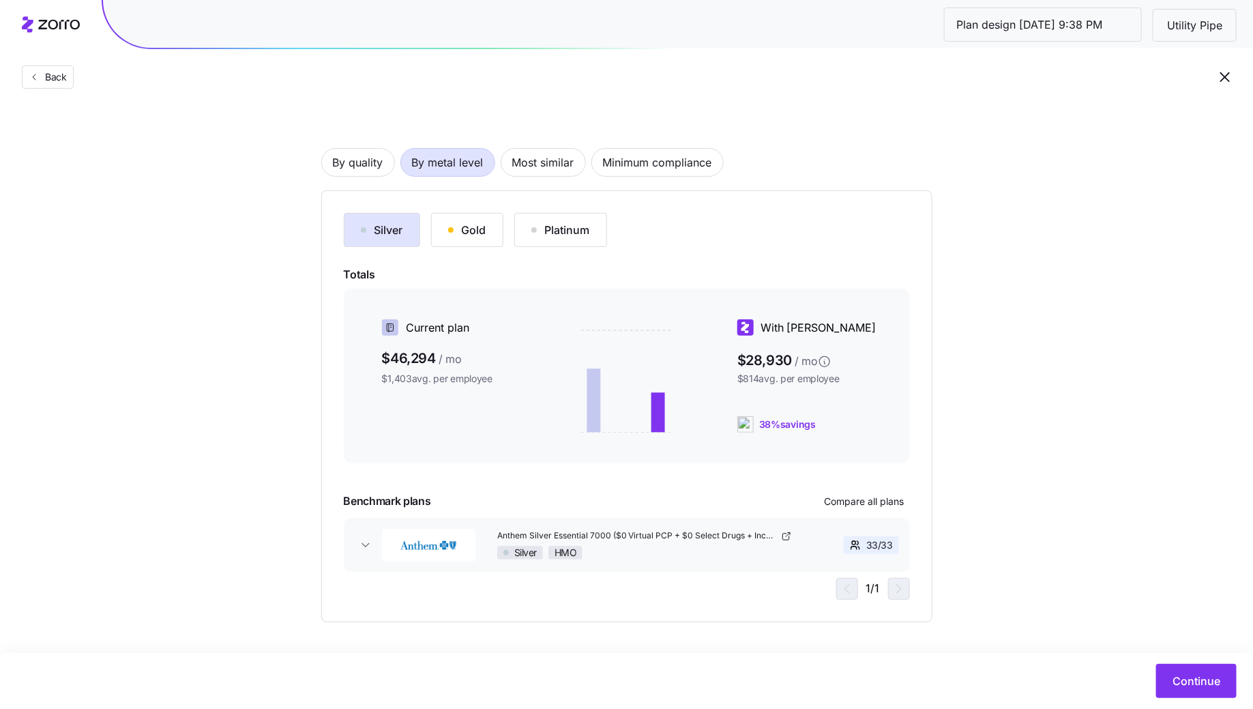
click at [458, 208] on div "Silver Gold Platinum Totals Current plan $46,294 / mo $1,403 avg. per employee …" at bounding box center [626, 406] width 611 height 432
click at [458, 226] on div "Gold" at bounding box center [467, 230] width 38 height 16
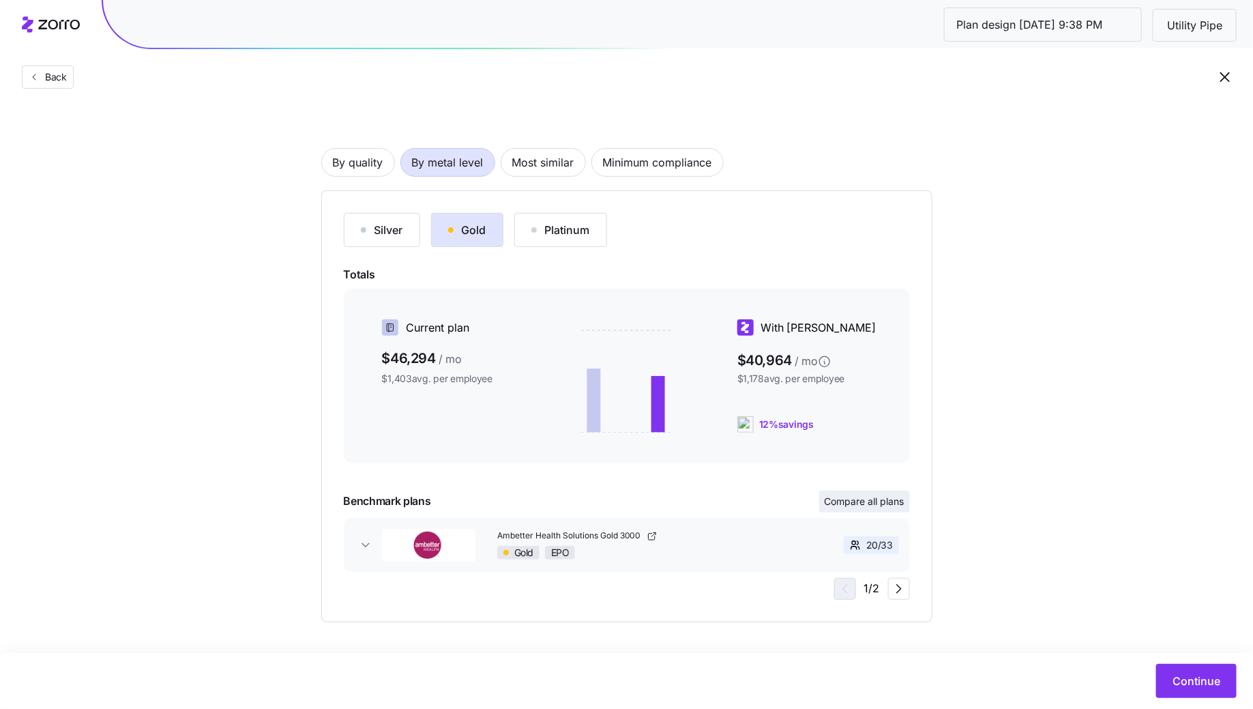
click at [849, 511] on button "Compare all plans" at bounding box center [864, 501] width 91 height 22
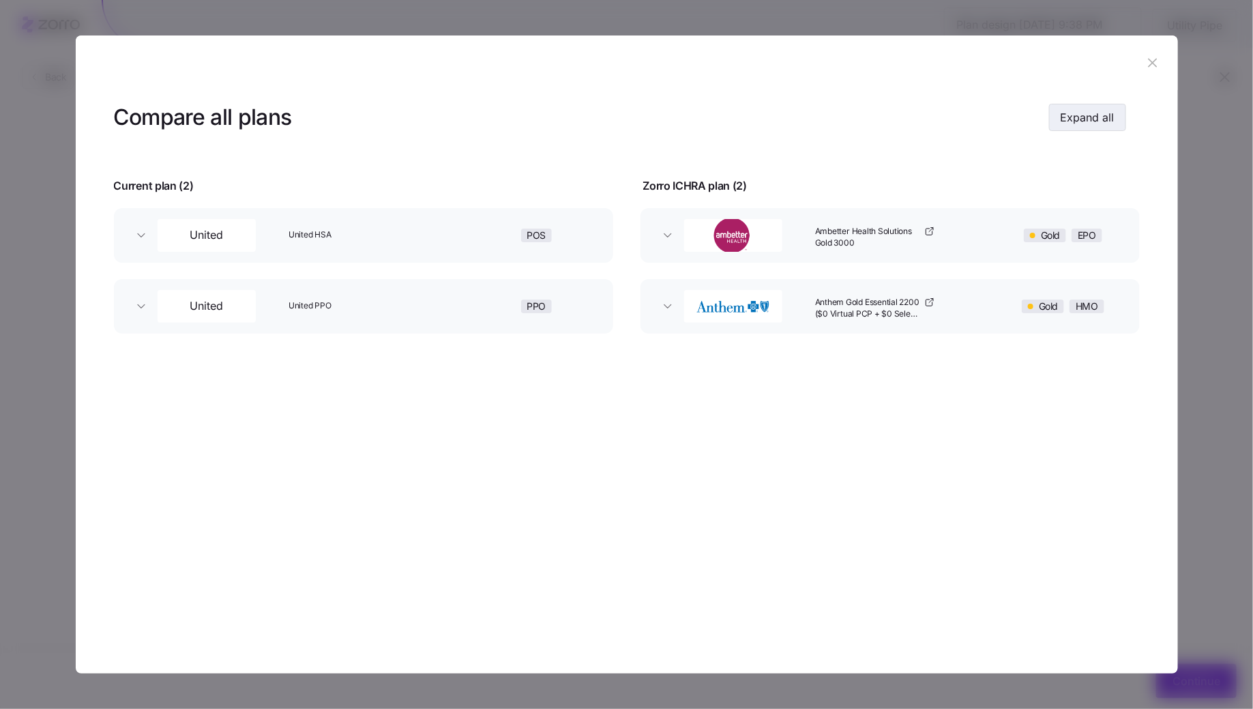
click at [1073, 126] on button "Expand all" at bounding box center [1087, 117] width 77 height 27
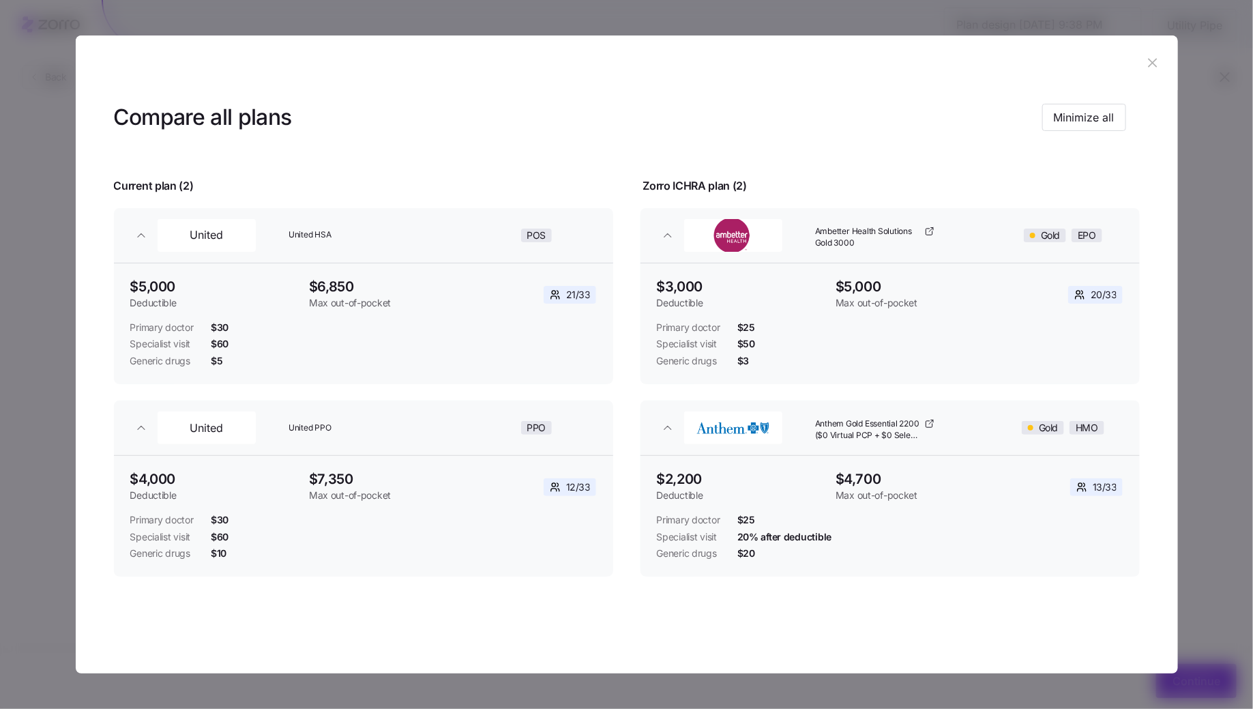
click at [1156, 69] on icon "button" at bounding box center [1152, 62] width 15 height 15
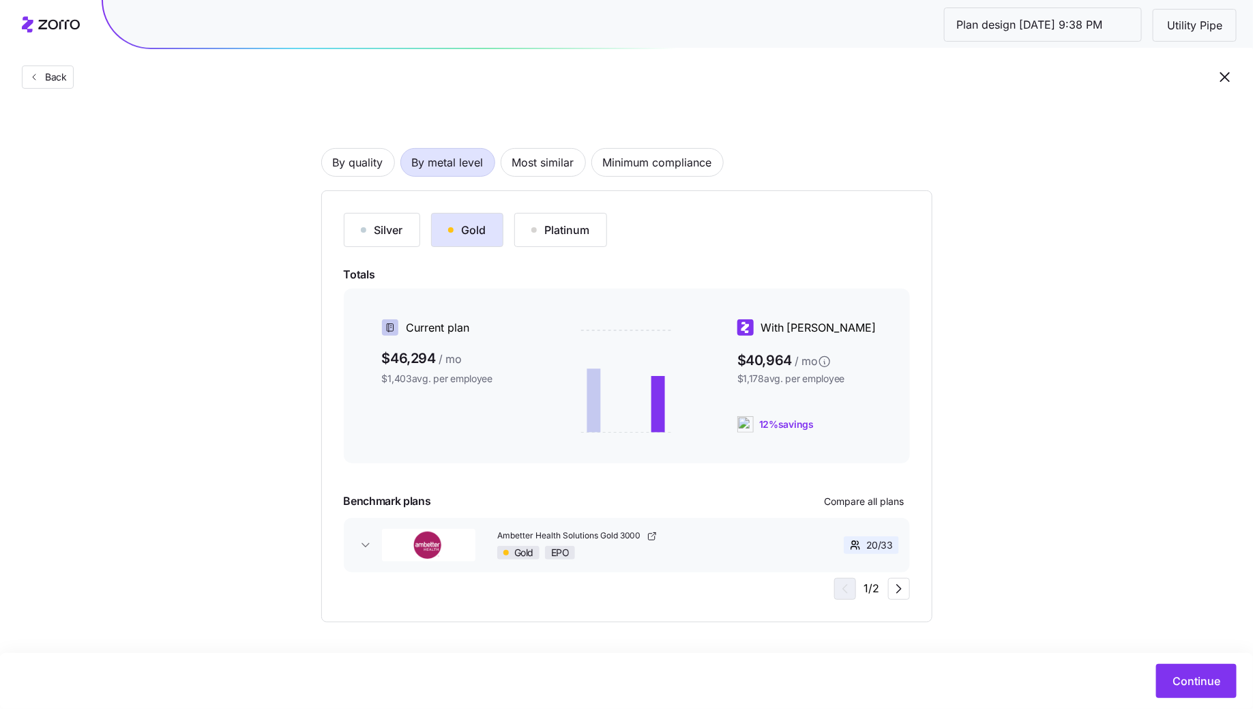
click at [381, 239] on button "Silver" at bounding box center [382, 230] width 76 height 34
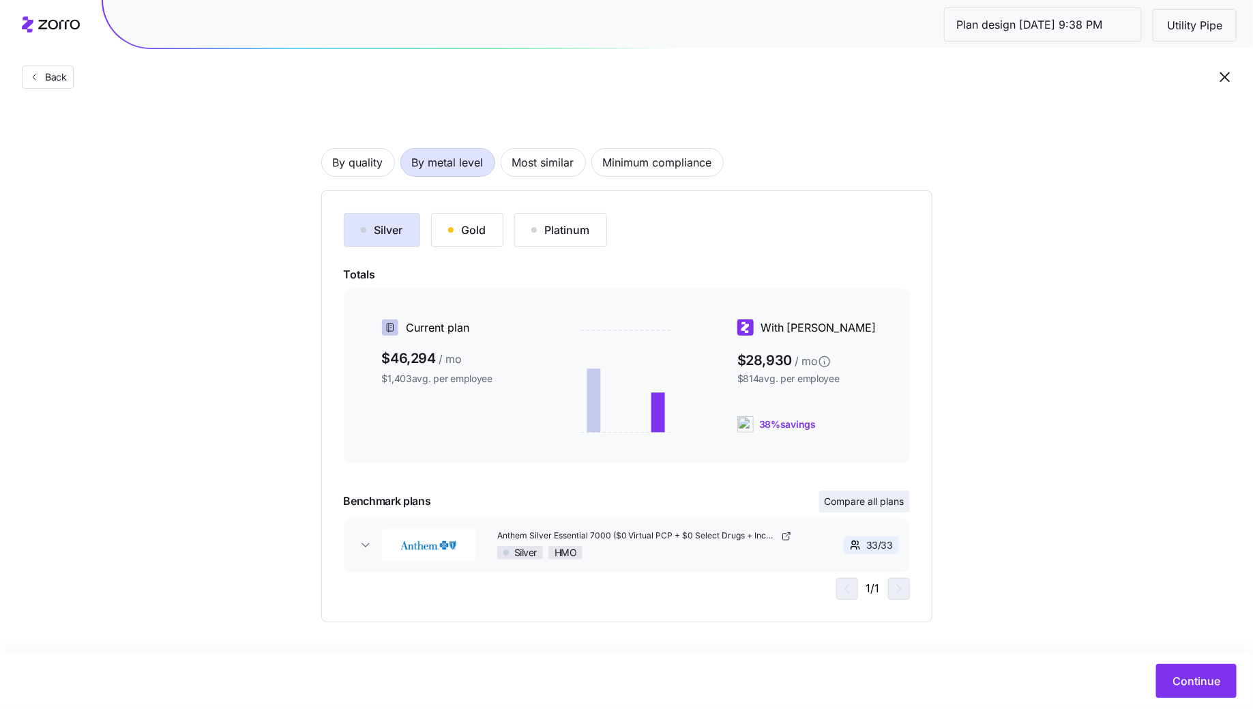
click at [883, 500] on span "Compare all plans" at bounding box center [865, 502] width 80 height 14
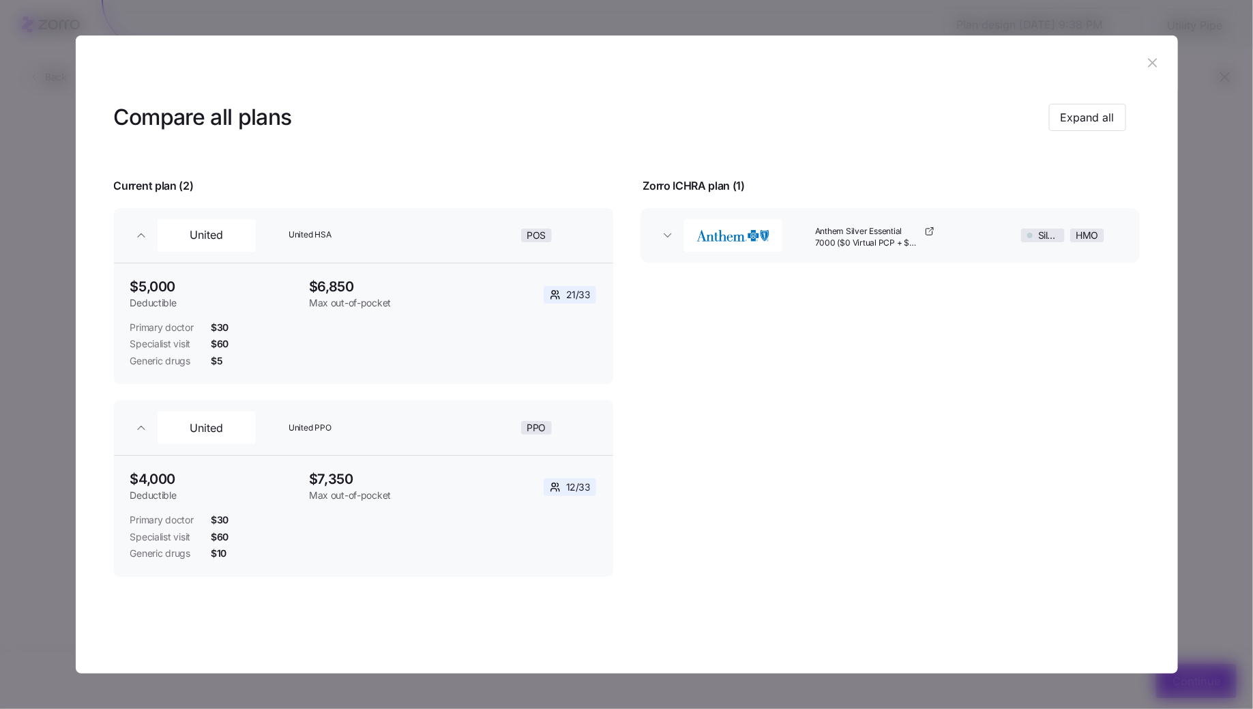
click at [1098, 132] on header "Compare all plans Expand all" at bounding box center [627, 117] width 1026 height 55
click at [1080, 115] on span "Expand all" at bounding box center [1088, 117] width 54 height 16
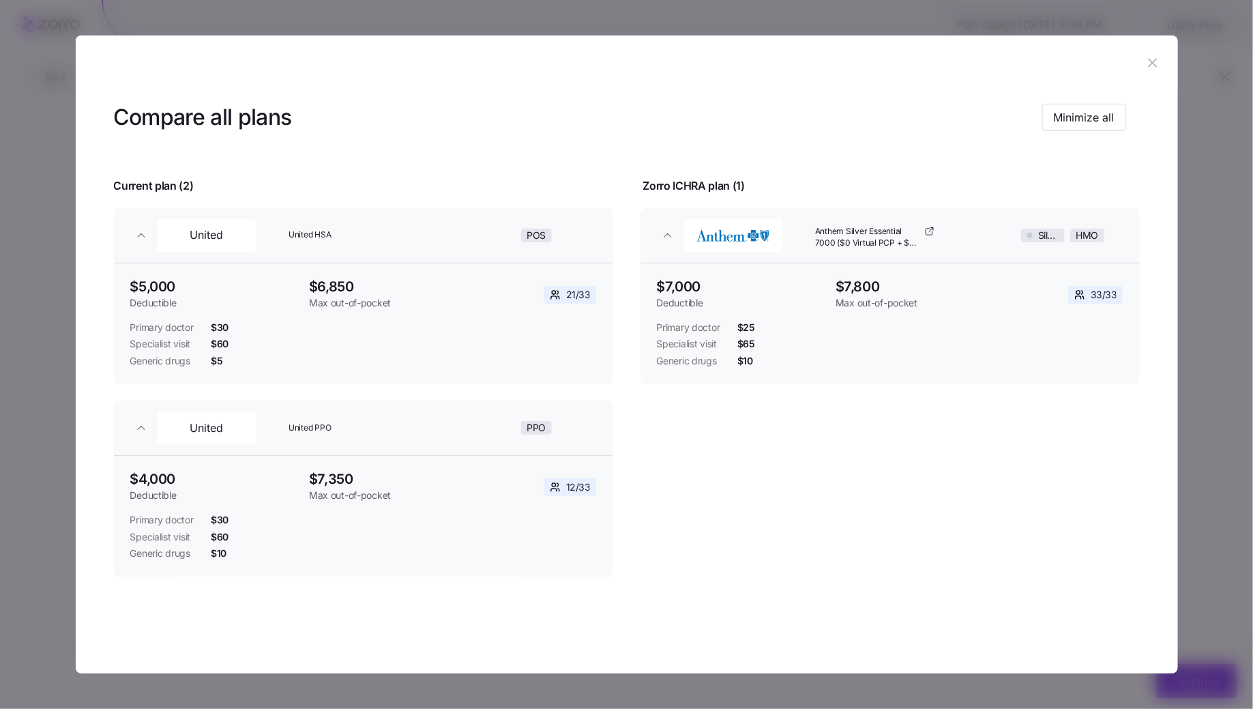
click at [1149, 57] on icon "button" at bounding box center [1152, 62] width 15 height 15
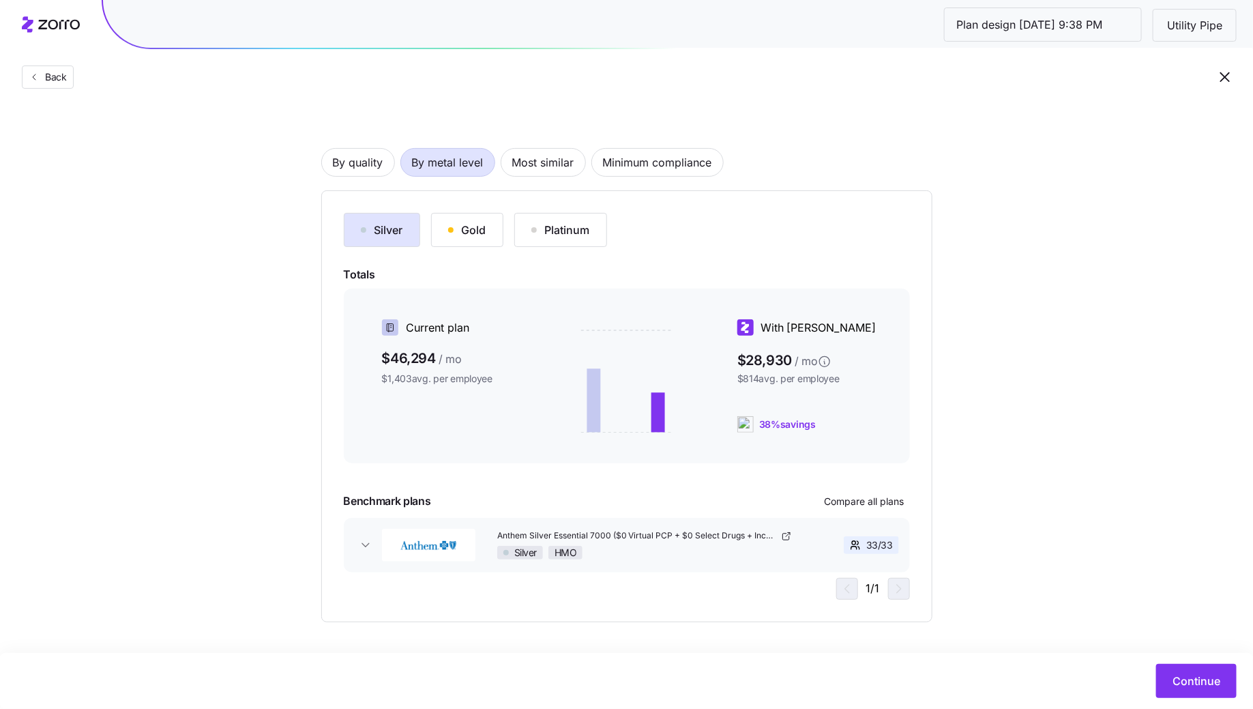
click at [456, 231] on div "Gold" at bounding box center [467, 230] width 38 height 16
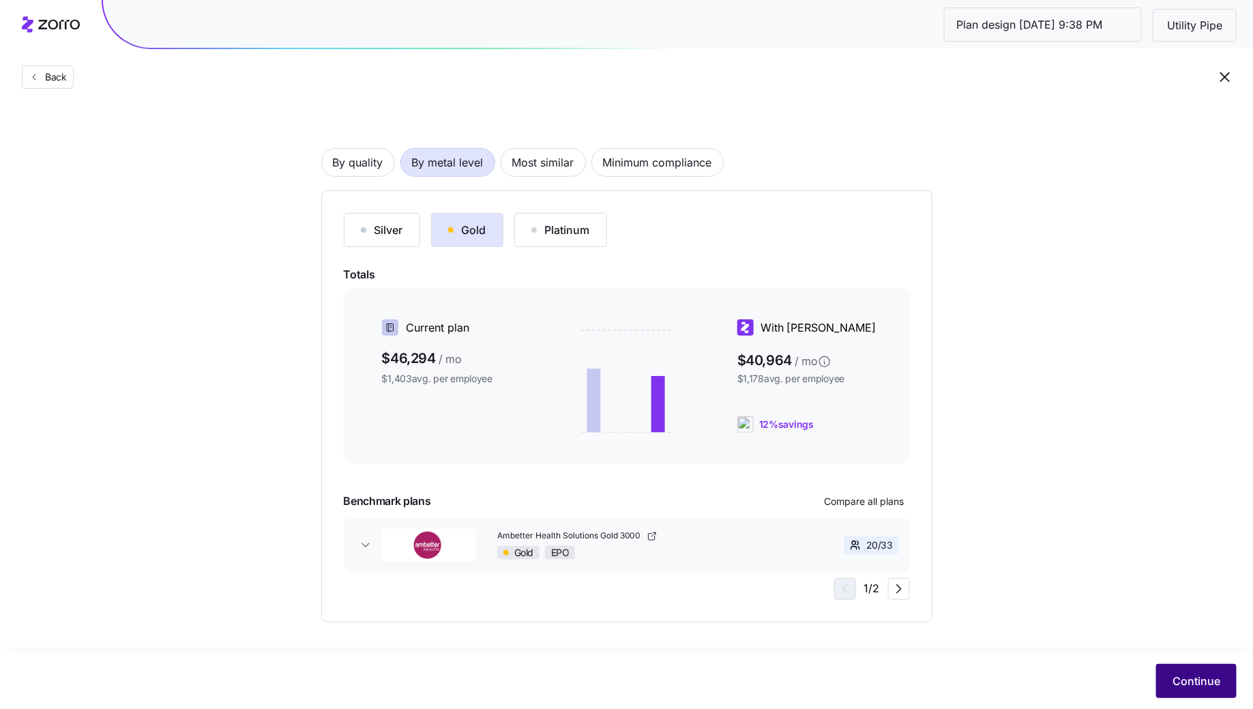
click at [1192, 672] on button "Continue" at bounding box center [1196, 681] width 80 height 34
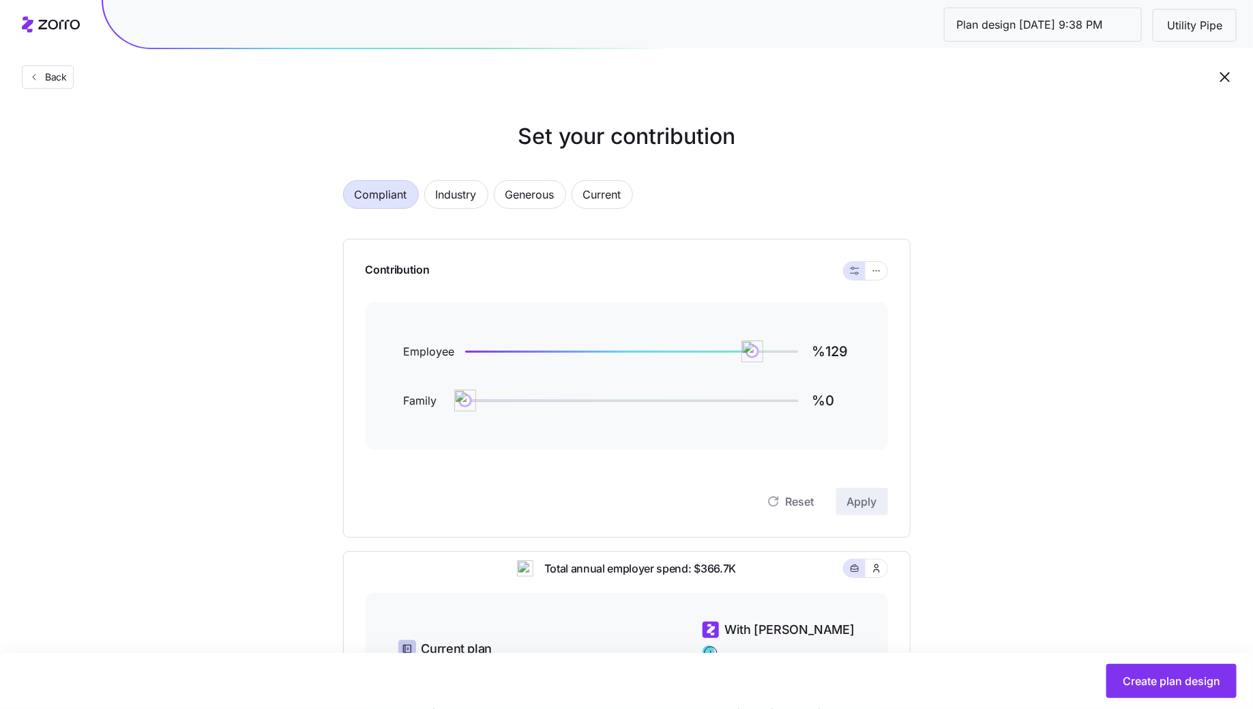
click at [888, 268] on div at bounding box center [866, 271] width 44 height 18
click at [879, 269] on icon "button" at bounding box center [877, 271] width 10 height 16
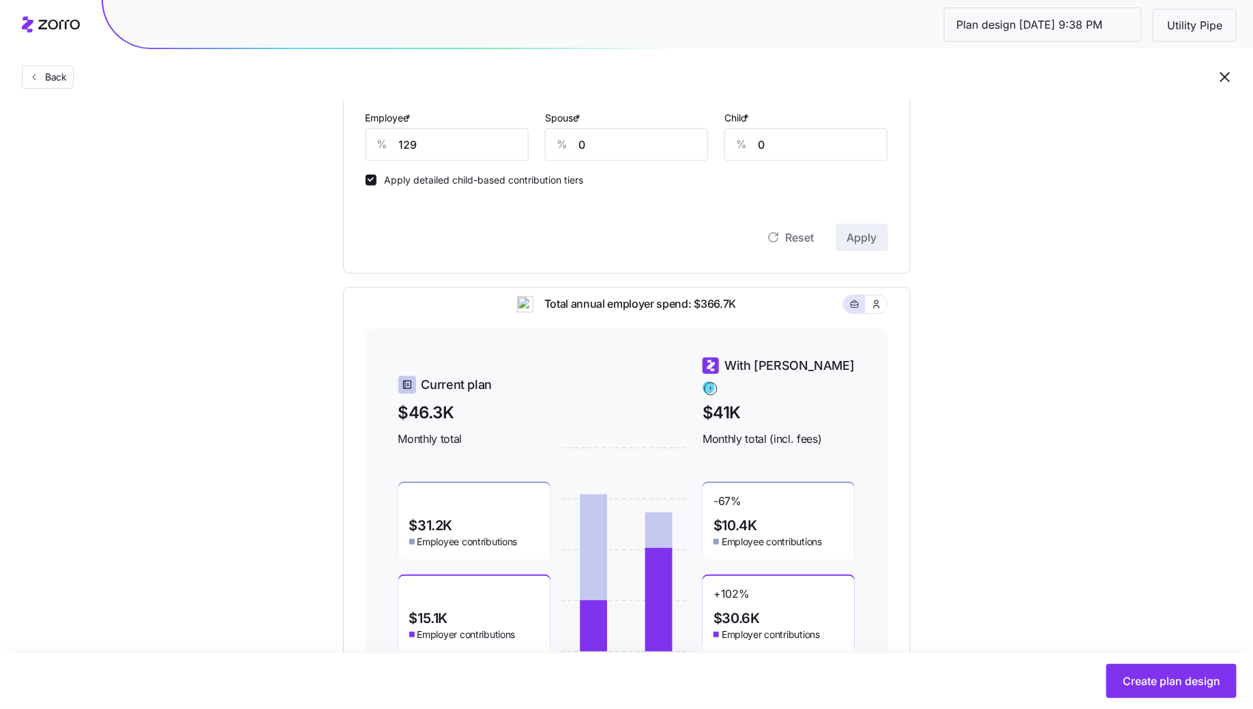
scroll to position [387, 0]
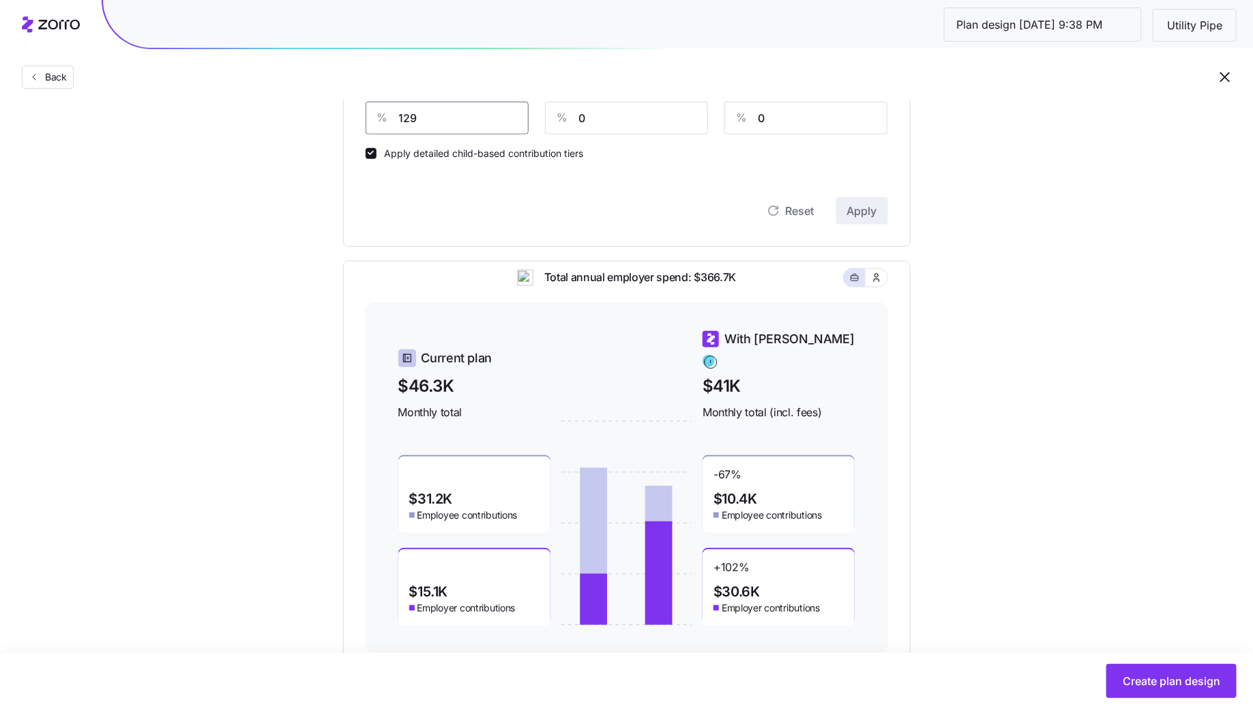
click at [434, 109] on input "129" at bounding box center [447, 118] width 163 height 33
click at [434, 110] on input "129" at bounding box center [447, 118] width 163 height 33
click at [455, 195] on div "Reset Apply" at bounding box center [627, 197] width 523 height 55
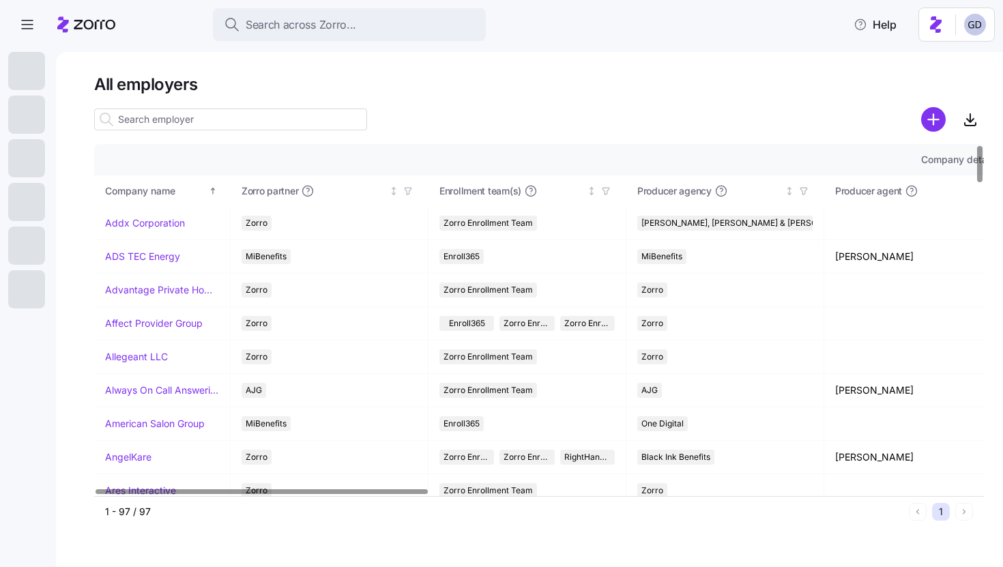
click at [229, 120] on input at bounding box center [230, 119] width 273 height 22
click at [309, 46] on main "All employers Company details Benefit status Company name [PERSON_NAME] partner…" at bounding box center [501, 279] width 1003 height 559
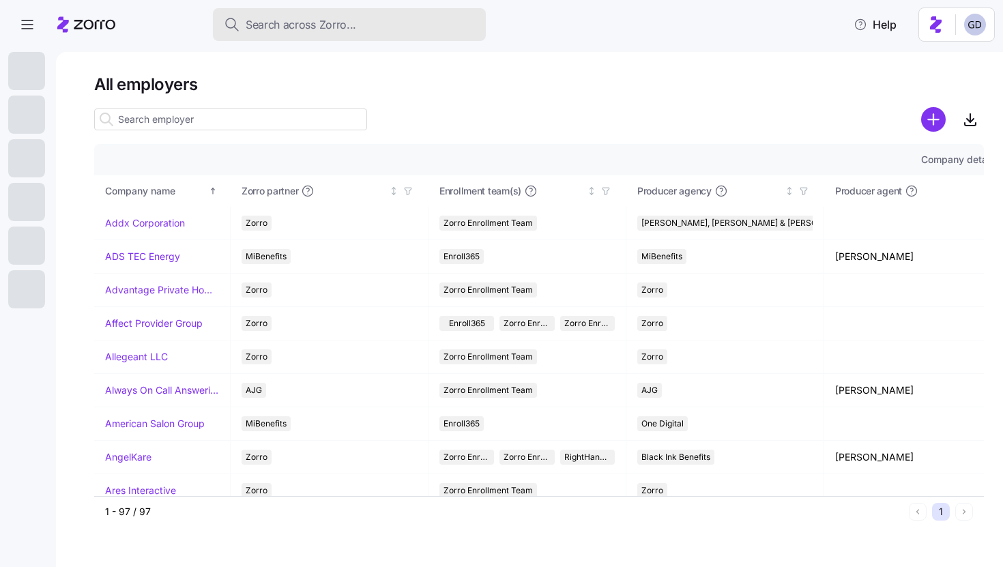
click at [314, 33] on button "Search across Zorro..." at bounding box center [349, 24] width 273 height 33
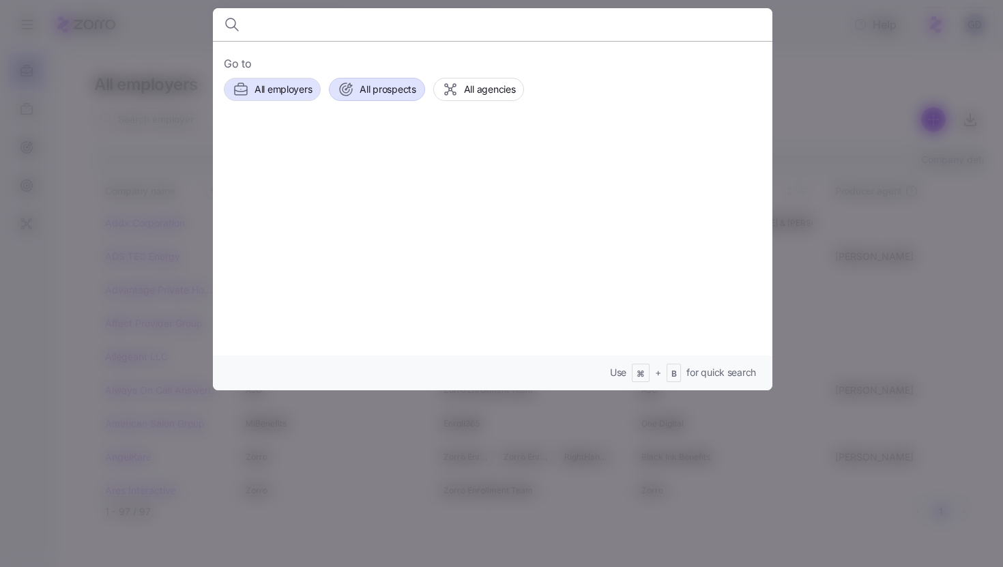
click at [390, 93] on span "All prospects" at bounding box center [388, 90] width 56 height 14
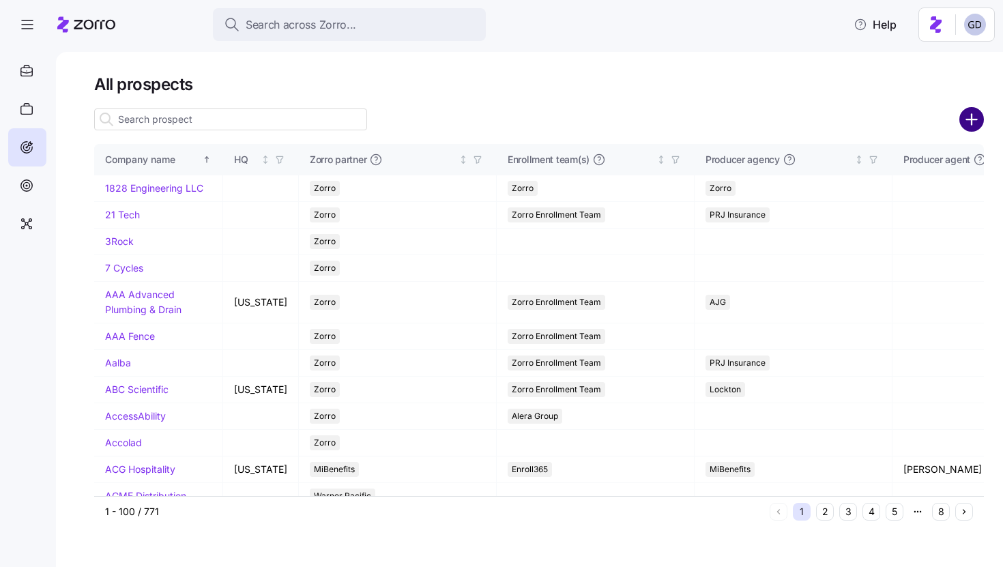
click at [980, 121] on circle "add icon" at bounding box center [972, 119] width 23 height 23
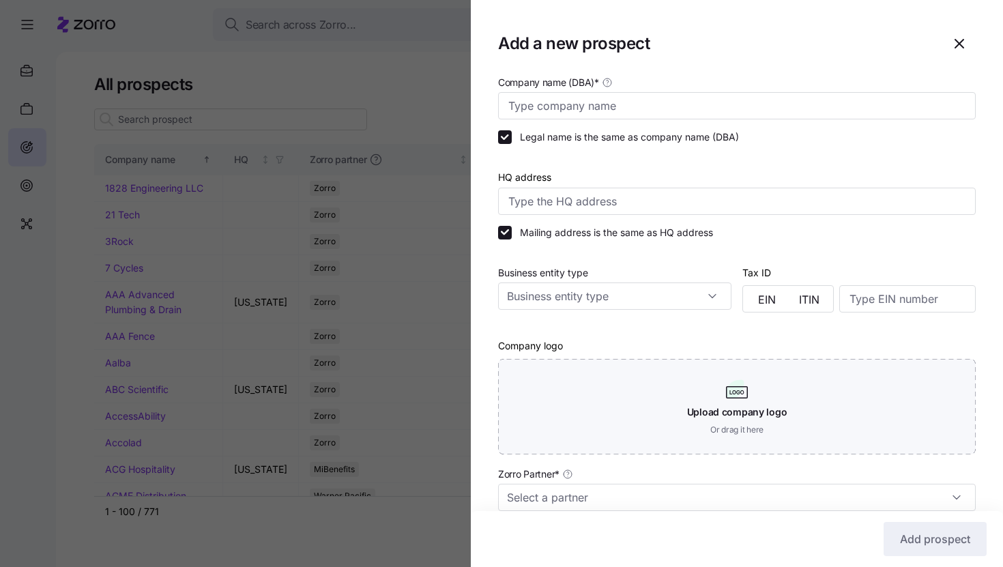
click at [638, 120] on div "Company name (DBA) *" at bounding box center [737, 96] width 488 height 57
click at [648, 100] on input "Company name (DBA) *" at bounding box center [737, 105] width 478 height 27
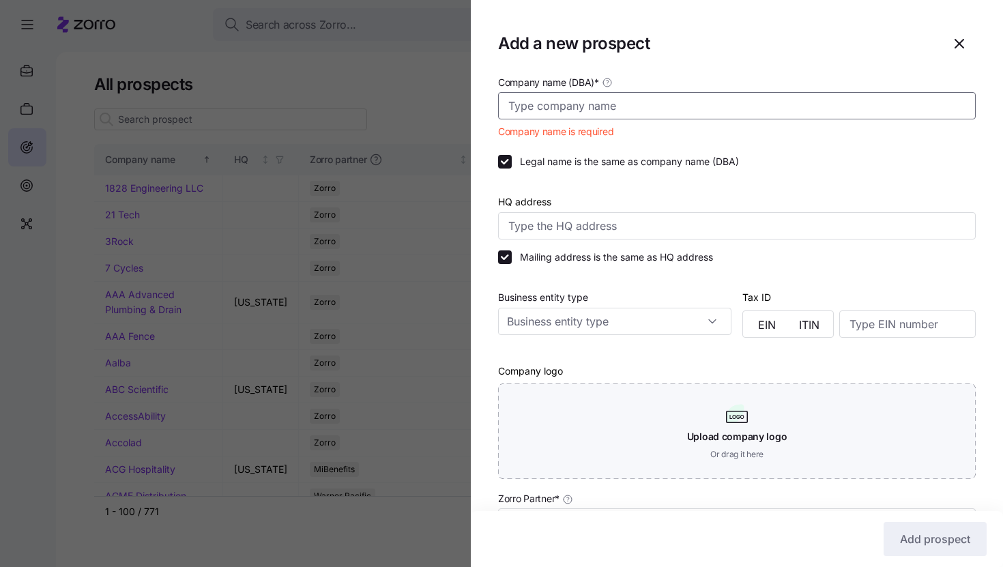
click at [639, 115] on input "Company name (DBA) *" at bounding box center [737, 105] width 478 height 27
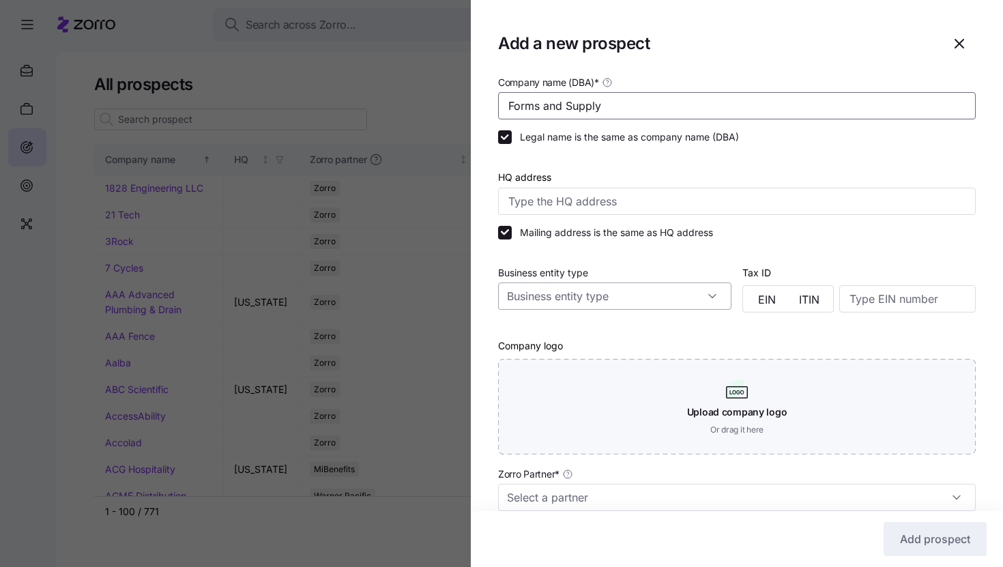
scroll to position [288, 0]
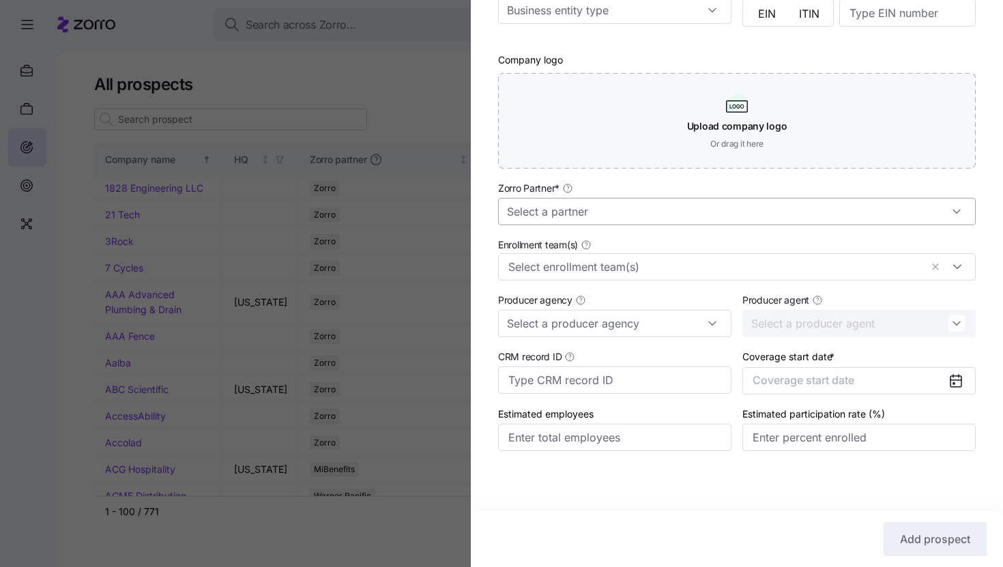
type input "Forms and Supply"
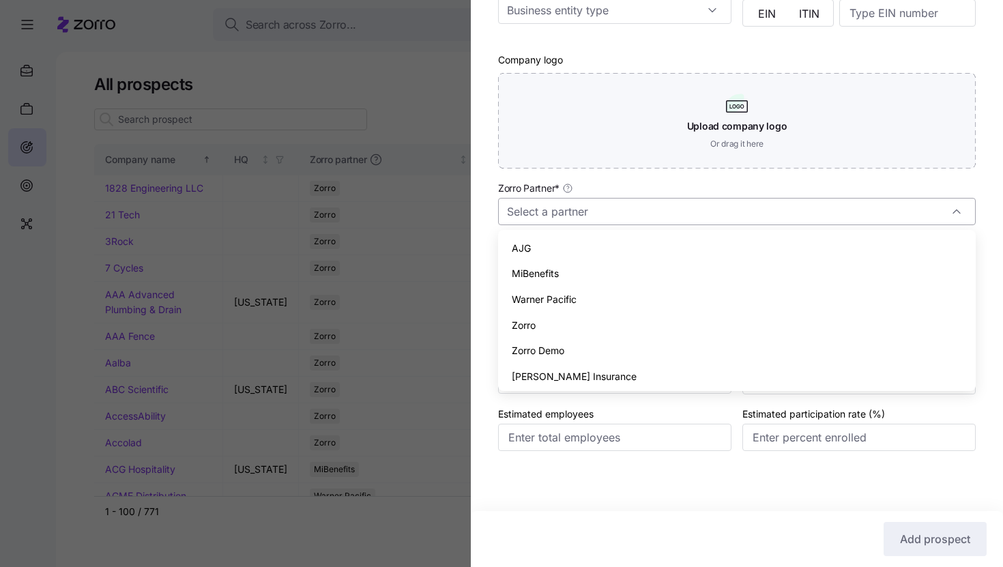
click at [589, 204] on input "Zorro Partner *" at bounding box center [737, 211] width 478 height 27
click at [529, 323] on span "Zorro" at bounding box center [524, 325] width 24 height 15
type input "Zorro"
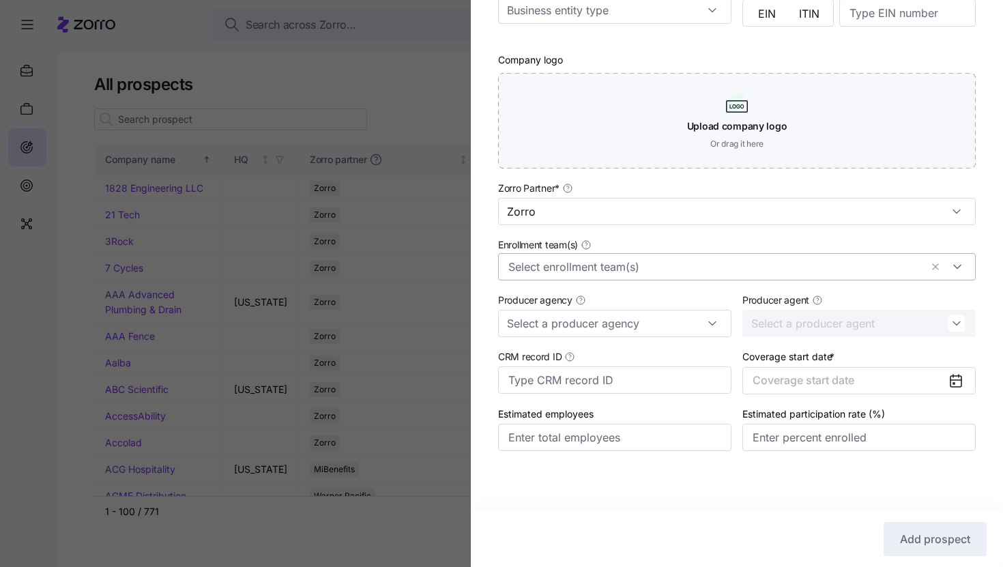
click at [576, 274] on input "Enrollment team(s)" at bounding box center [714, 267] width 412 height 18
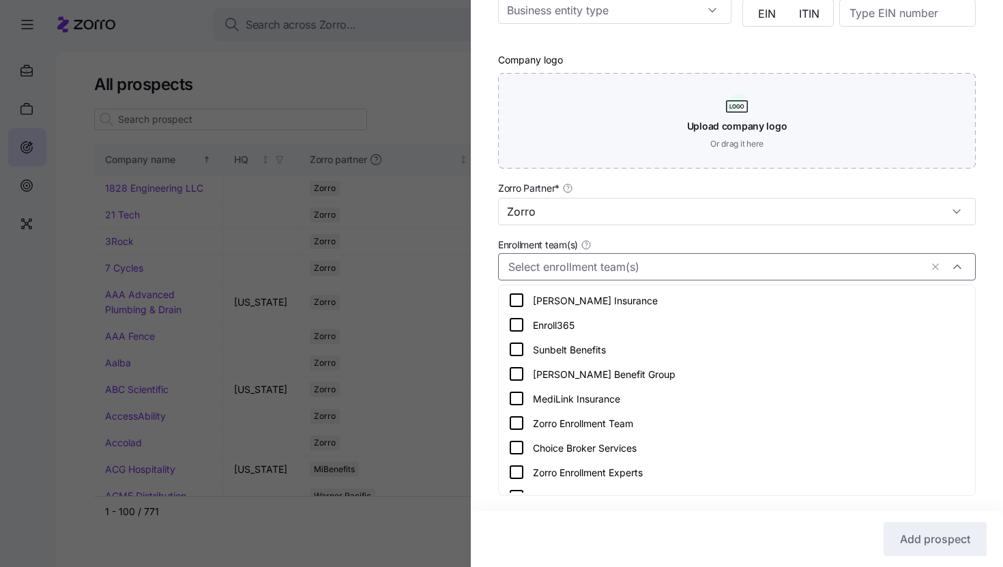
click at [521, 423] on icon at bounding box center [516, 423] width 16 height 16
click at [486, 414] on div "Company name (DBA) * Forms and Supply Legal name is the same as company name (D…" at bounding box center [737, 133] width 532 height 690
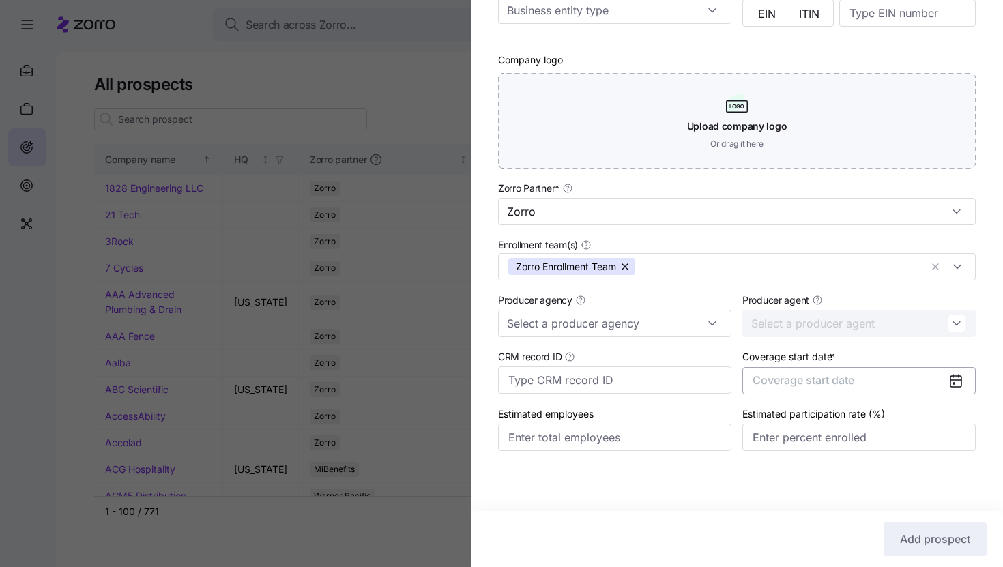
click at [867, 379] on button "Coverage start date" at bounding box center [858, 380] width 233 height 27
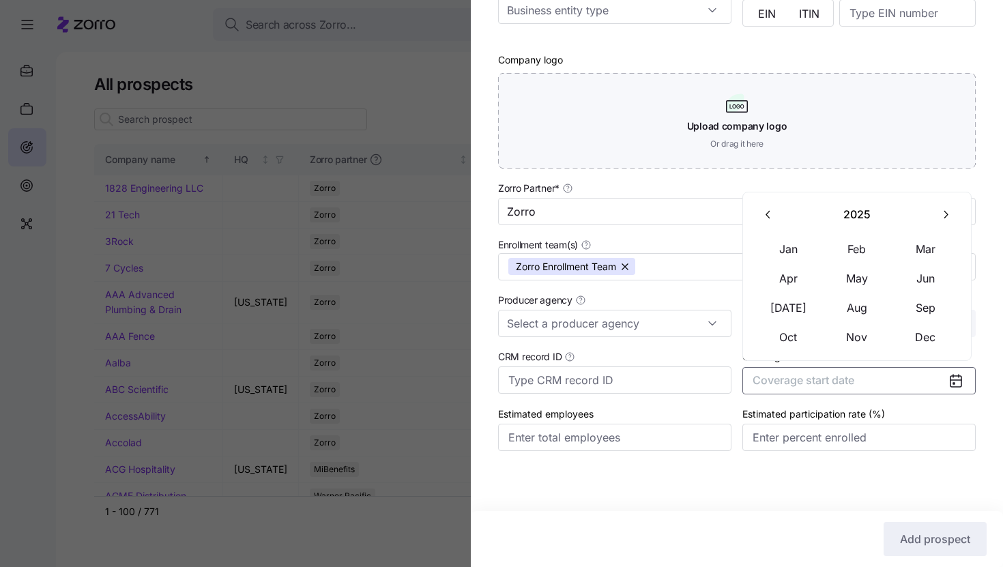
click at [946, 208] on icon "button" at bounding box center [945, 214] width 13 height 13
click at [795, 262] on button "Jan" at bounding box center [789, 249] width 68 height 29
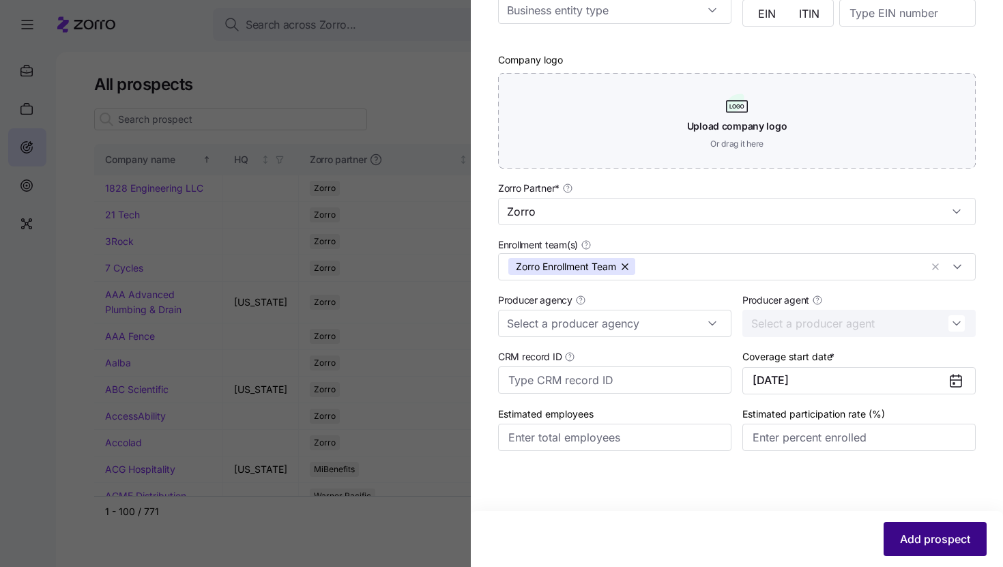
click at [924, 538] on span "Add prospect" at bounding box center [935, 539] width 70 height 16
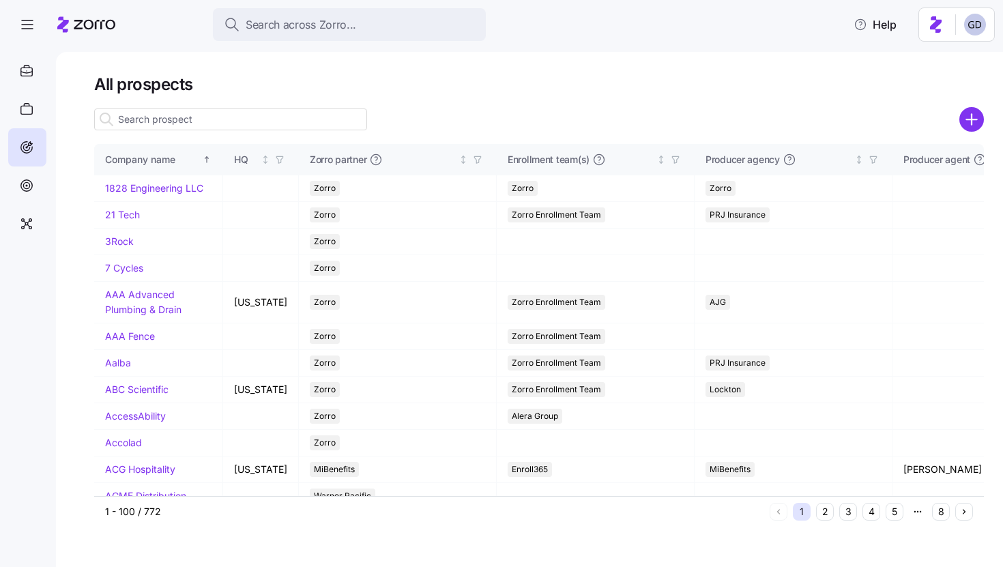
click at [190, 123] on input at bounding box center [230, 119] width 273 height 22
click at [262, 114] on input at bounding box center [230, 119] width 273 height 22
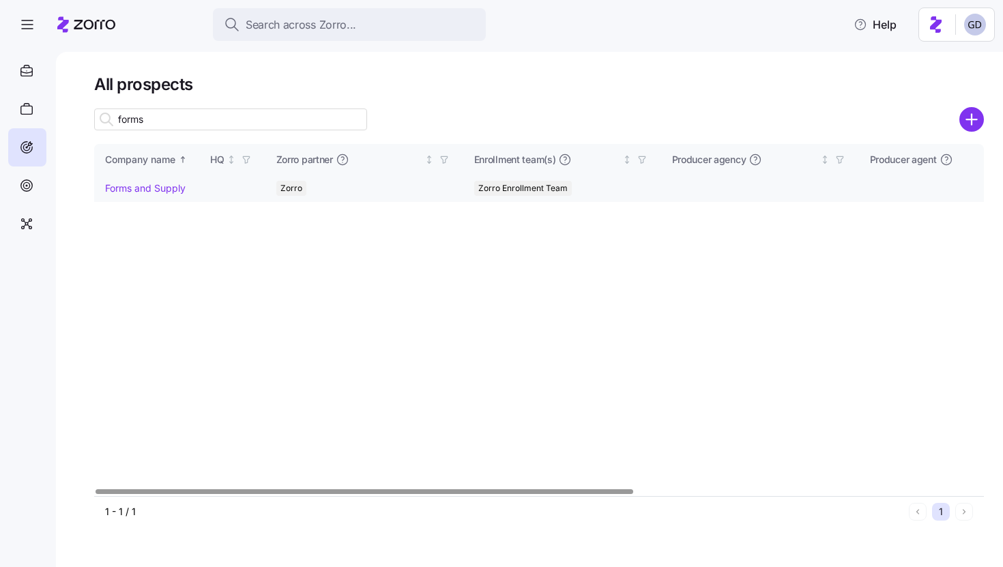
type input "forms"
click at [143, 189] on link "Forms and Supply" at bounding box center [145, 188] width 80 height 12
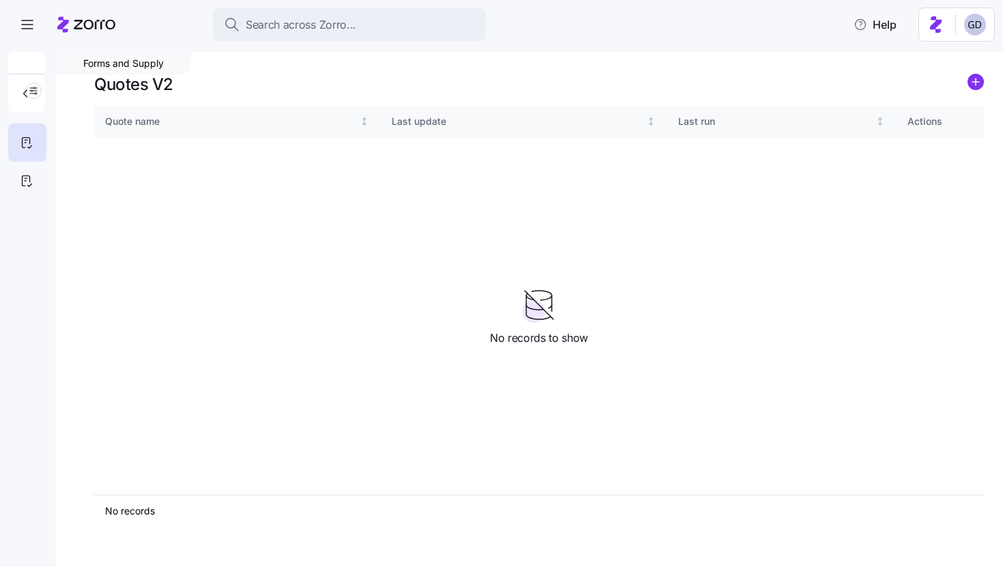
click at [975, 82] on icon "add icon" at bounding box center [975, 82] width 7 height 0
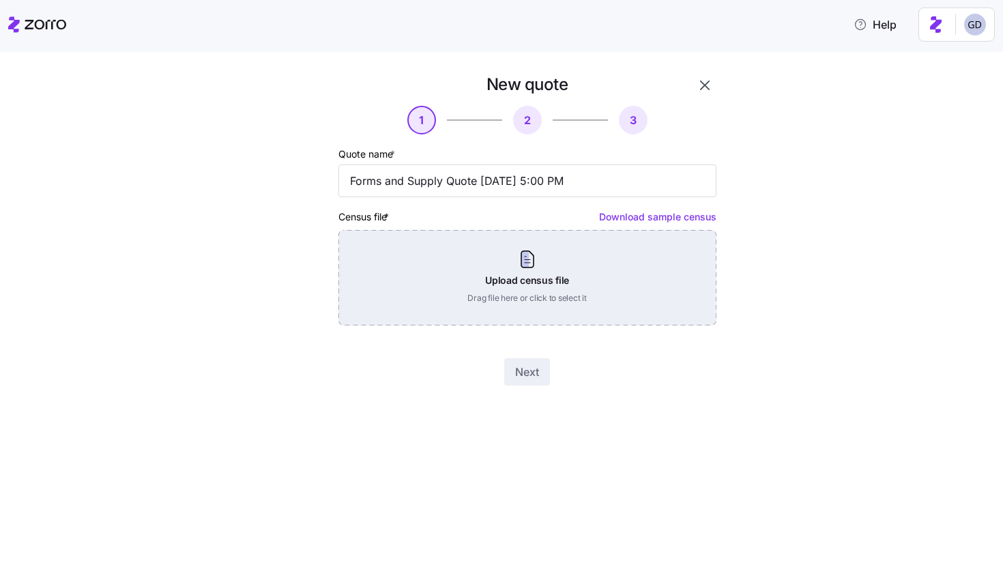
click at [518, 259] on div "Upload census file Drag file here or click to select it" at bounding box center [527, 278] width 378 height 96
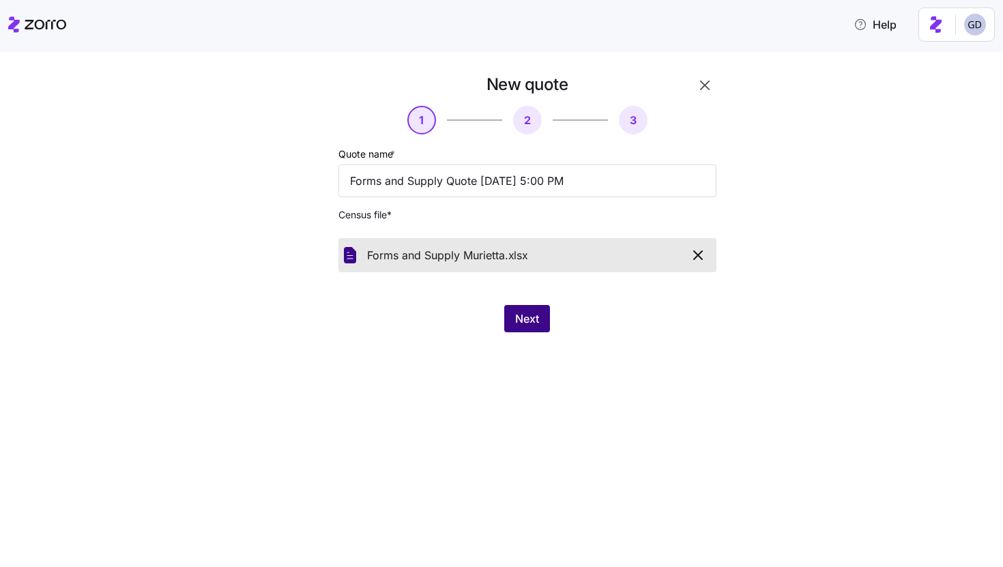
click at [523, 315] on span "Next" at bounding box center [527, 318] width 24 height 16
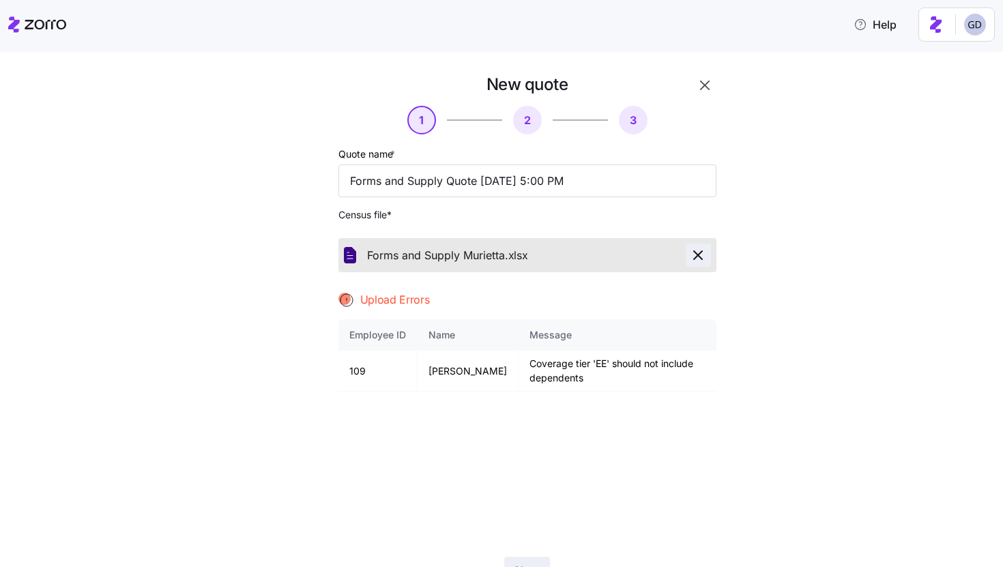
click at [699, 261] on icon "button" at bounding box center [698, 255] width 16 height 16
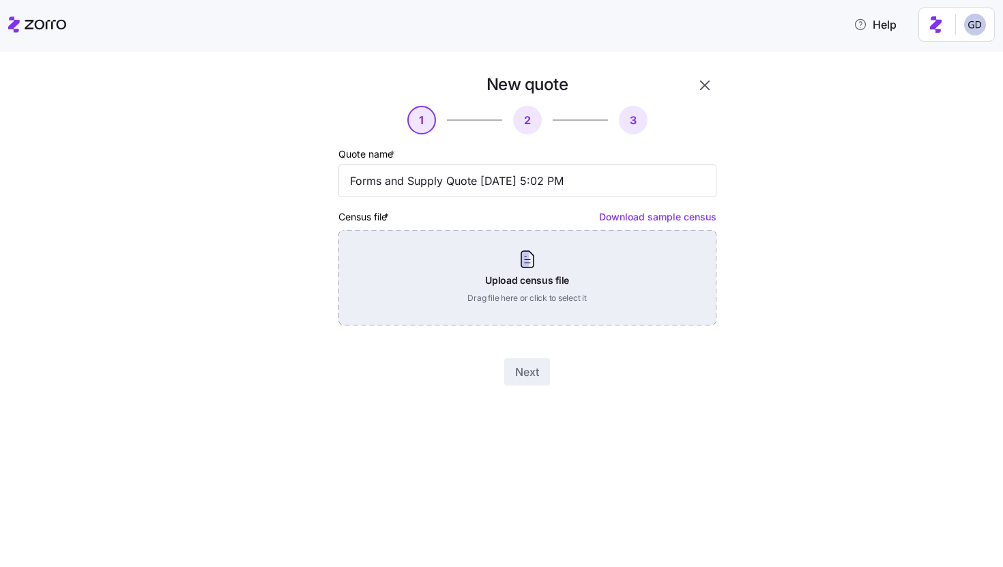
click at [470, 278] on div "Upload census file Drag file here or click to select it" at bounding box center [527, 278] width 378 height 96
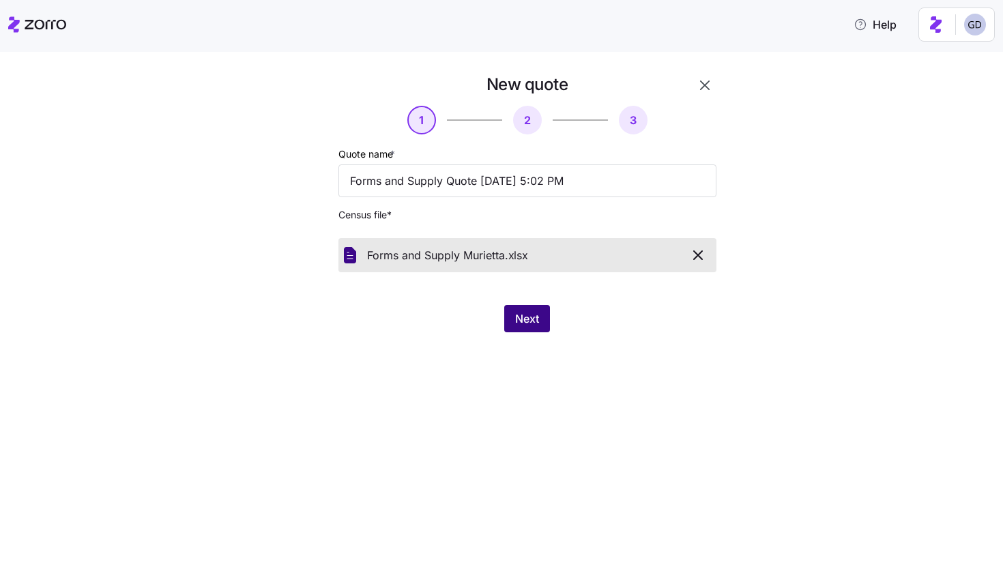
click at [516, 321] on span "Next" at bounding box center [527, 318] width 24 height 16
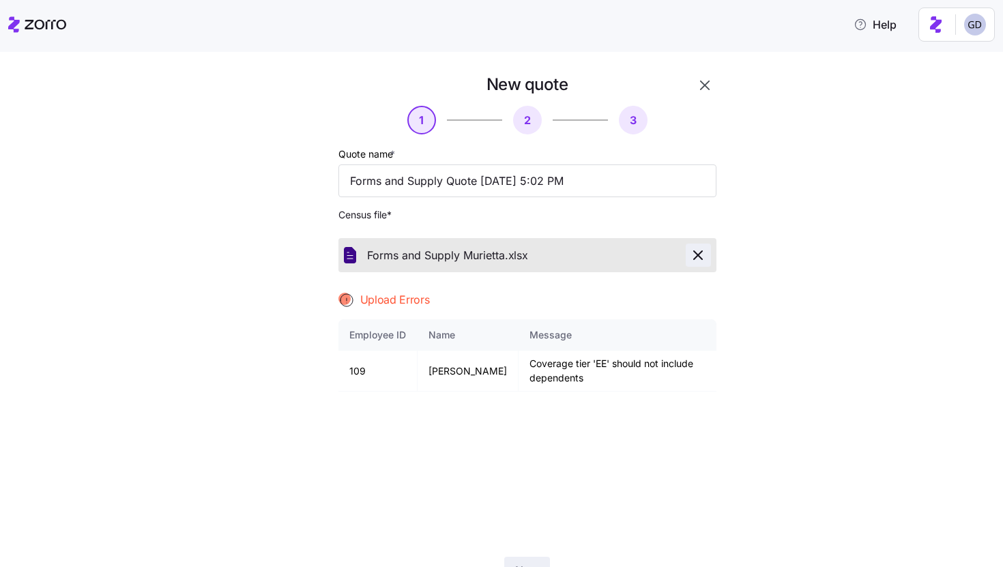
click at [703, 254] on icon "button" at bounding box center [698, 255] width 16 height 16
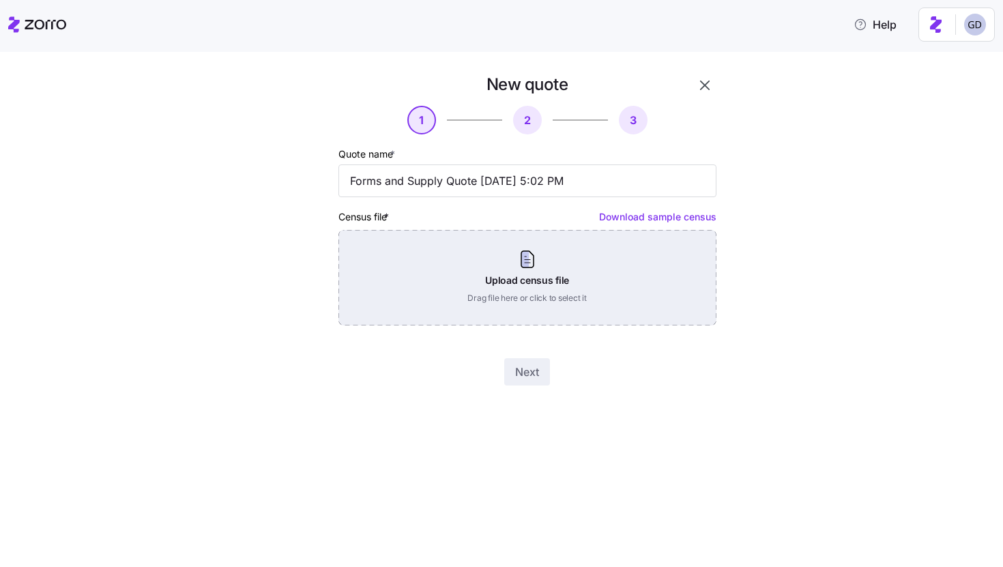
click at [445, 256] on div "Upload census file Drag file here or click to select it" at bounding box center [527, 278] width 378 height 96
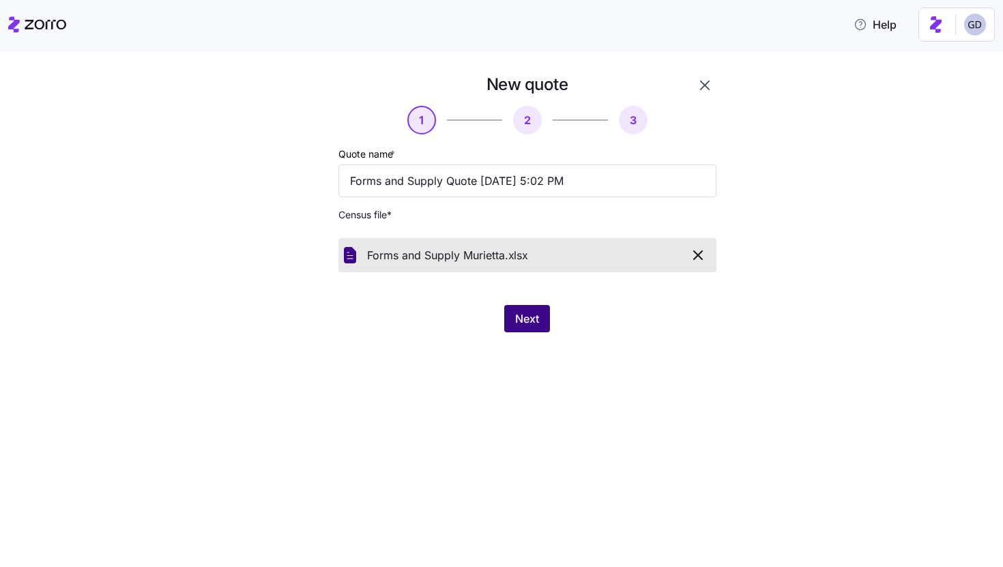
click at [518, 322] on span "Next" at bounding box center [527, 318] width 24 height 16
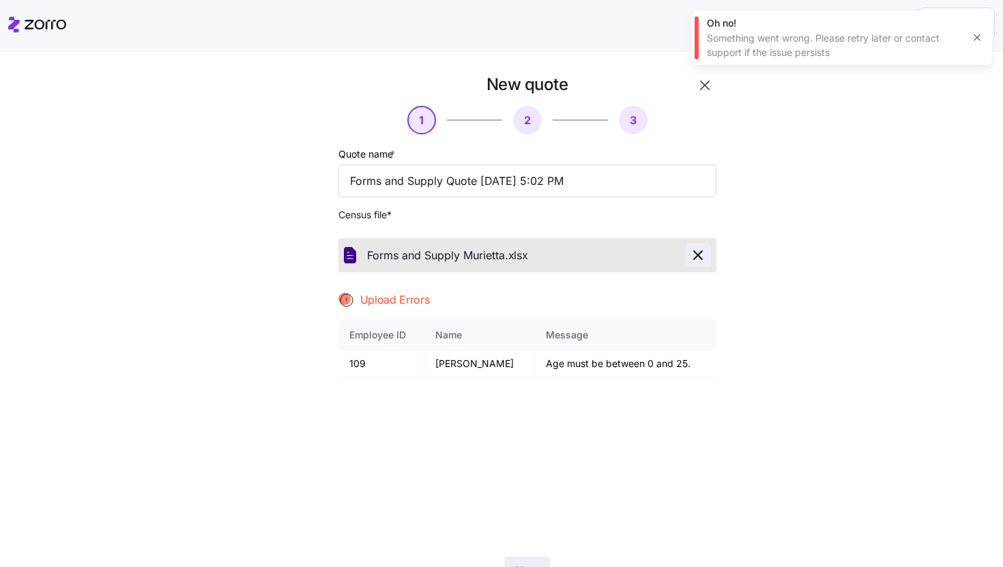
click at [701, 252] on icon "button" at bounding box center [698, 255] width 16 height 16
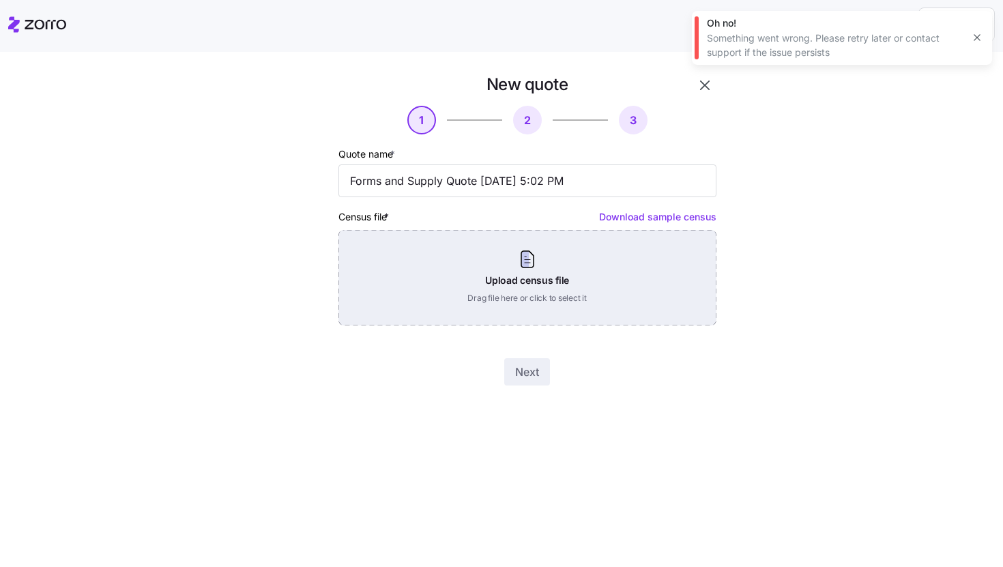
click at [552, 298] on div "Upload census file Drag file here or click to select it" at bounding box center [527, 278] width 378 height 96
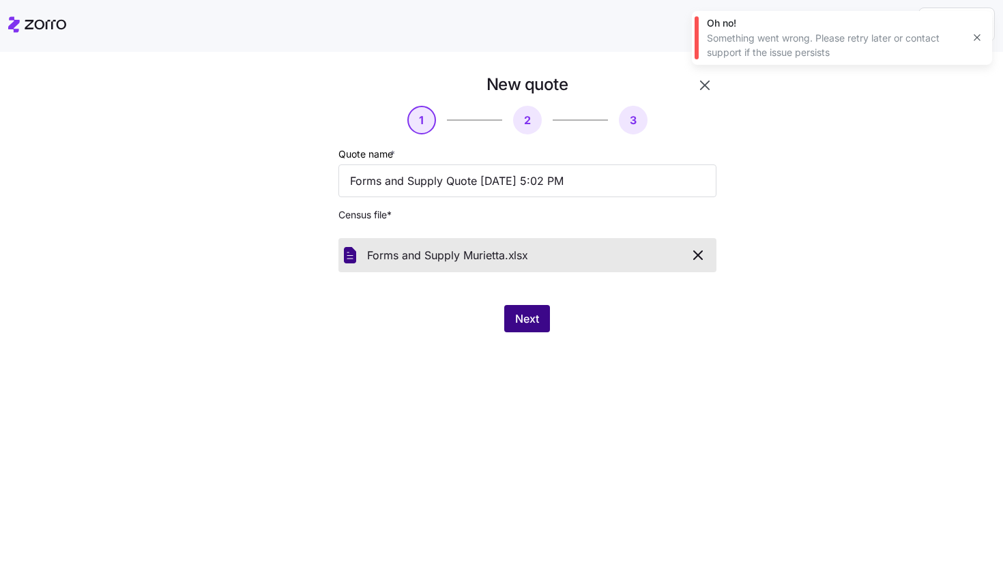
drag, startPoint x: 515, startPoint y: 325, endPoint x: 536, endPoint y: 325, distance: 21.2
click at [515, 325] on span "Next" at bounding box center [527, 318] width 24 height 16
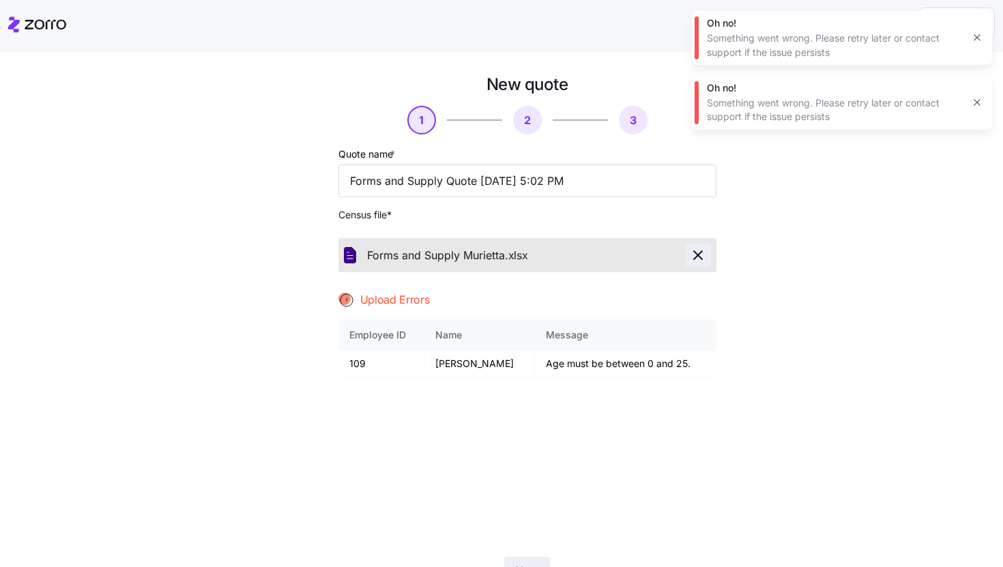
click at [690, 247] on button "button" at bounding box center [698, 255] width 25 height 23
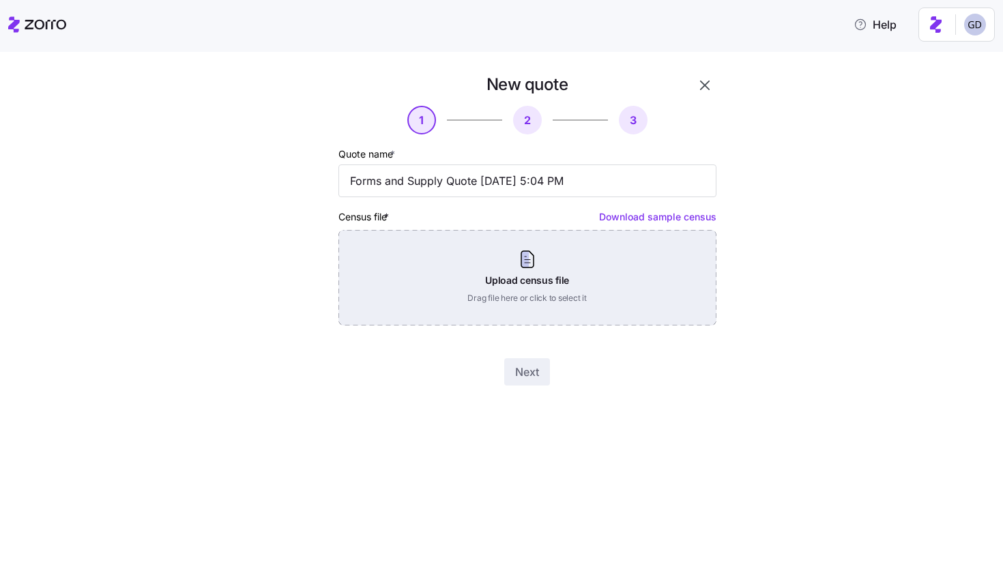
click at [547, 292] on div "Upload census file Drag file here or click to select it" at bounding box center [527, 278] width 378 height 96
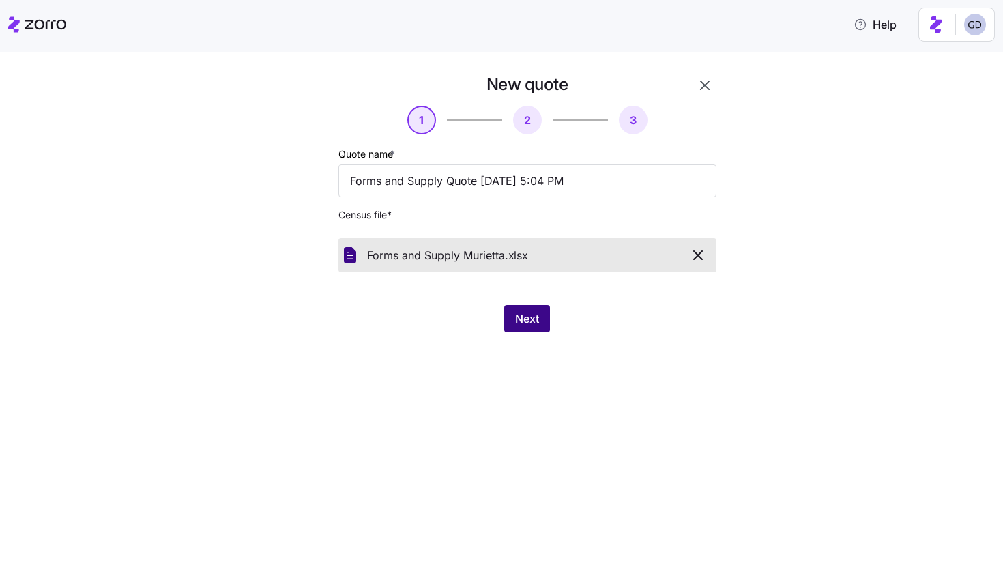
click at [527, 312] on span "Next" at bounding box center [527, 318] width 24 height 16
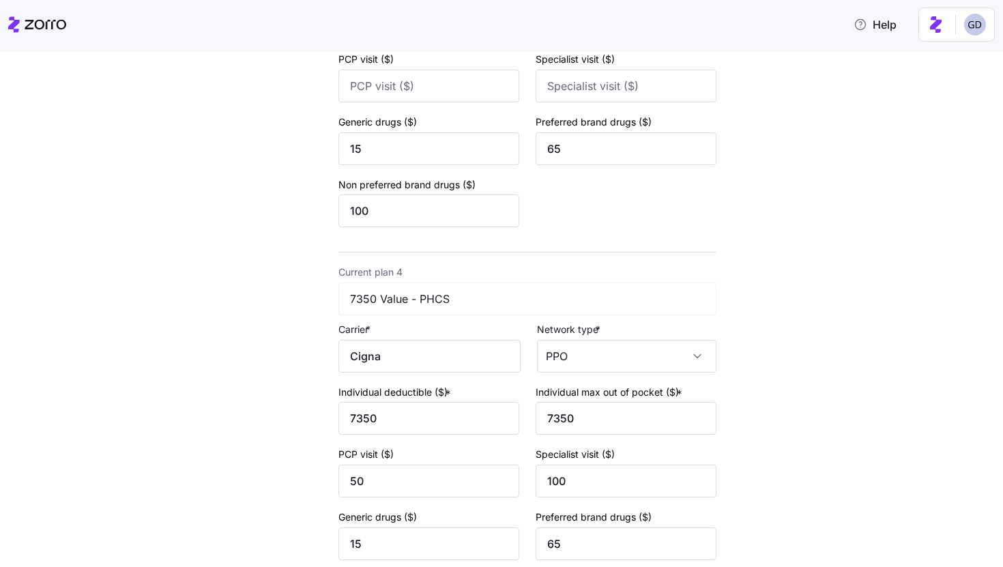
scroll to position [1293, 0]
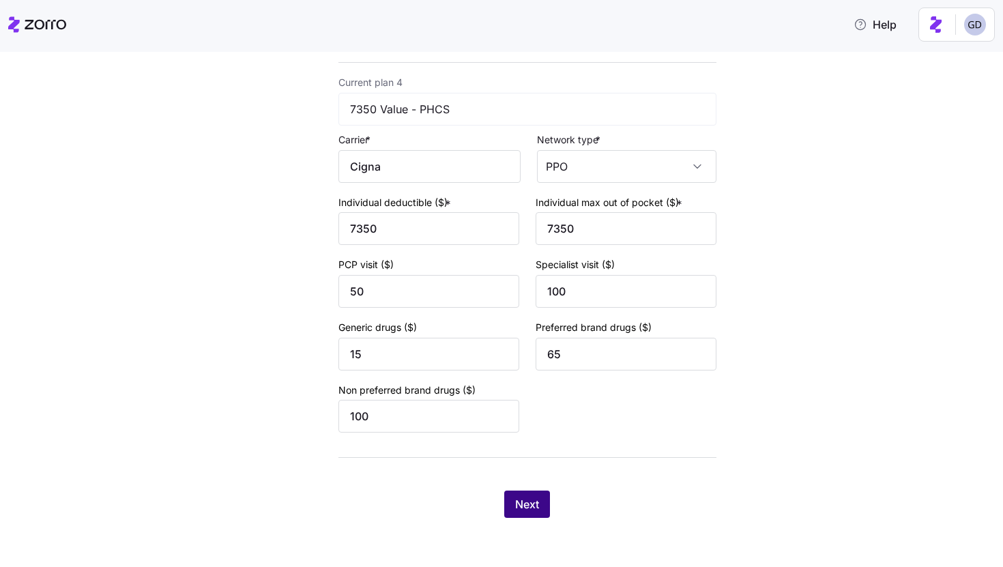
click at [535, 512] on span "Next" at bounding box center [527, 504] width 24 height 16
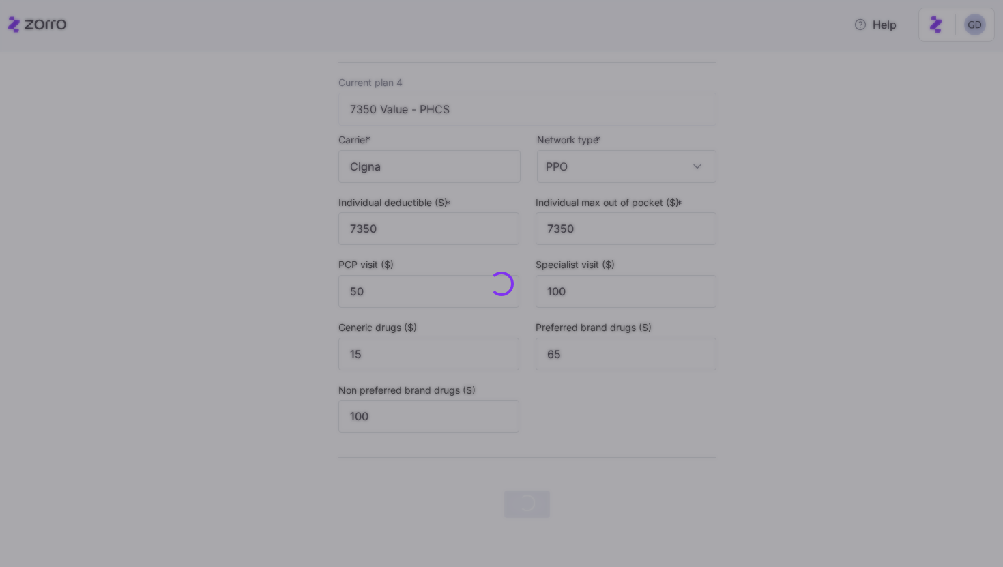
scroll to position [0, 0]
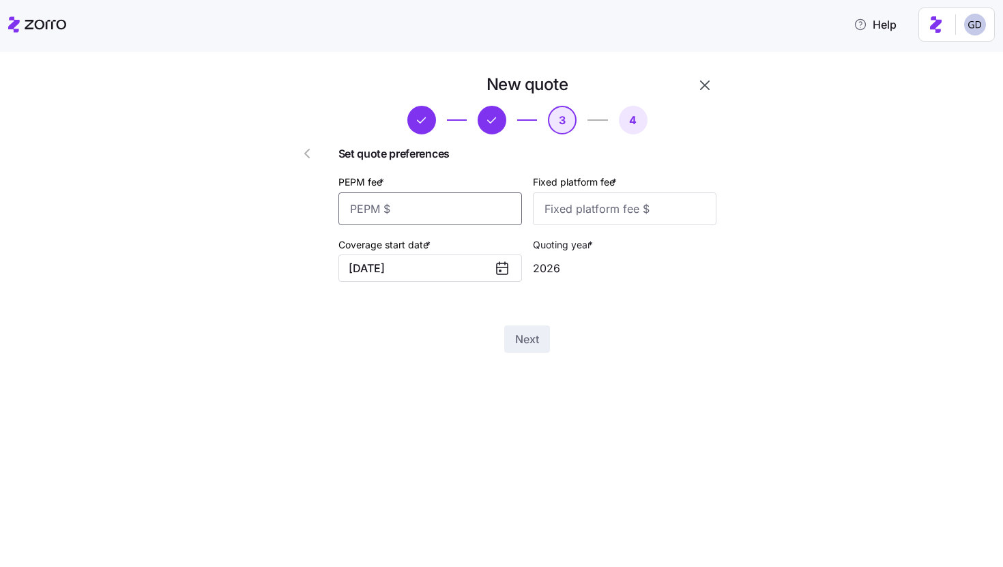
click at [440, 198] on input "PEPM fee *" at bounding box center [430, 208] width 184 height 33
type input "50"
type input "100"
click at [533, 329] on button "Next" at bounding box center [527, 338] width 46 height 27
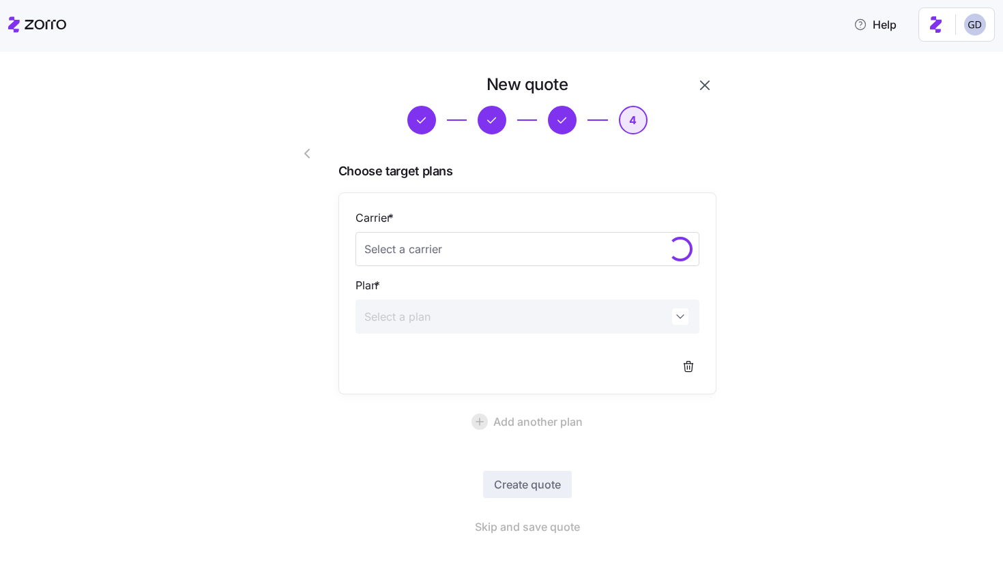
scroll to position [20, 0]
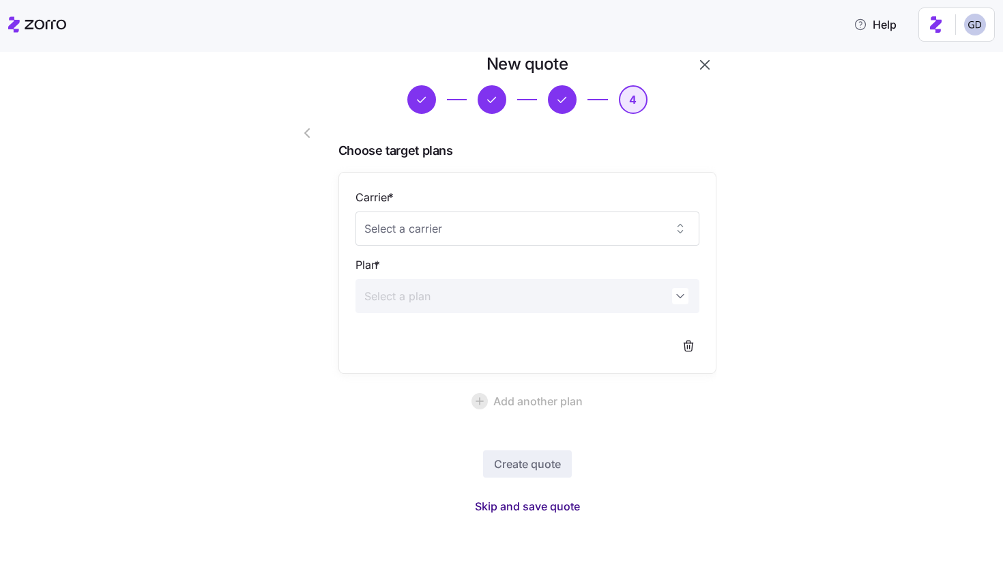
click at [532, 511] on span "Skip and save quote" at bounding box center [527, 506] width 105 height 16
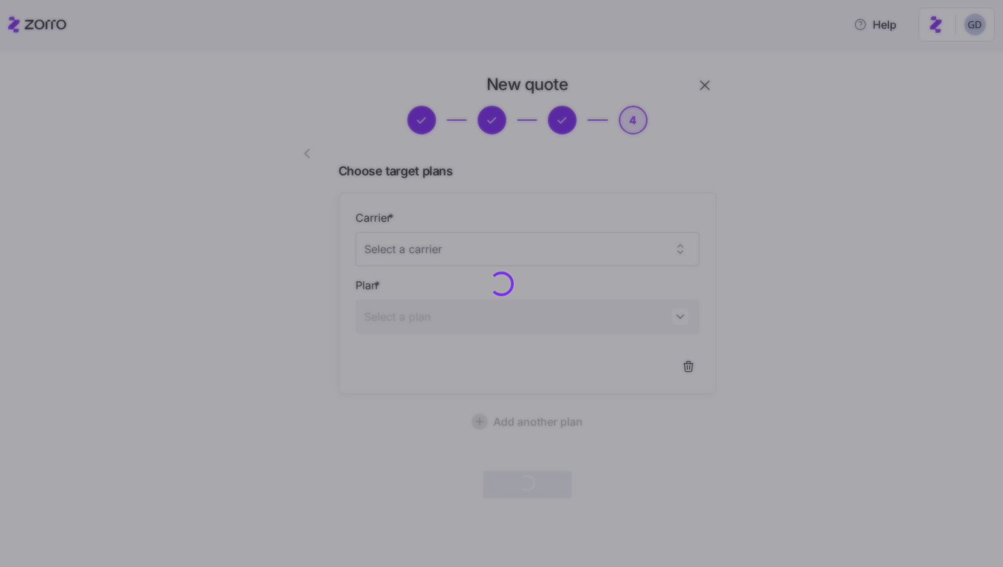
scroll to position [0, 0]
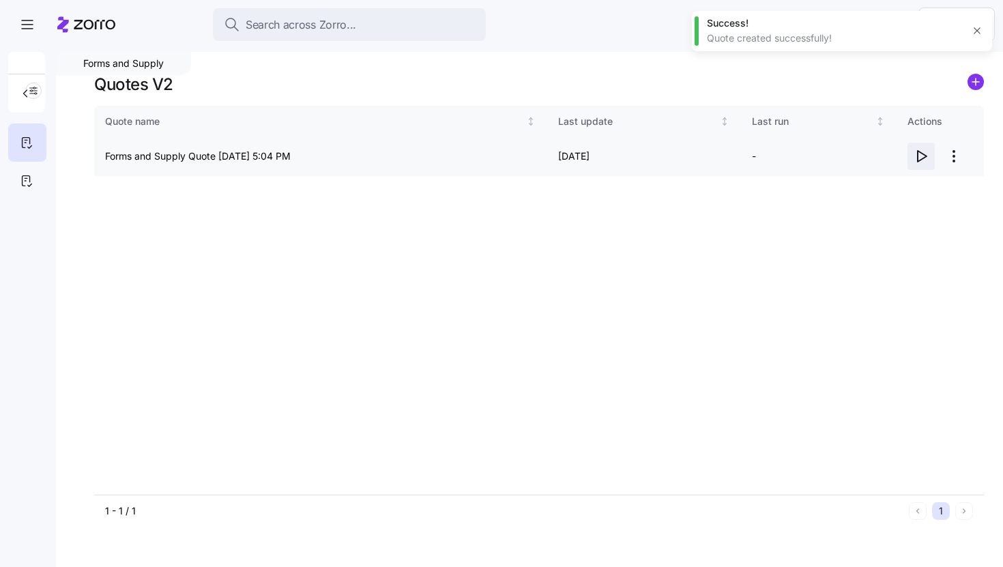
click at [919, 154] on icon "button" at bounding box center [921, 156] width 16 height 16
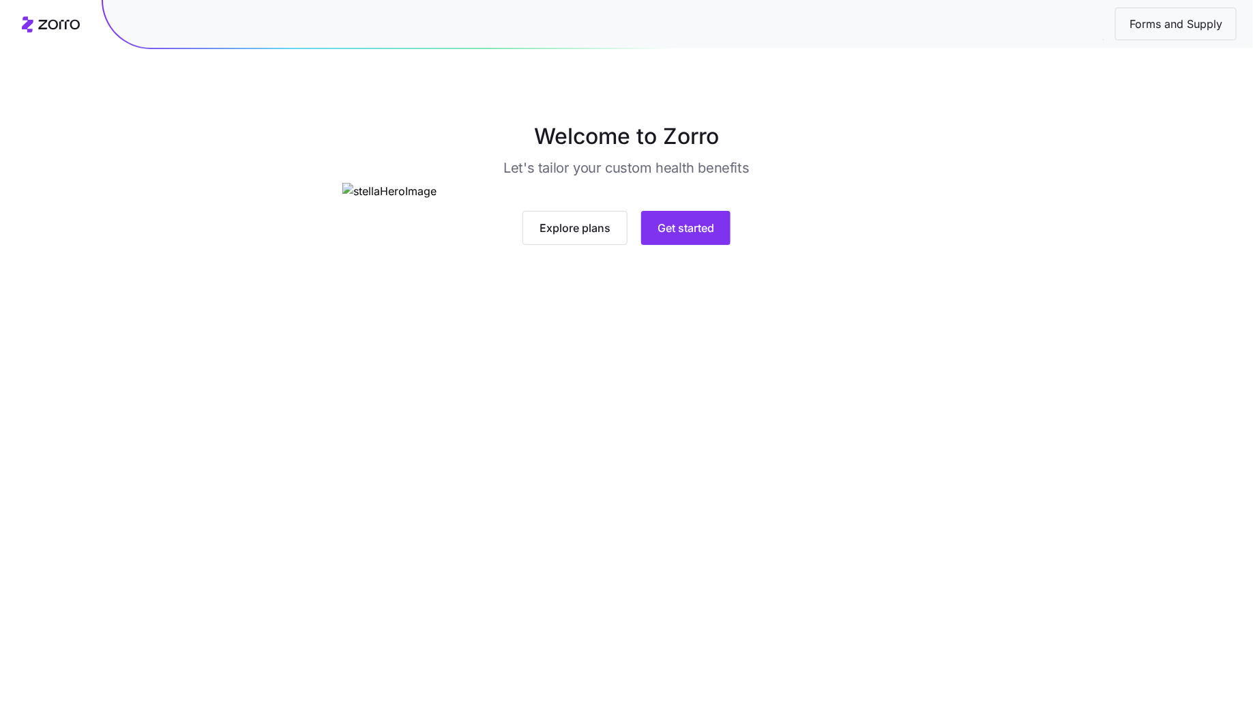
click at [697, 501] on main "Welcome to Zorro Let's tailor your custom health benefits Explore plans Get sta…" at bounding box center [626, 354] width 1253 height 709
click at [703, 236] on span "Get started" at bounding box center [686, 228] width 57 height 16
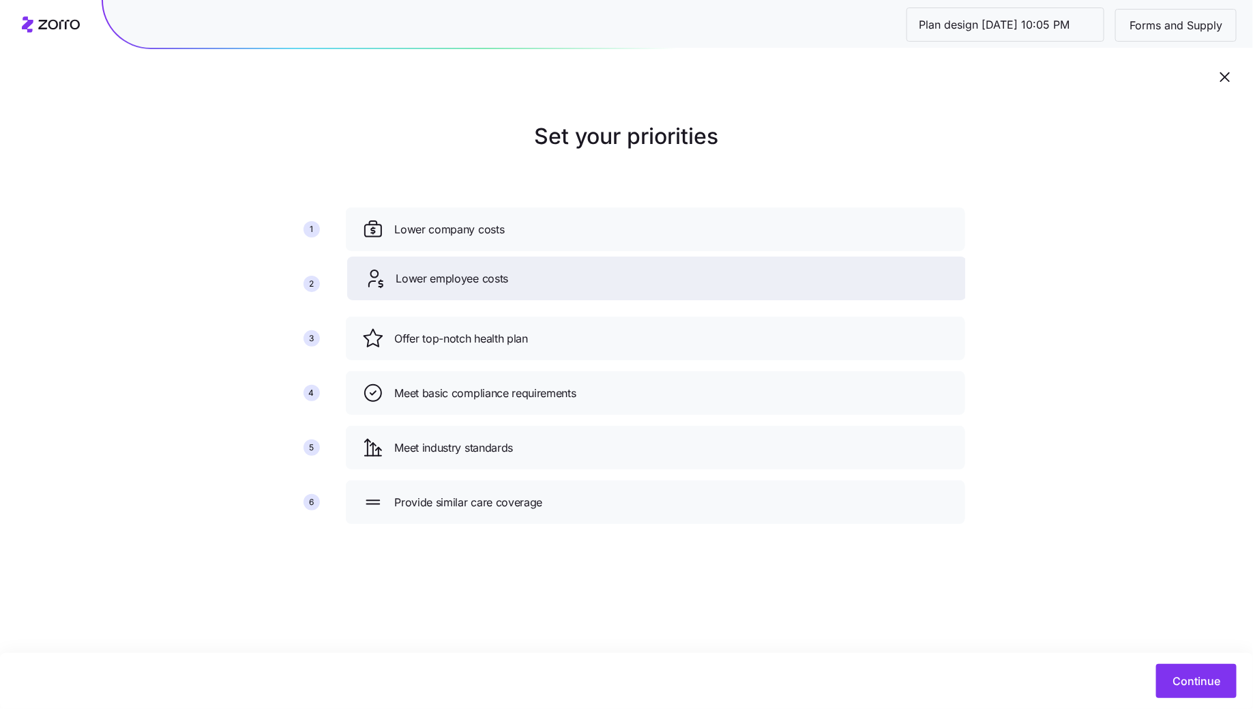
drag, startPoint x: 497, startPoint y: 345, endPoint x: 499, endPoint y: 284, distance: 61.4
click at [499, 284] on span "Lower employee costs" at bounding box center [452, 278] width 113 height 17
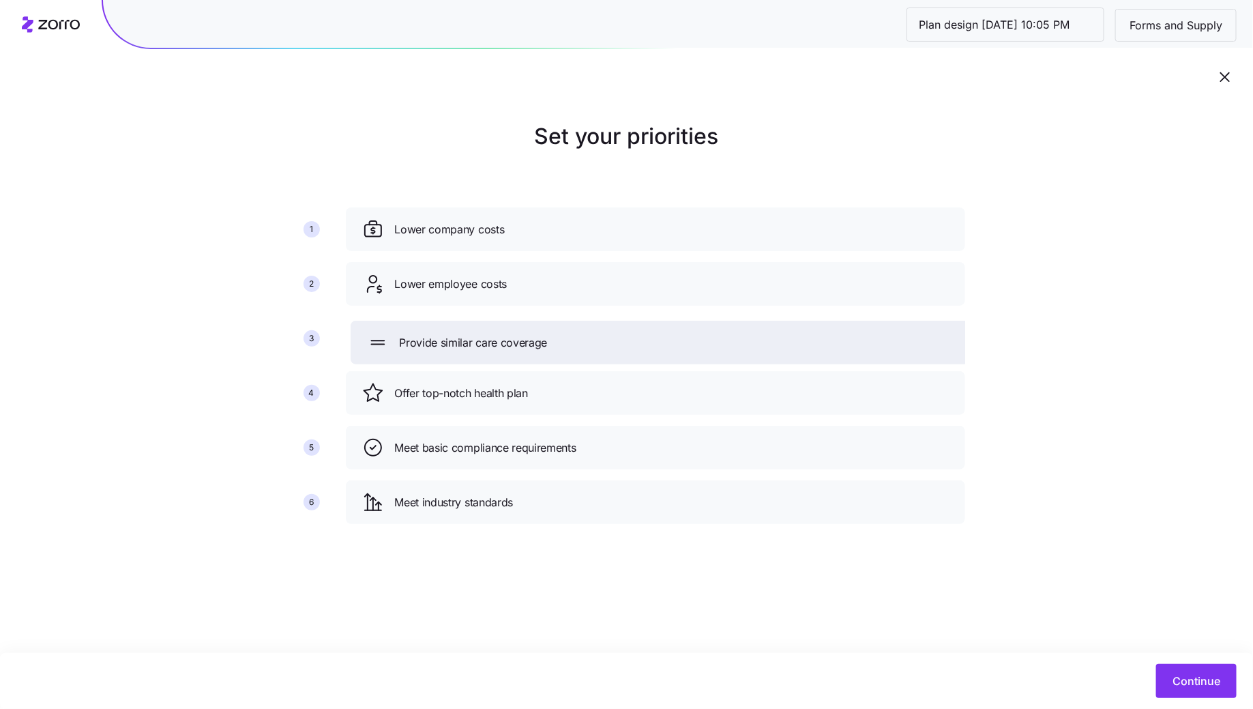
drag, startPoint x: 484, startPoint y: 492, endPoint x: 492, endPoint y: 315, distance: 176.9
click at [492, 332] on div "Provide similar care coverage" at bounding box center [660, 343] width 587 height 22
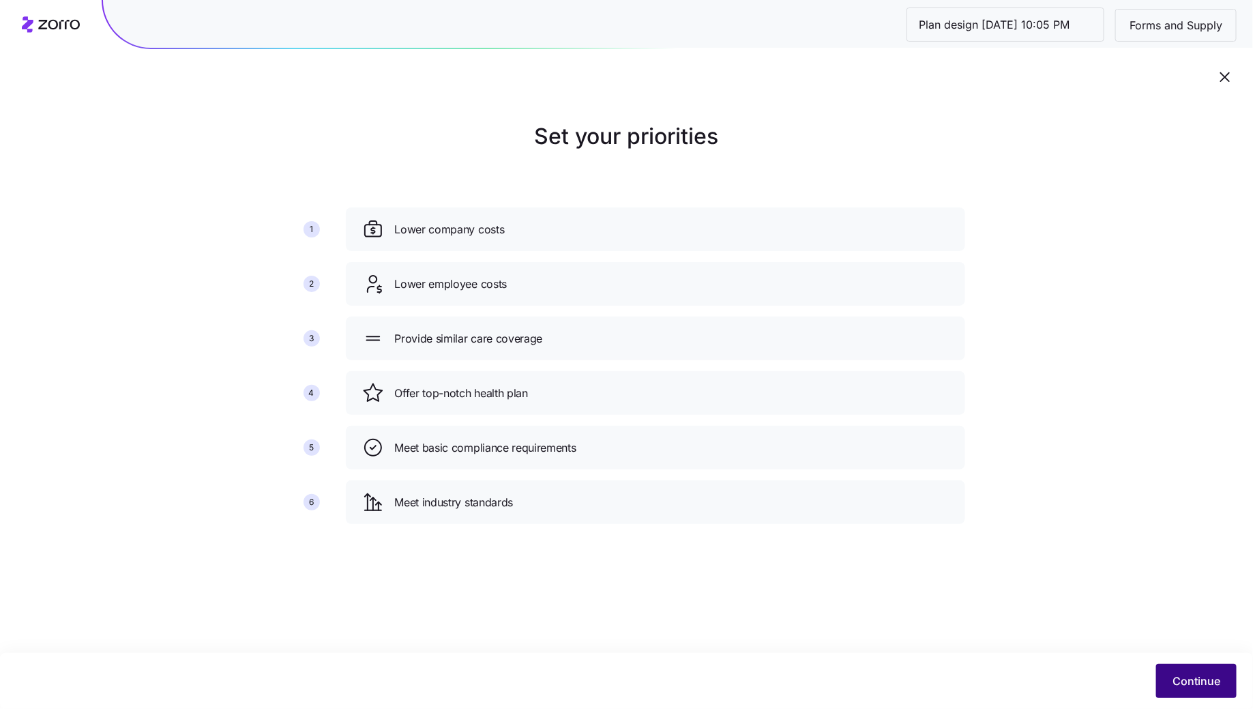
click at [1176, 679] on span "Continue" at bounding box center [1197, 681] width 48 height 16
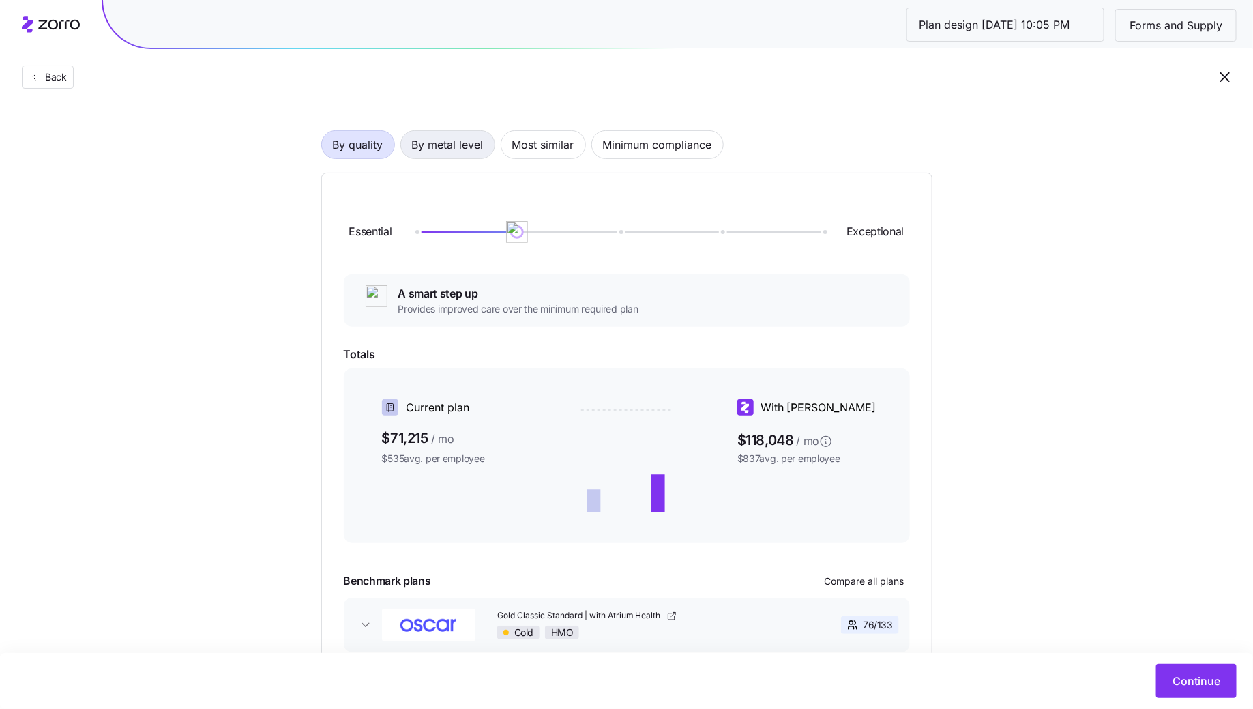
click at [443, 141] on span "By metal level" at bounding box center [448, 144] width 72 height 27
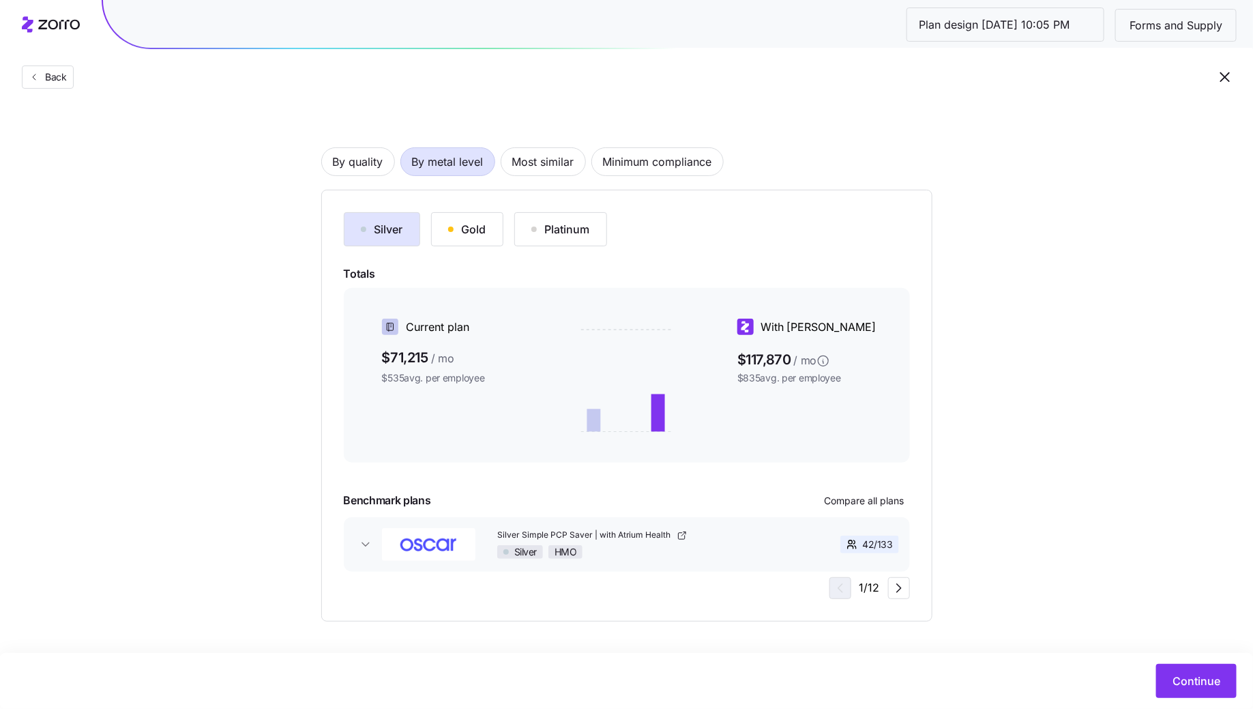
scroll to position [59, 0]
click at [1169, 675] on button "Continue" at bounding box center [1196, 681] width 80 height 34
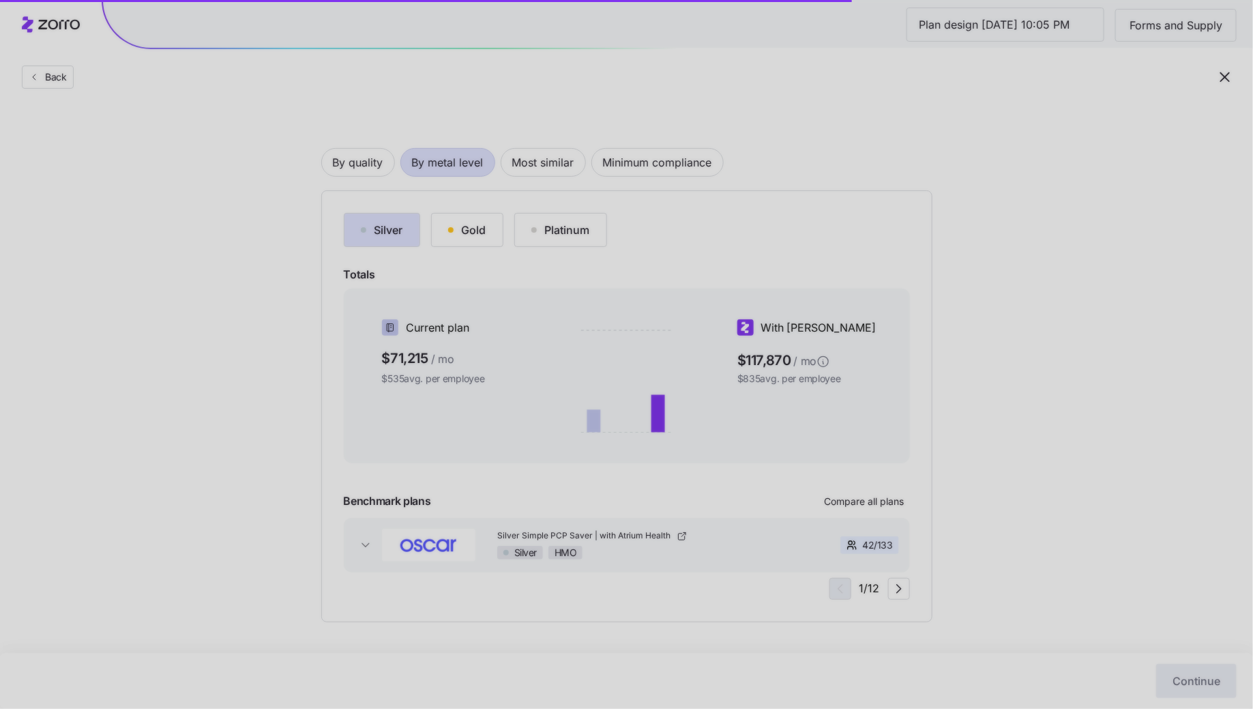
click at [984, 372] on div at bounding box center [626, 354] width 1253 height 709
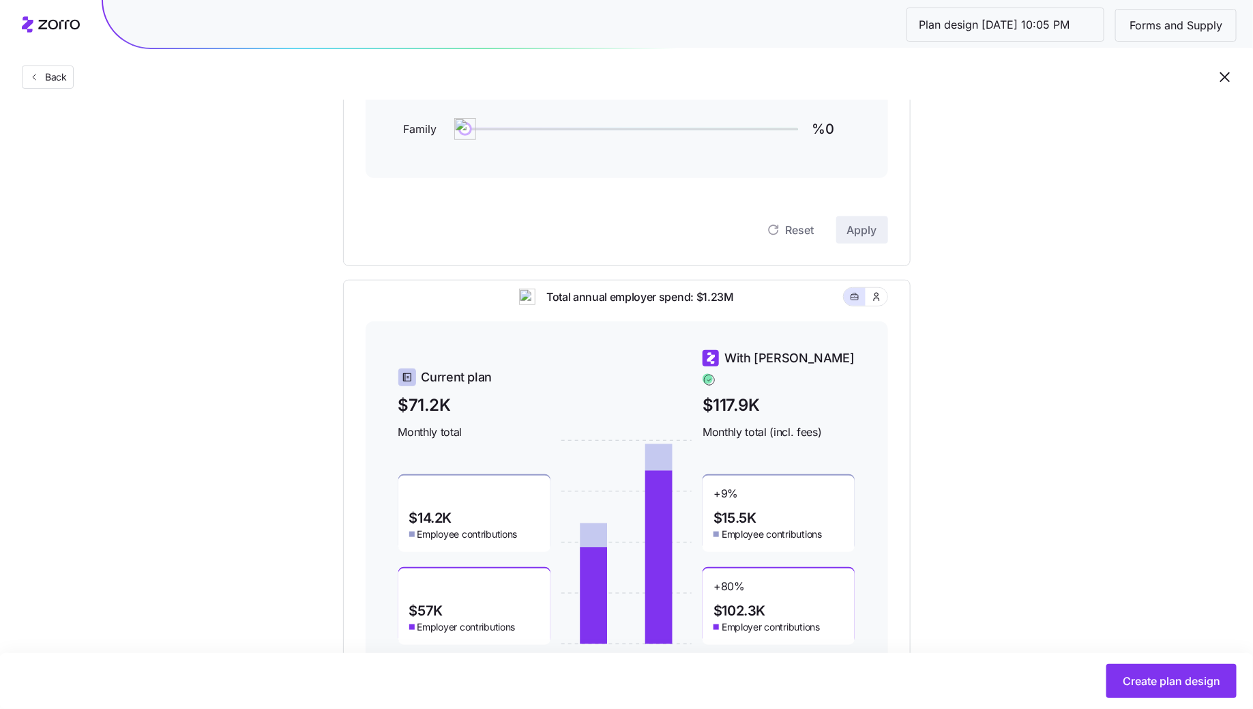
scroll to position [330, 0]
